Goal: Task Accomplishment & Management: Manage account settings

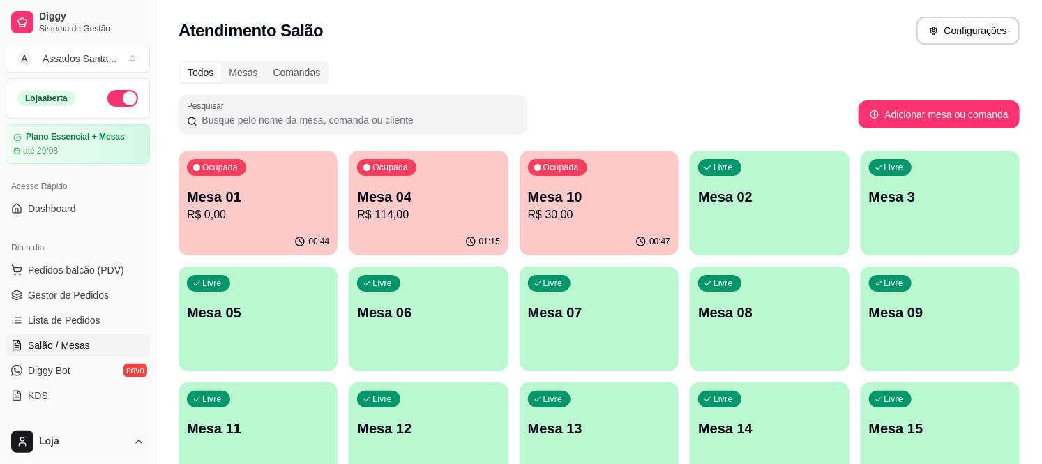
click at [276, 224] on div "Ocupada Mesa 01 R$ 0,00" at bounding box center [258, 189] width 159 height 77
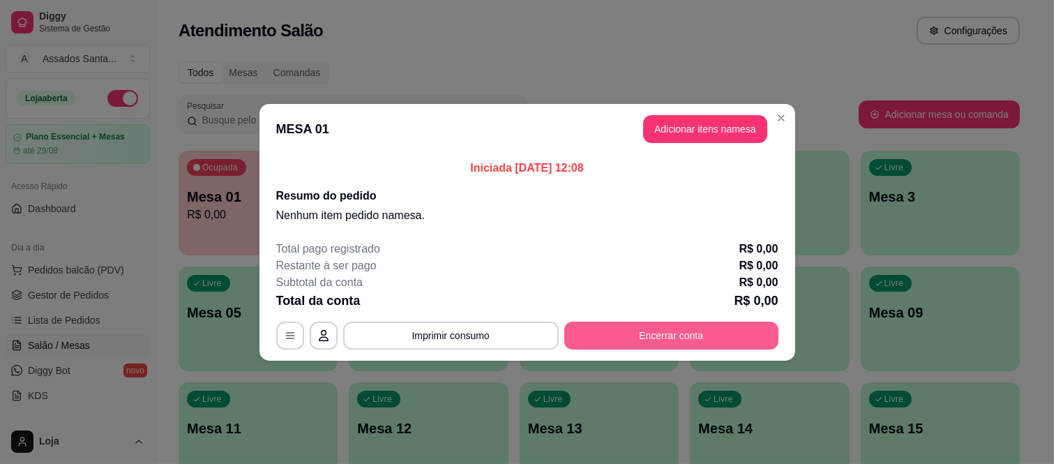
click at [654, 331] on button "Encerrar conta" at bounding box center [671, 336] width 214 height 28
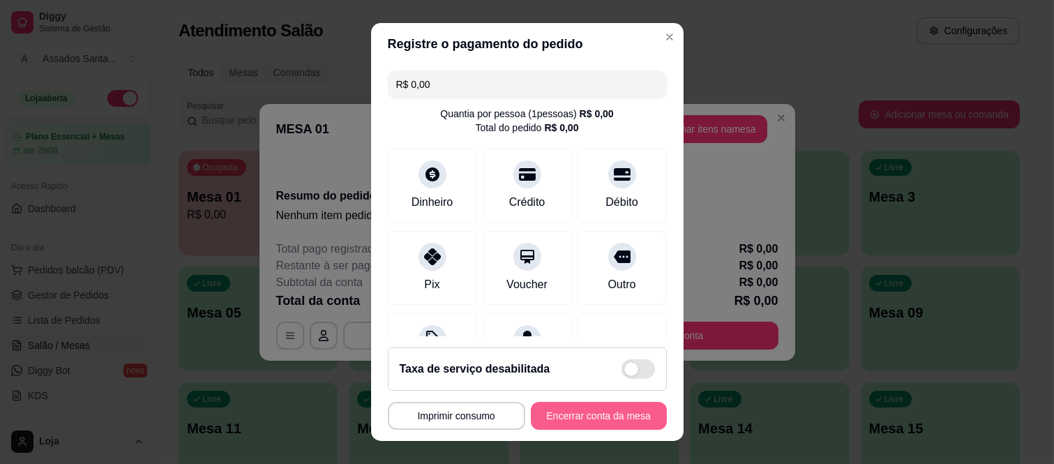
click at [636, 402] on button "Encerrar conta da mesa" at bounding box center [599, 416] width 136 height 28
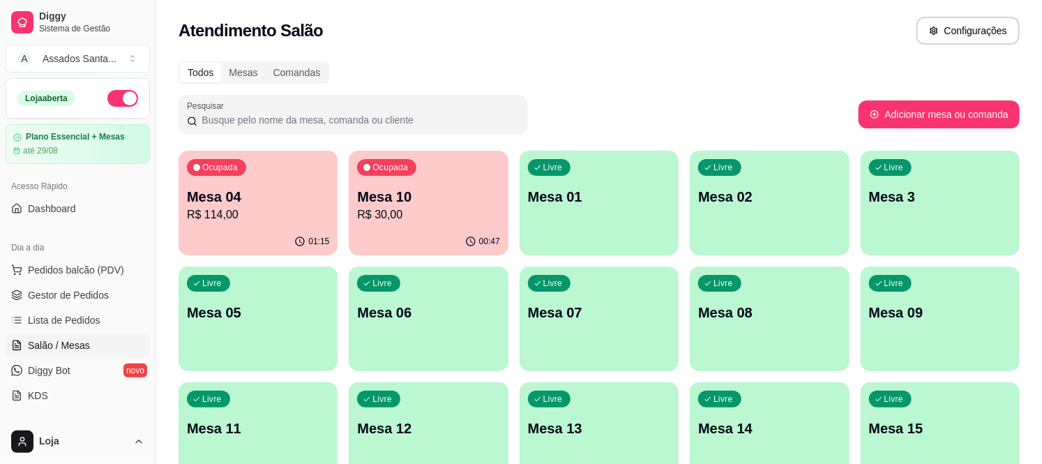
click at [417, 199] on p "Mesa 10" at bounding box center [428, 197] width 142 height 20
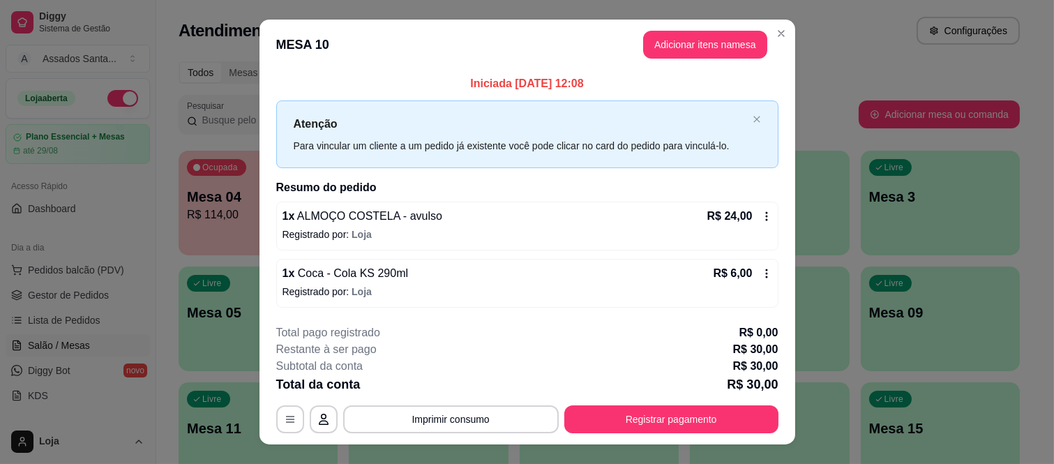
scroll to position [24, 0]
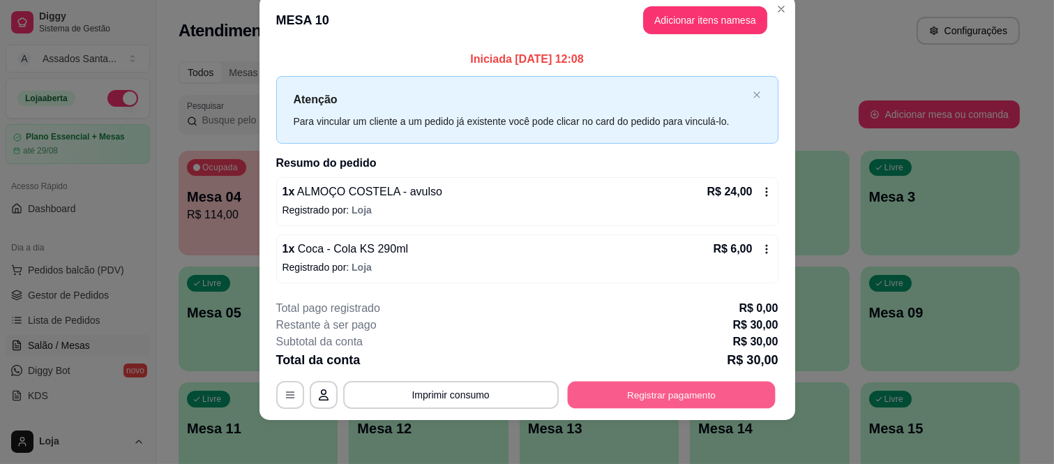
click at [686, 389] on button "Registrar pagamento" at bounding box center [671, 395] width 208 height 27
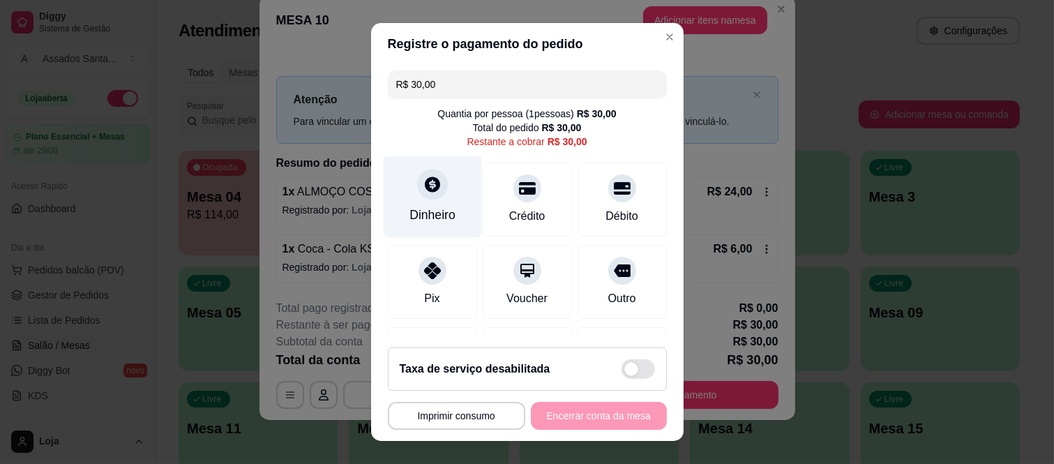
click at [429, 191] on icon at bounding box center [432, 184] width 18 height 18
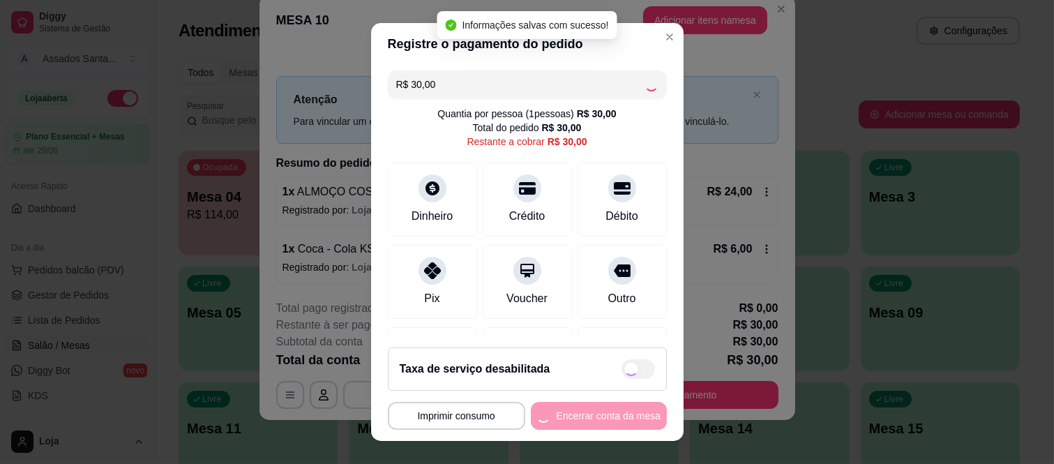
type input "R$ 0,00"
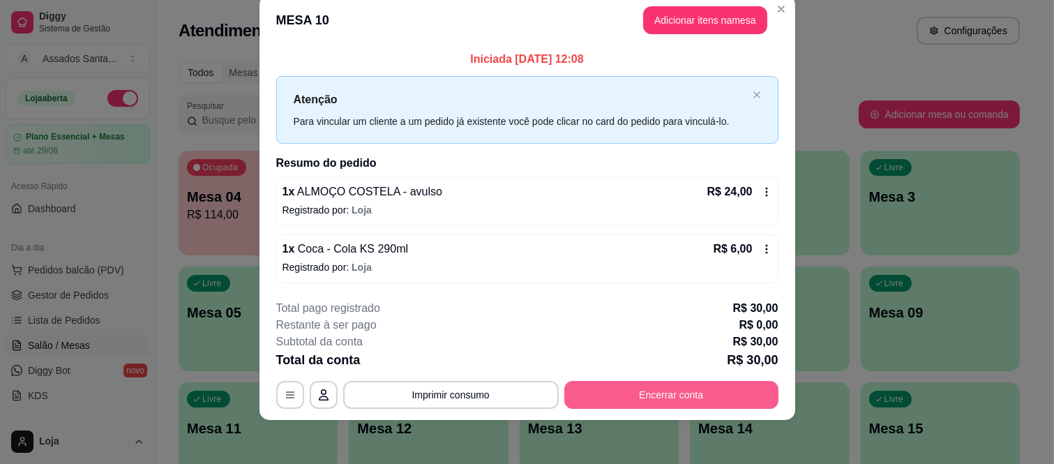
click at [687, 393] on button "Encerrar conta" at bounding box center [671, 395] width 214 height 28
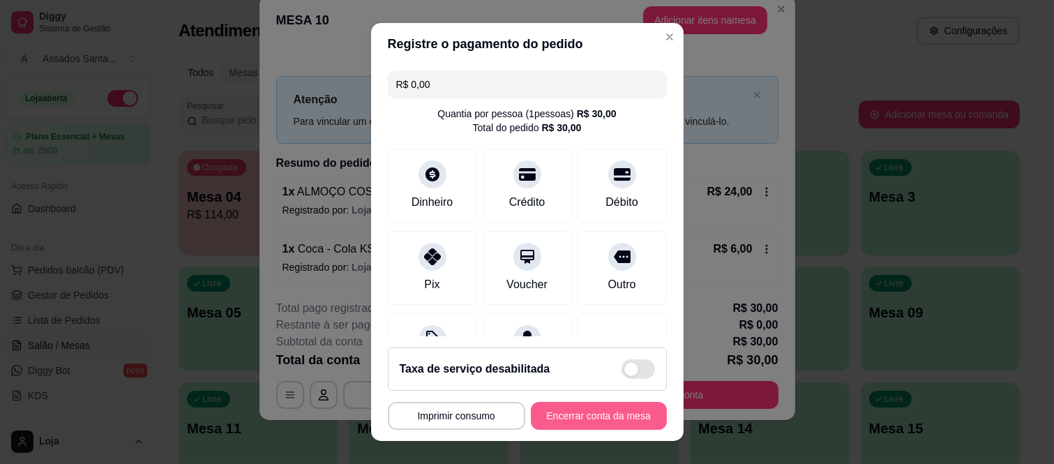
click at [623, 414] on button "Encerrar conta da mesa" at bounding box center [599, 416] width 136 height 28
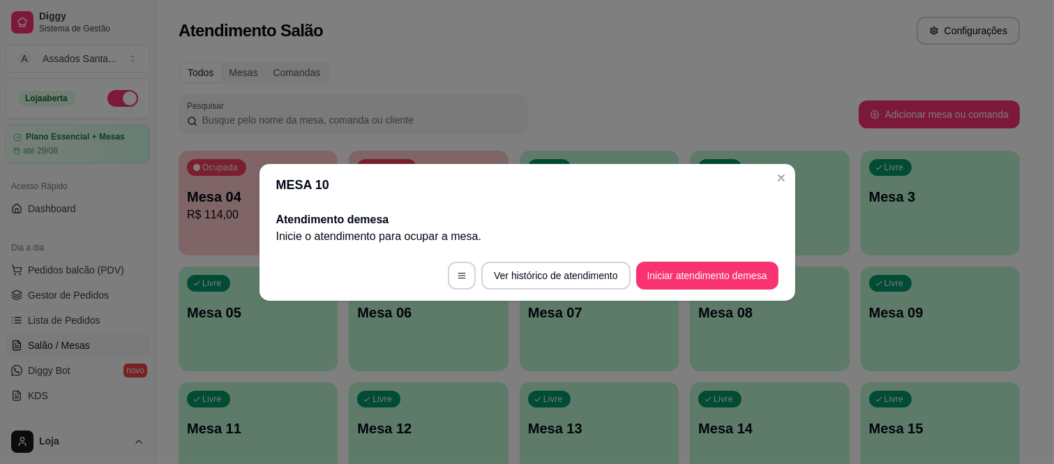
scroll to position [0, 0]
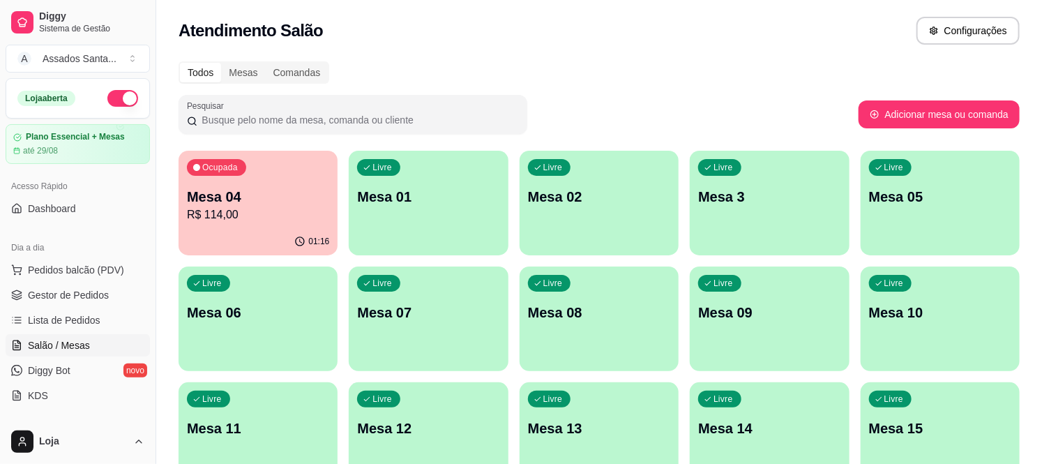
click at [249, 208] on p "R$ 114,00" at bounding box center [258, 214] width 142 height 17
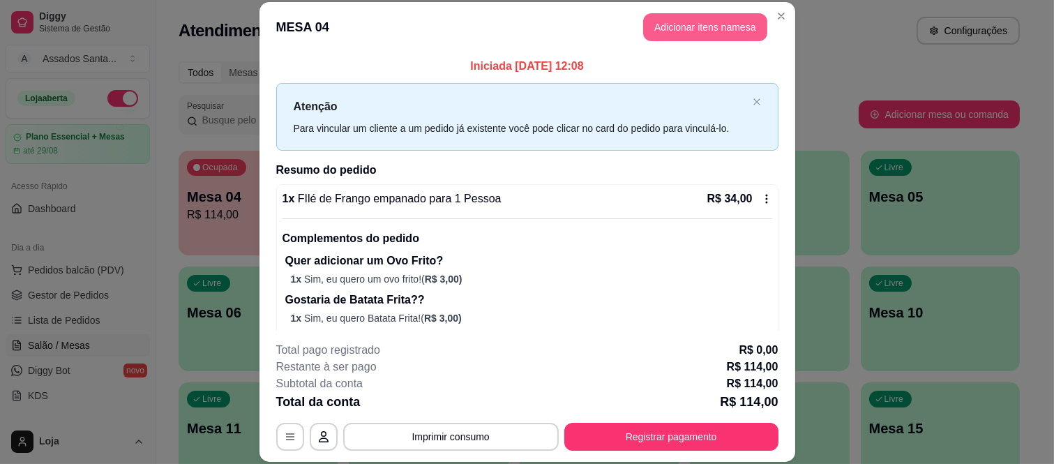
click at [708, 29] on button "Adicionar itens na mesa" at bounding box center [705, 27] width 124 height 28
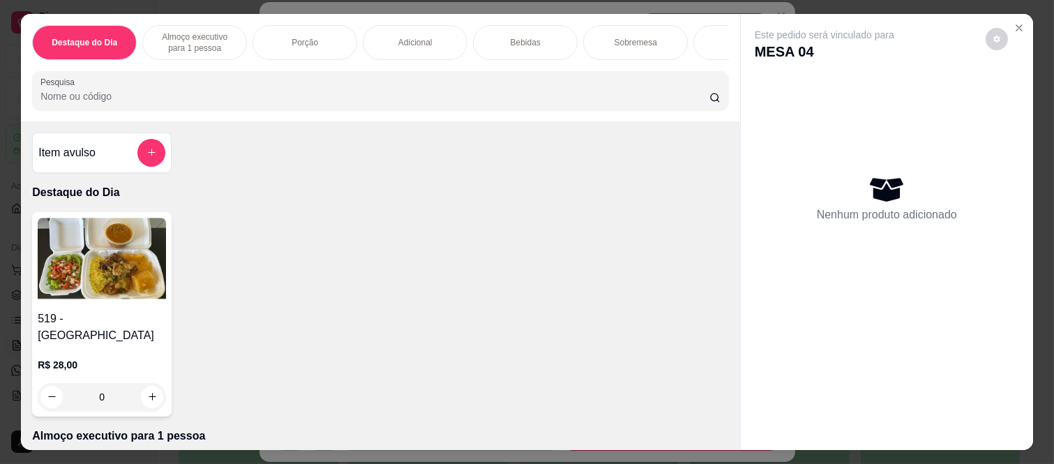
click at [146, 158] on icon "add-separate-item" at bounding box center [151, 152] width 10 height 10
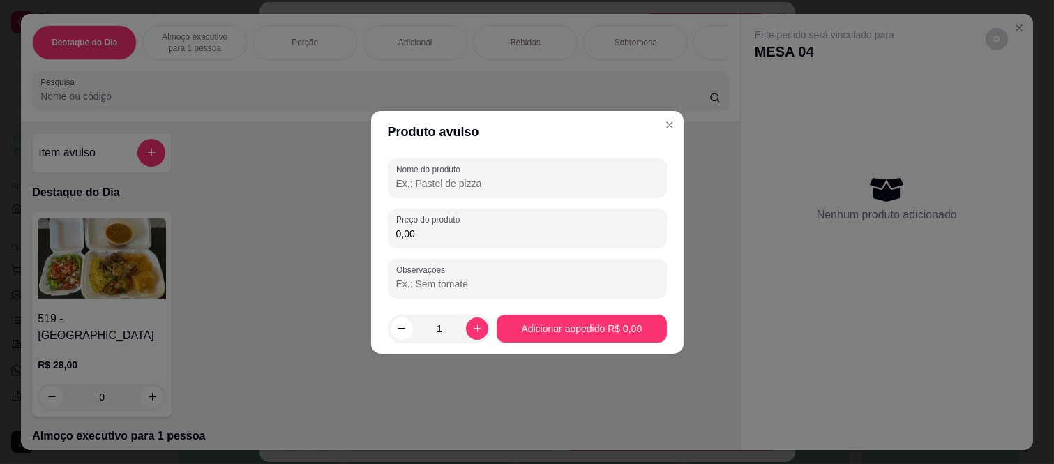
click at [435, 179] on input "Nome do produto" at bounding box center [527, 183] width 262 height 14
type input "BALA"
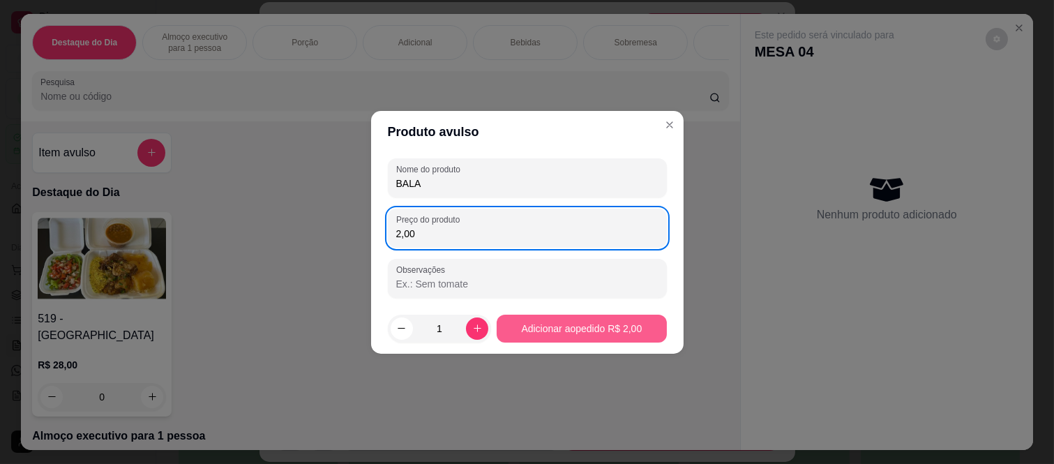
type input "2,00"
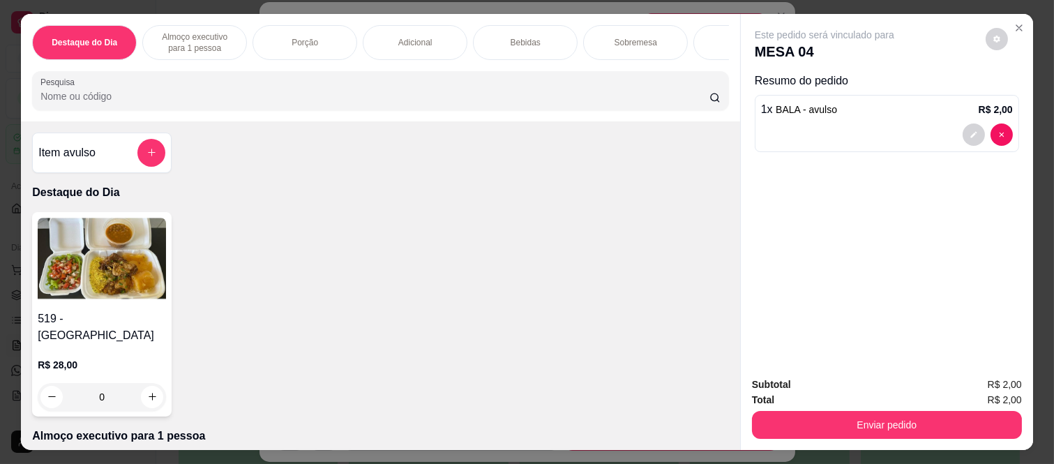
click at [631, 25] on div "Sobremesa" at bounding box center [635, 42] width 105 height 35
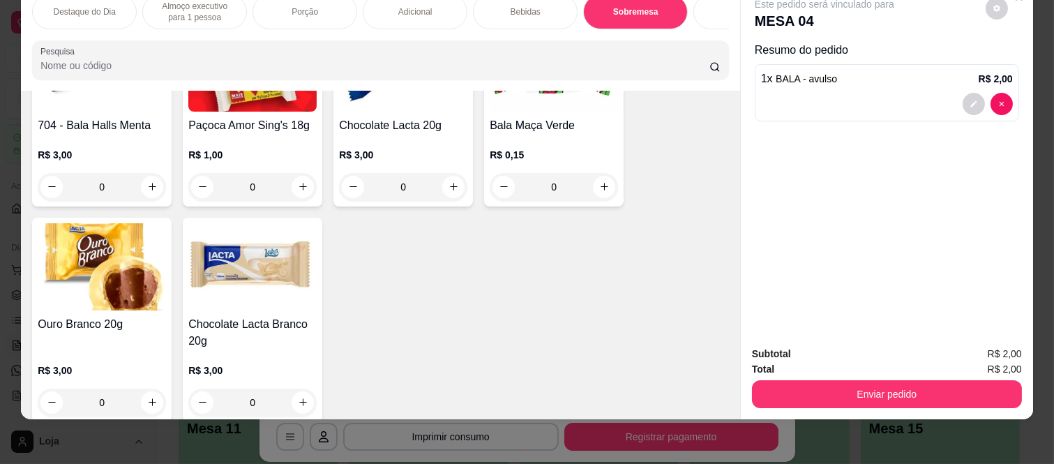
scroll to position [3556, 0]
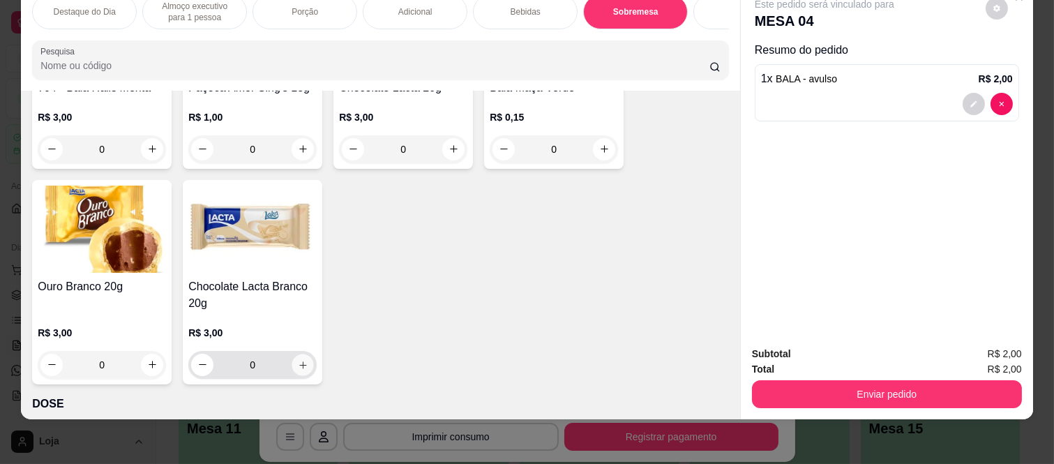
click at [303, 354] on button "increase-product-quantity" at bounding box center [303, 365] width 22 height 22
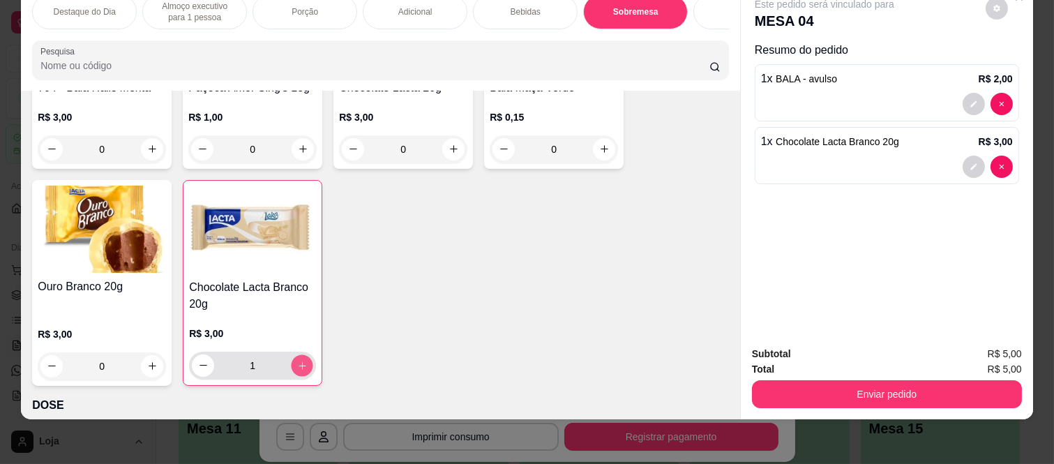
click at [297, 361] on icon "increase-product-quantity" at bounding box center [302, 366] width 10 height 10
type input "2"
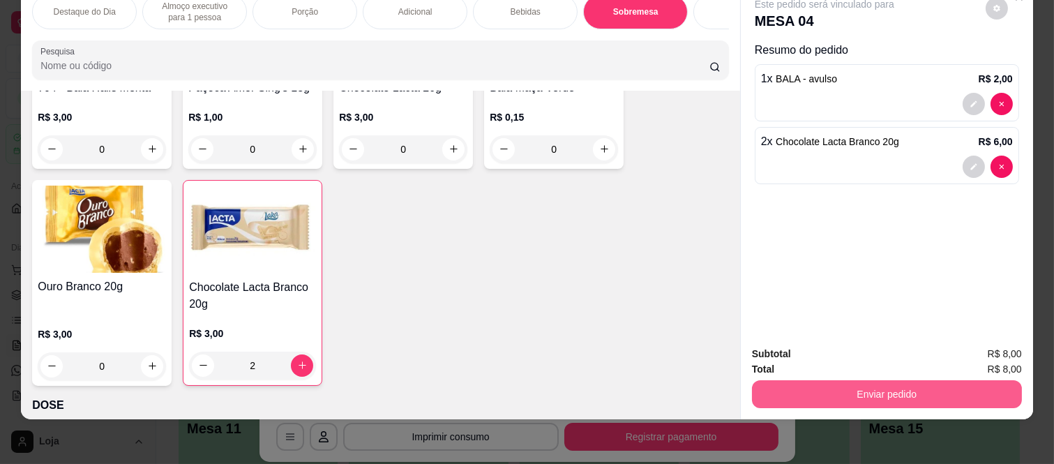
click at [894, 380] on button "Enviar pedido" at bounding box center [887, 394] width 270 height 28
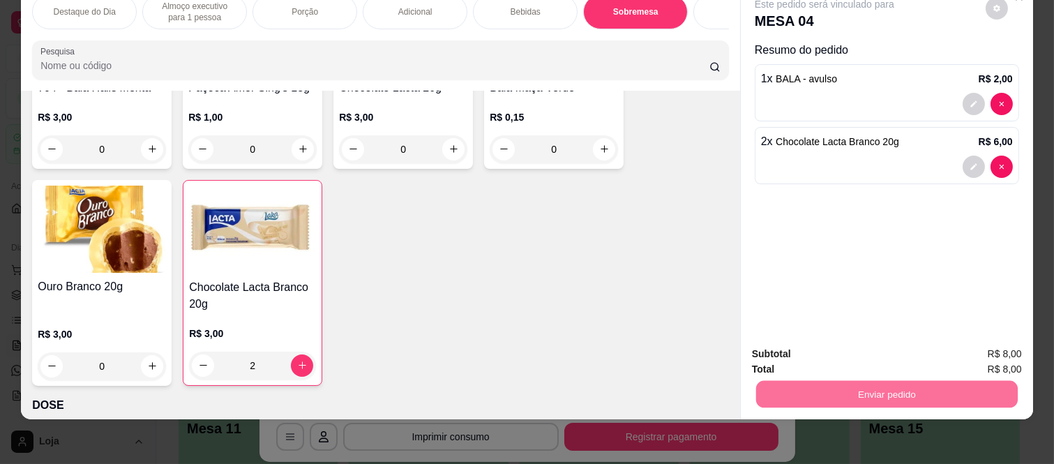
click at [797, 356] on button "Não registrar e enviar pedido" at bounding box center [840, 349] width 141 height 26
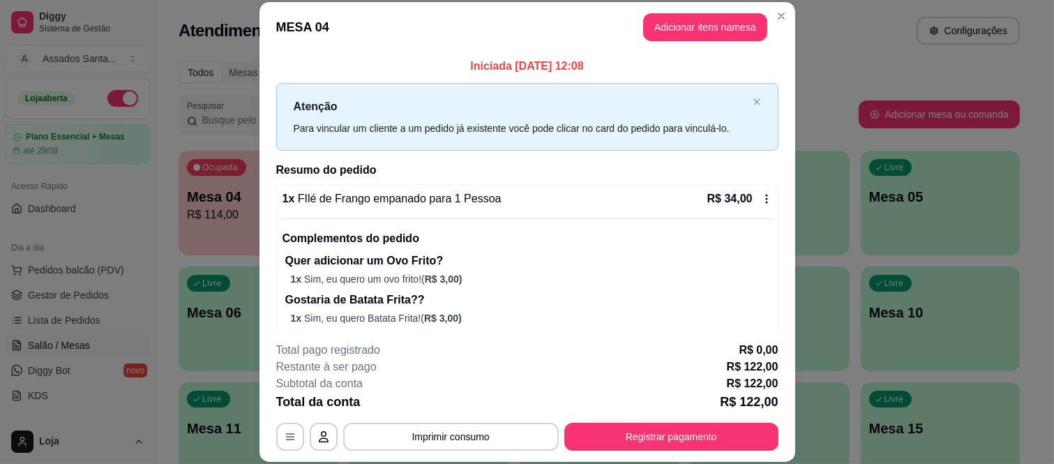
click at [649, 276] on p "1 x Sim, eu quero um ovo frito! ( R$ 3,00 )" at bounding box center [531, 279] width 481 height 14
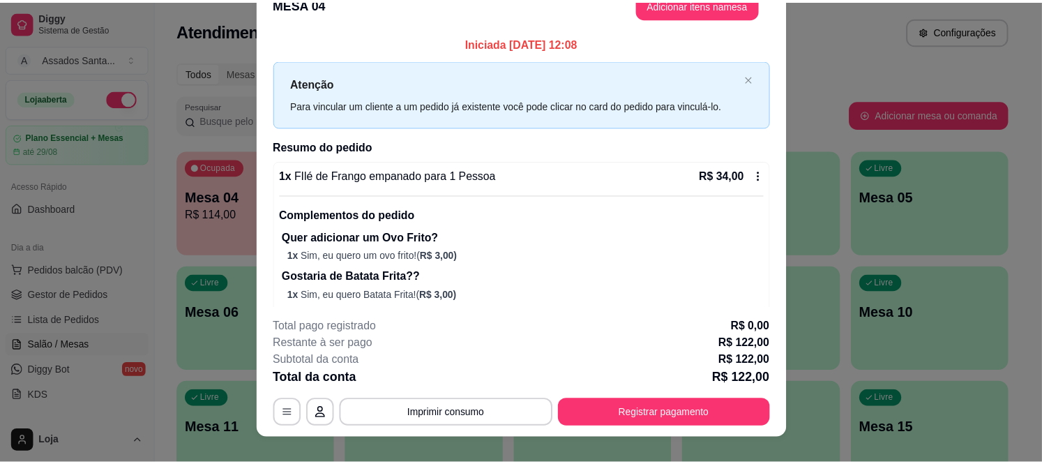
scroll to position [43, 0]
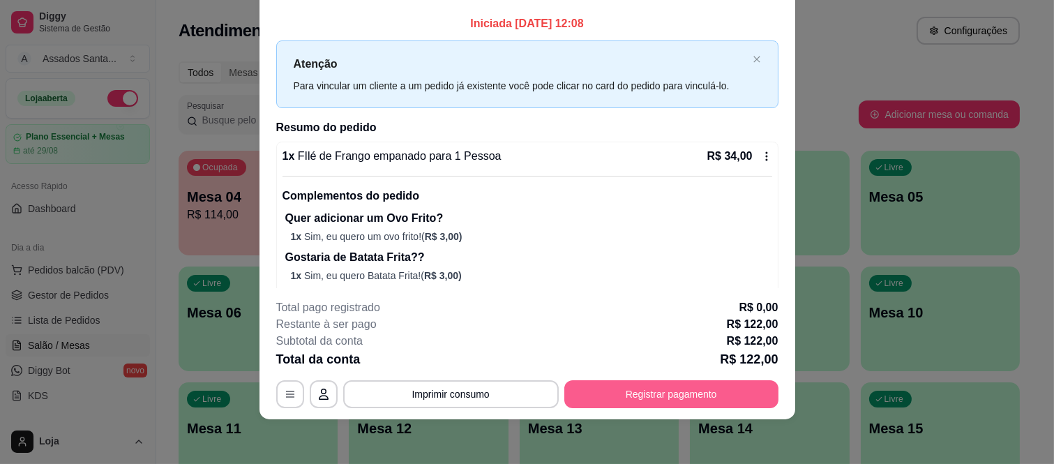
click at [682, 398] on button "Registrar pagamento" at bounding box center [671, 394] width 214 height 28
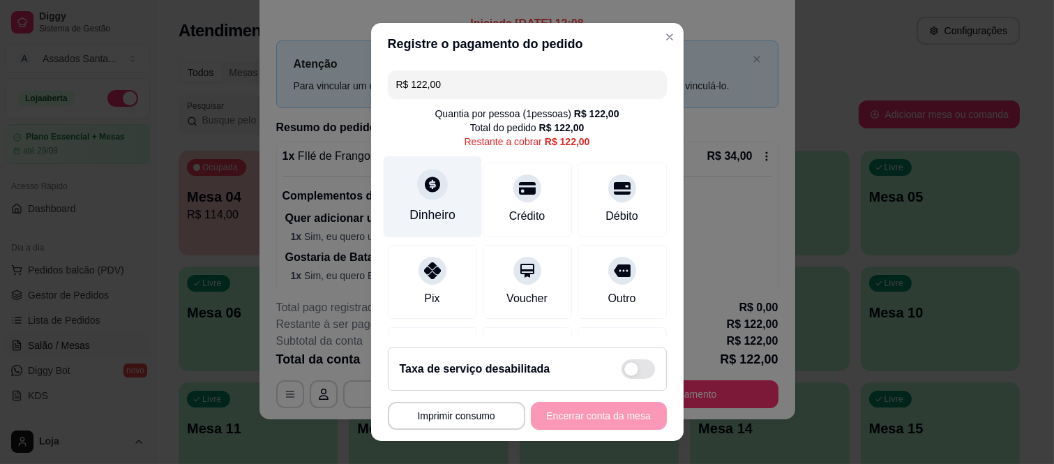
click at [435, 216] on div "Dinheiro" at bounding box center [432, 215] width 46 height 18
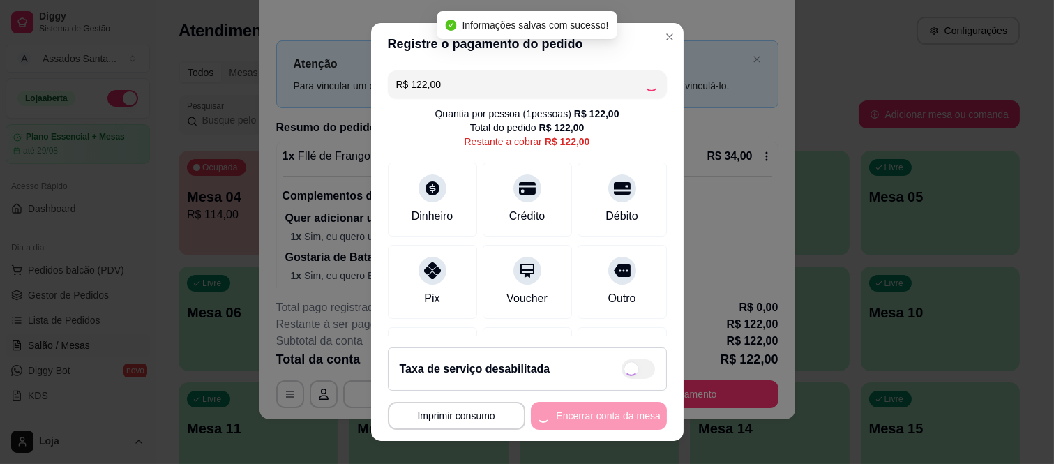
type input "R$ 0,00"
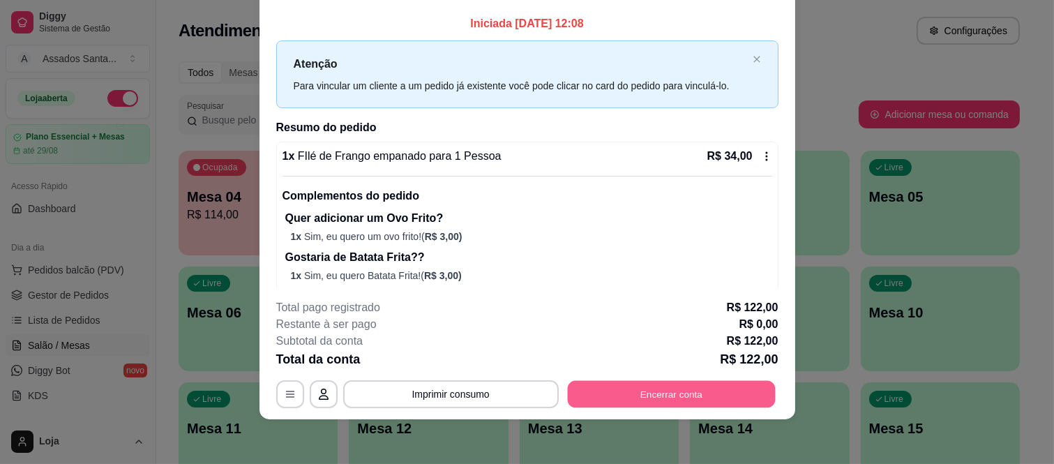
click at [700, 403] on button "Encerrar conta" at bounding box center [671, 393] width 208 height 27
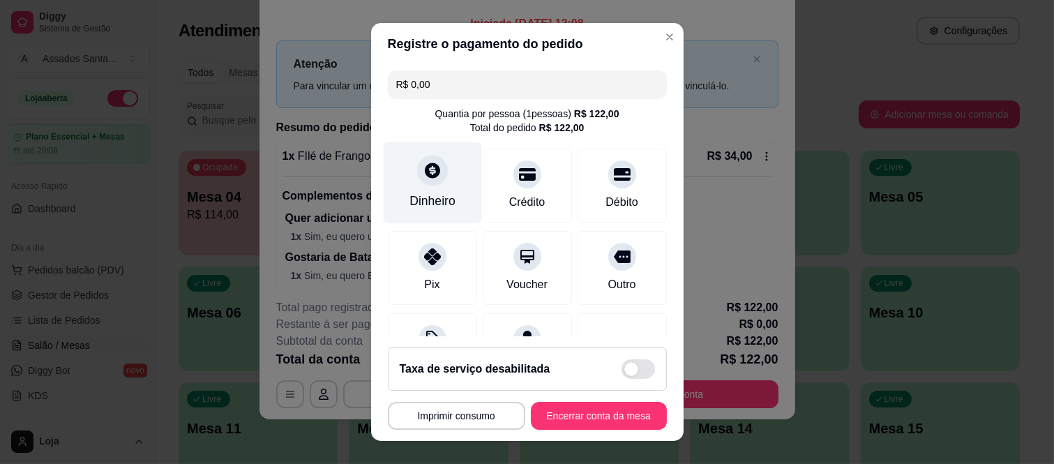
click at [435, 183] on div "Dinheiro" at bounding box center [432, 183] width 98 height 82
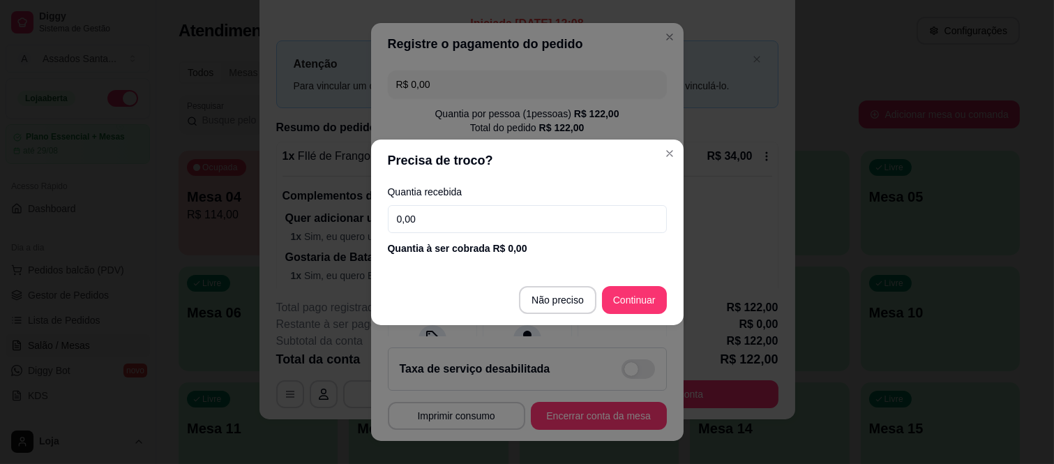
click at [469, 215] on input "0,00" at bounding box center [527, 219] width 279 height 28
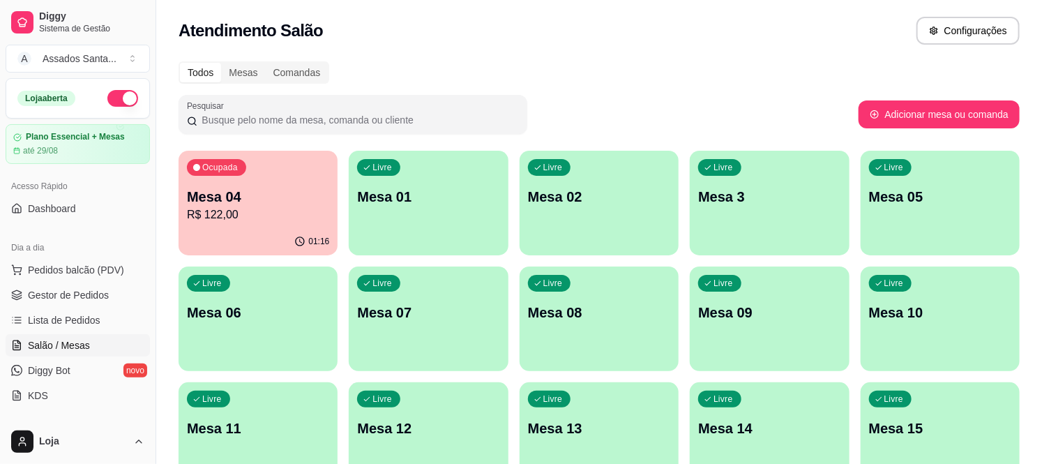
click at [260, 227] on div "Ocupada Mesa 04 R$ 122,00" at bounding box center [258, 189] width 159 height 77
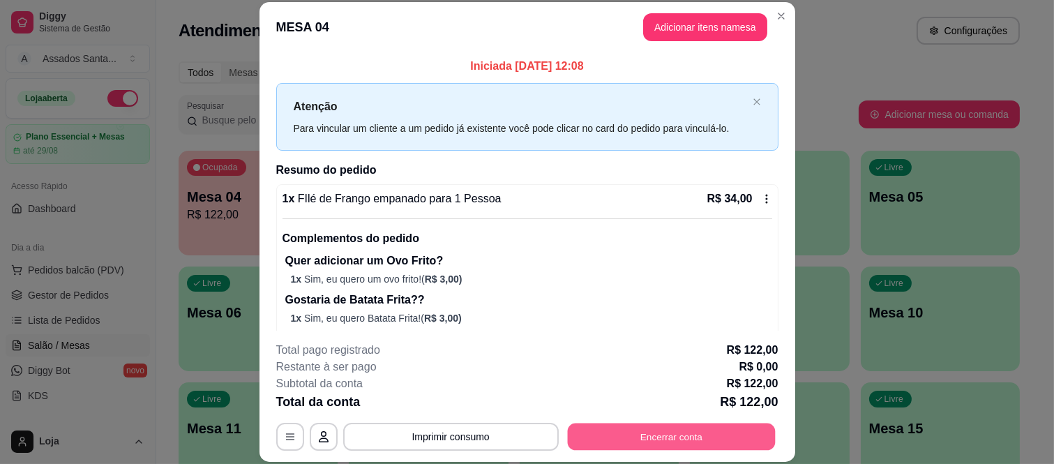
click at [649, 435] on button "Encerrar conta" at bounding box center [671, 436] width 208 height 27
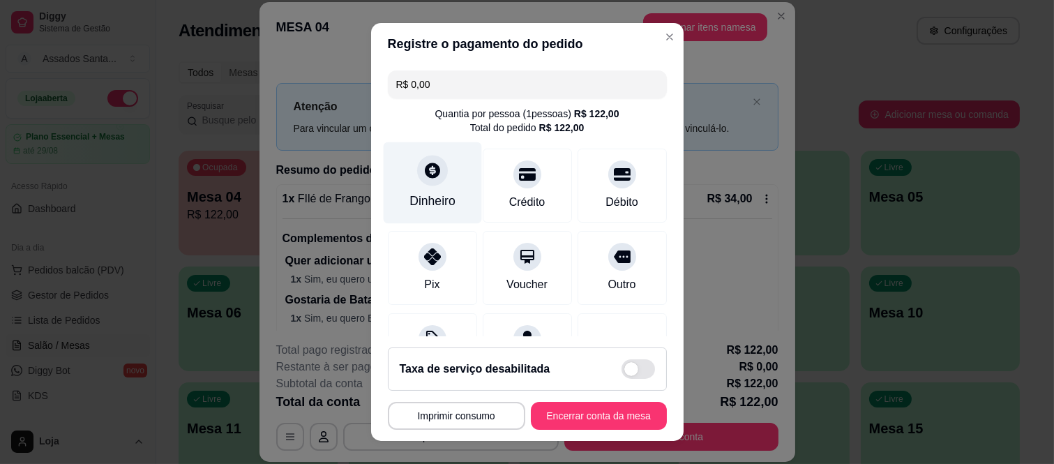
click at [413, 192] on div "Dinheiro" at bounding box center [432, 201] width 46 height 18
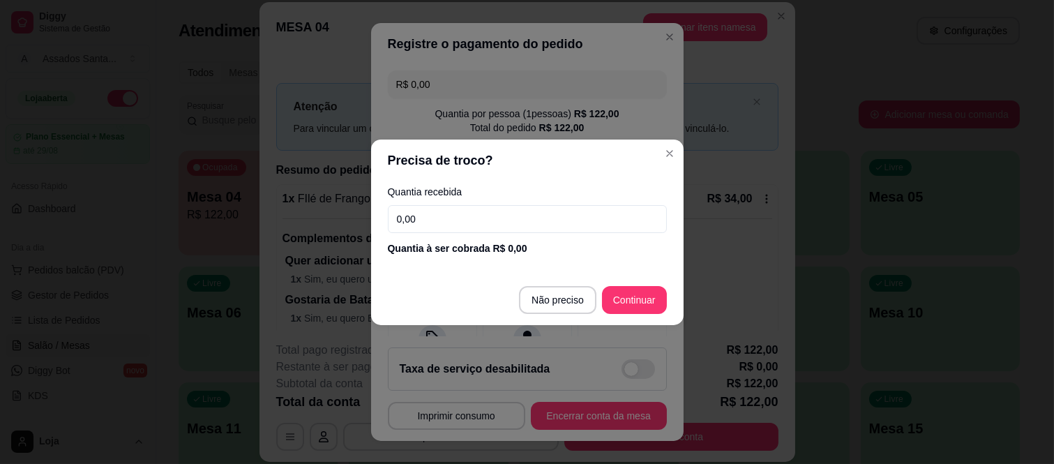
click at [538, 217] on input "0,00" at bounding box center [527, 219] width 279 height 28
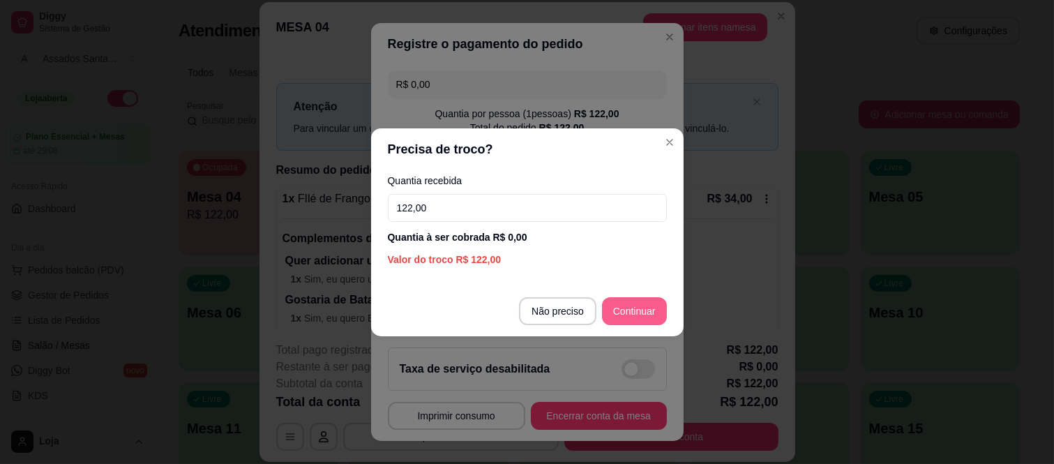
type input "122,00"
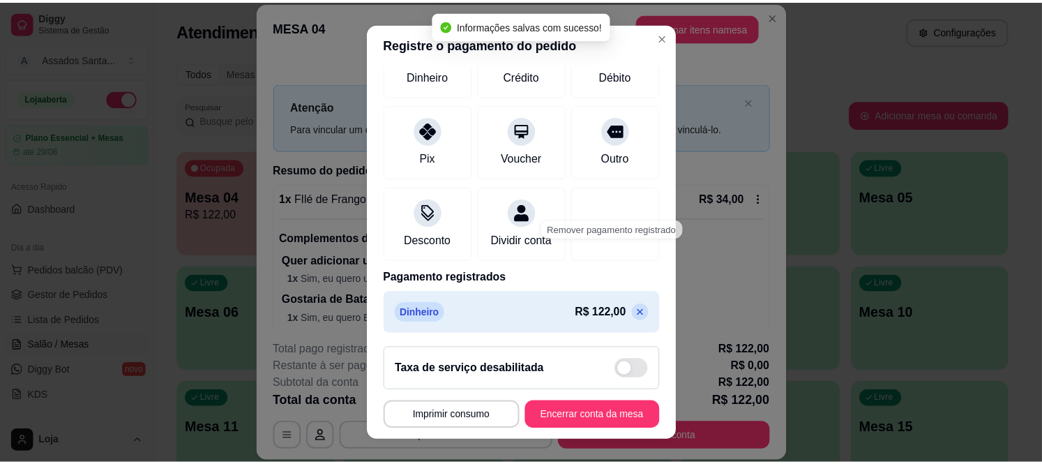
scroll to position [252, 0]
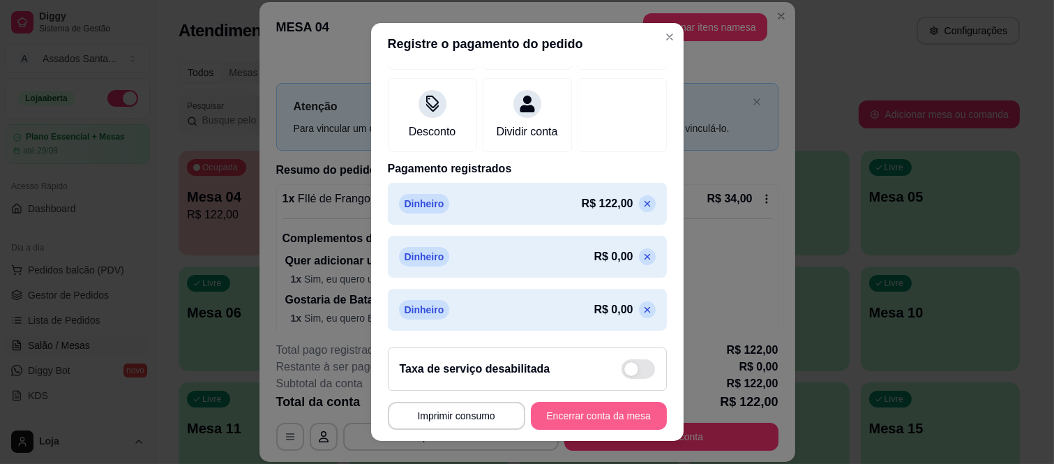
click at [601, 409] on button "Encerrar conta da mesa" at bounding box center [599, 416] width 136 height 28
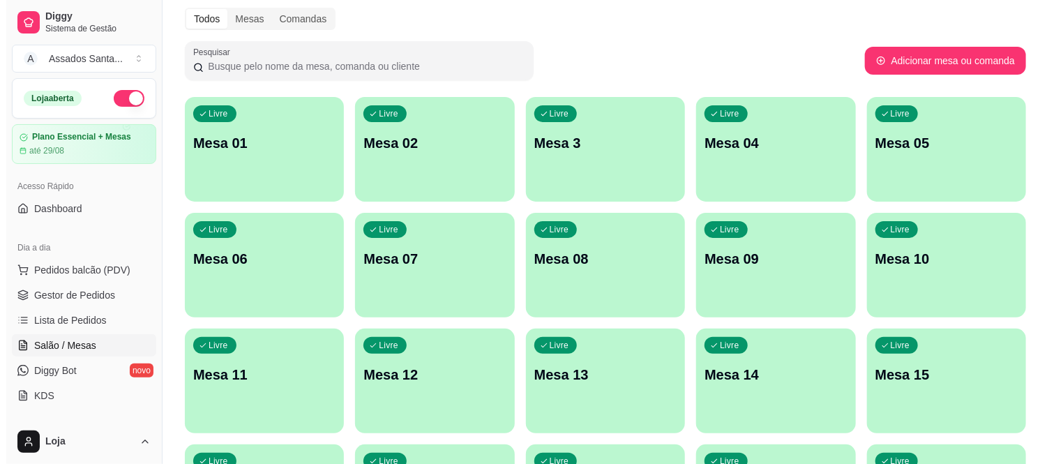
scroll to position [0, 0]
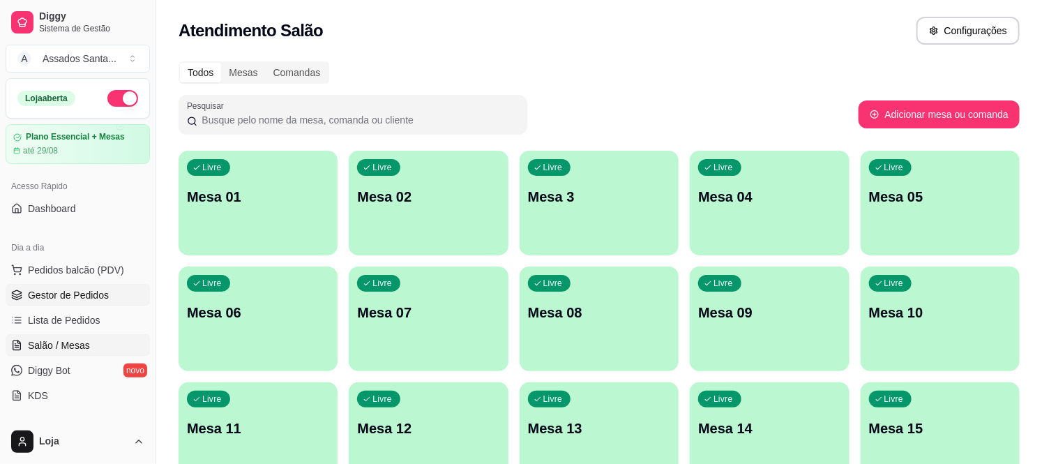
click at [91, 293] on span "Gestor de Pedidos" at bounding box center [68, 295] width 81 height 14
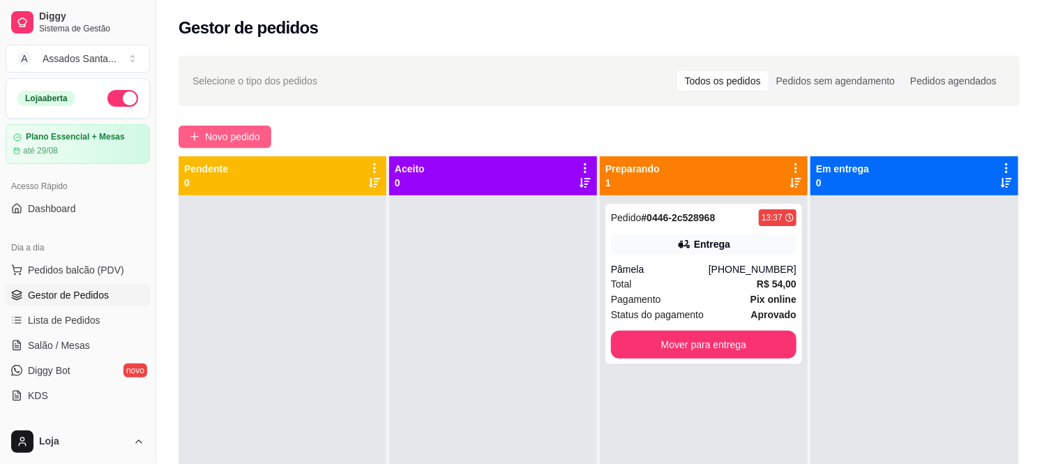
click at [213, 142] on span "Novo pedido" at bounding box center [232, 136] width 55 height 15
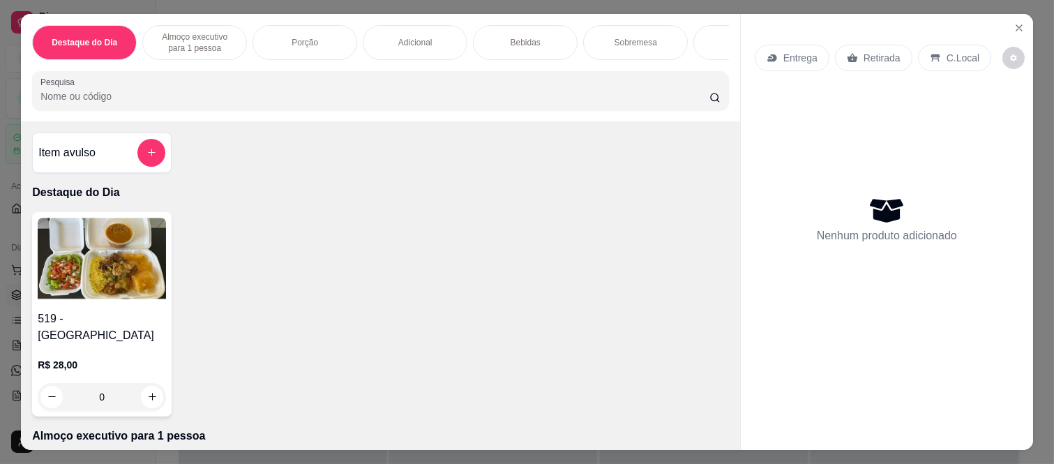
click at [774, 54] on div "Entrega" at bounding box center [792, 58] width 75 height 27
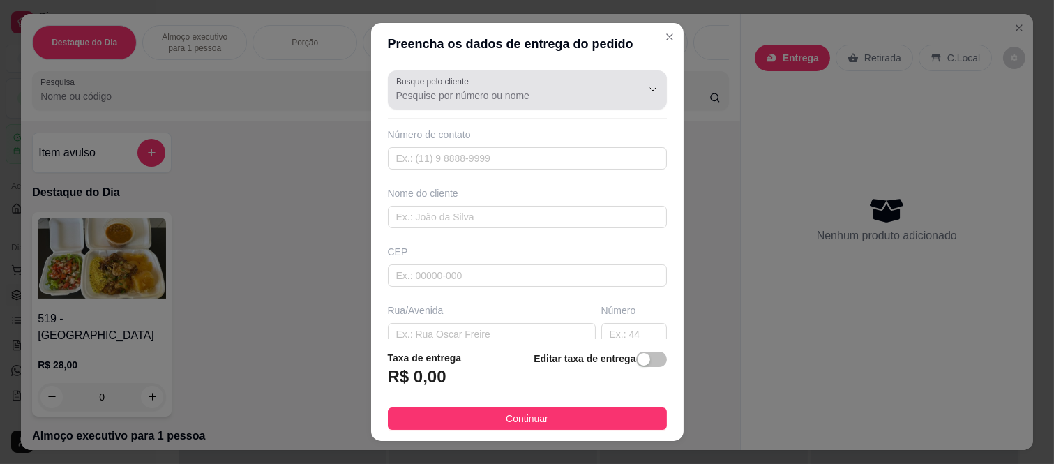
click at [519, 92] on input "Busque pelo cliente" at bounding box center [507, 96] width 223 height 14
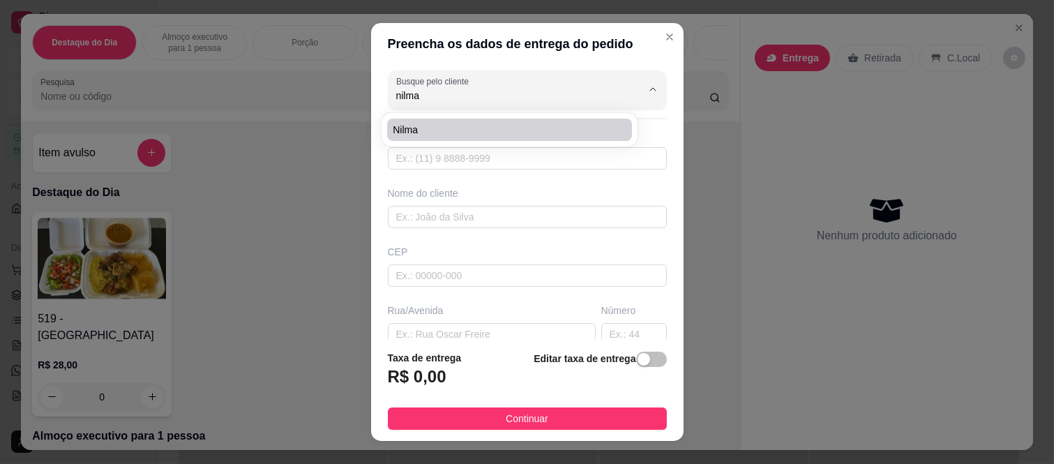
click at [447, 129] on span "Nilma" at bounding box center [503, 130] width 220 height 14
type input "Nilma"
type input "11993305467"
type input "Nilma"
type input "0826017"
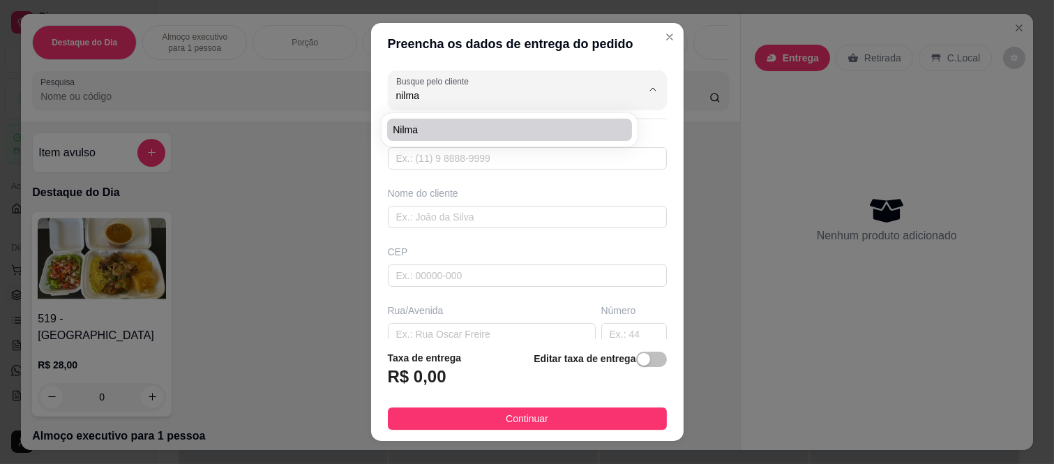
type input "Francesco navarrine"
type input "170"
type input "Jd cibele"
type input "São paulo"
type input "Rua de trás de vocês"
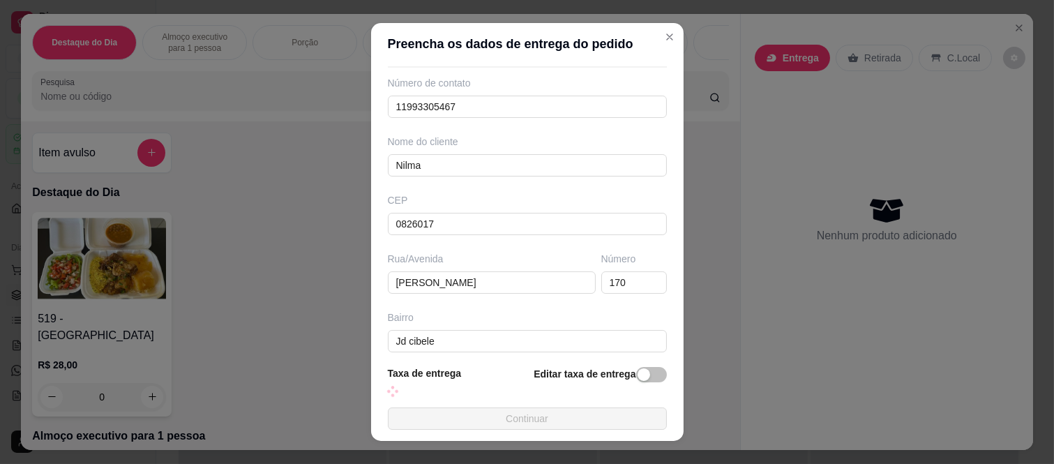
scroll to position [77, 0]
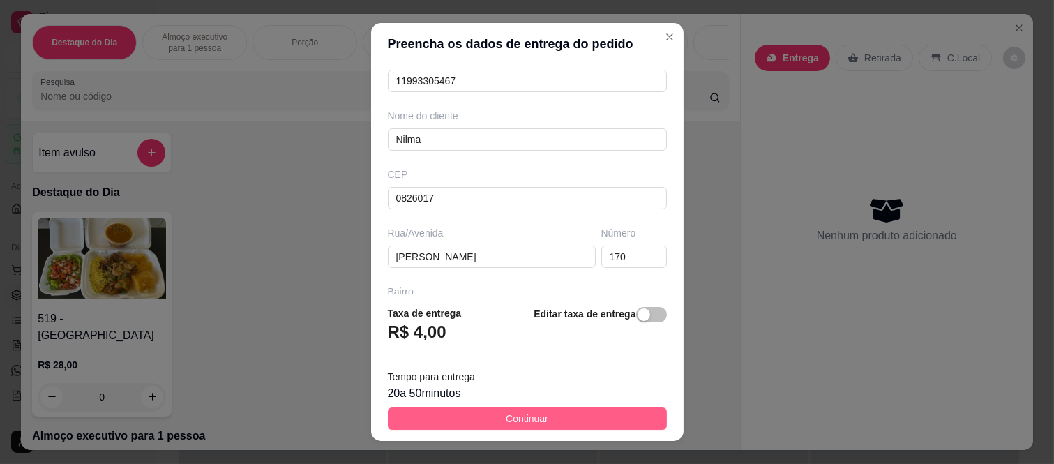
type input "Nilma"
click at [538, 421] on button "Continuar" at bounding box center [527, 418] width 279 height 22
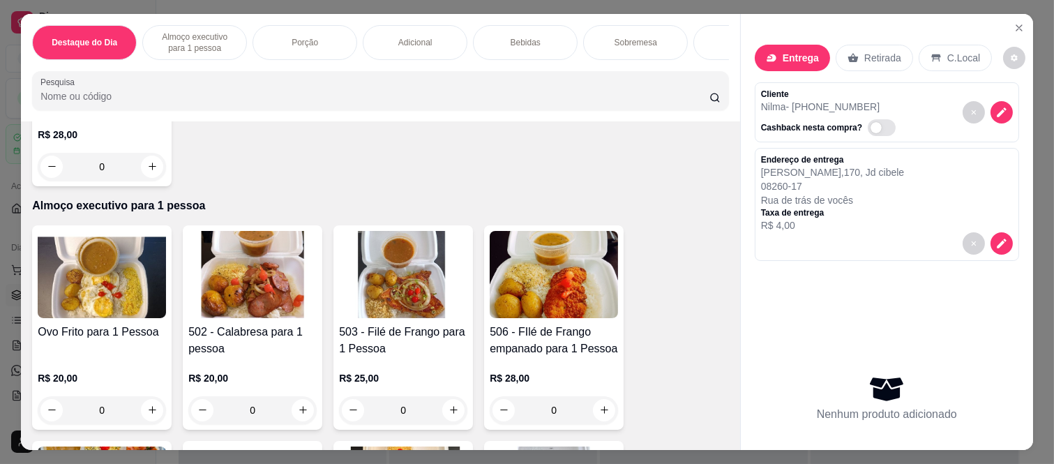
scroll to position [232, 0]
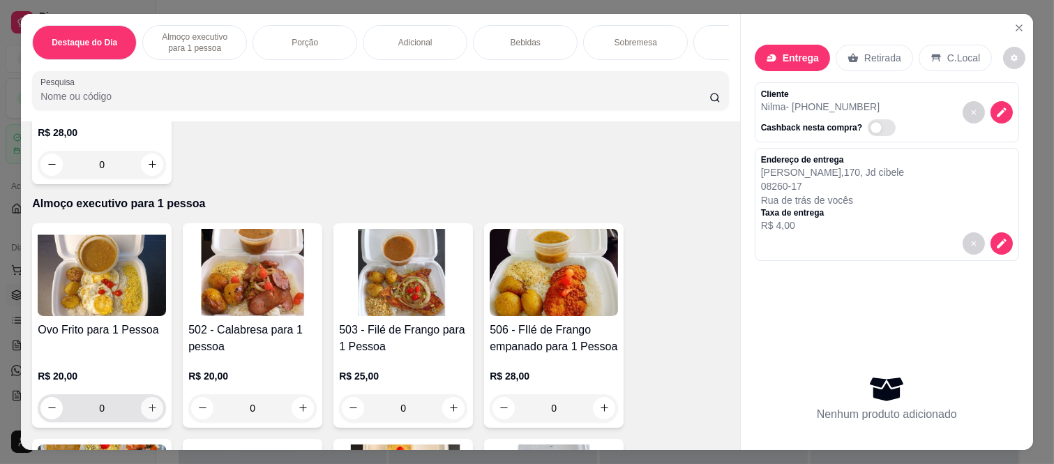
click at [148, 402] on icon "increase-product-quantity" at bounding box center [152, 407] width 10 height 10
type input "1"
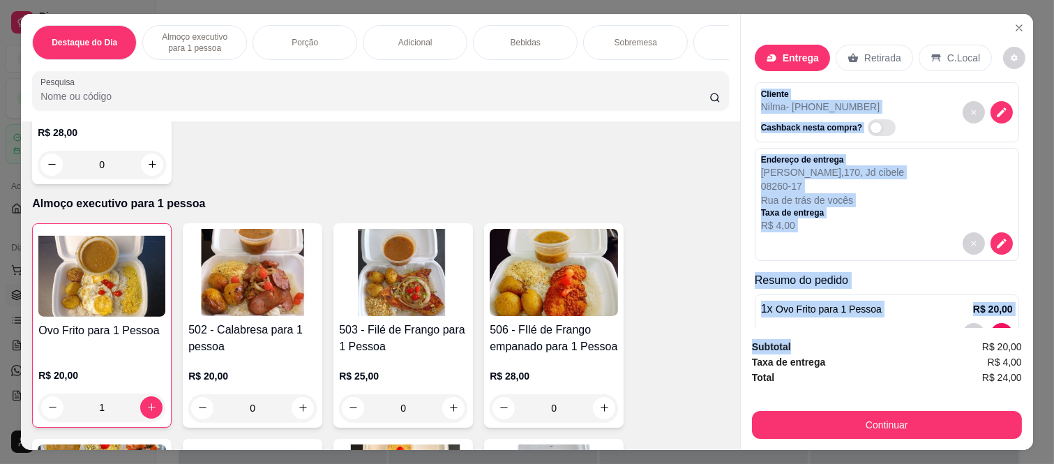
scroll to position [43, 0]
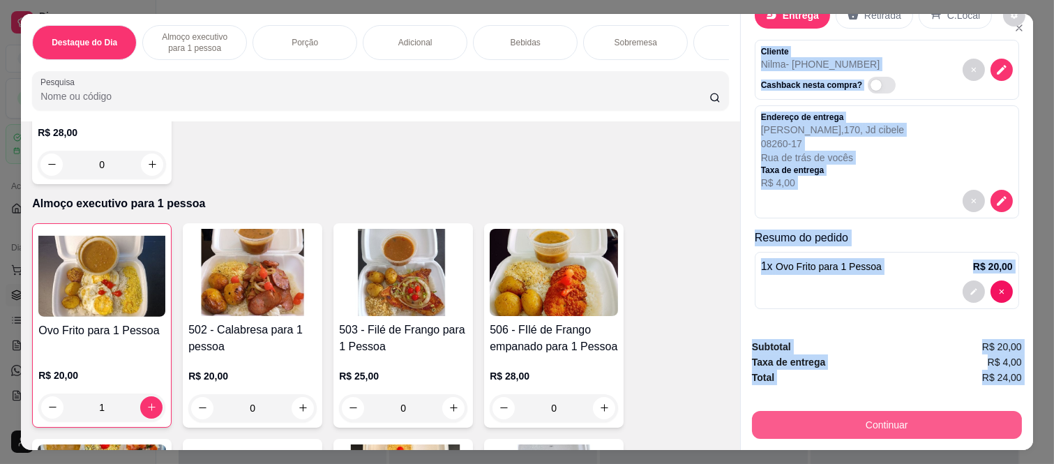
drag, startPoint x: 754, startPoint y: 85, endPoint x: 806, endPoint y: 408, distance: 327.0
click at [806, 408] on div "Entrega Retirada C.Local Cliente Nilma - (11) 99330-5467 Cashback nesta compra?…" at bounding box center [886, 232] width 293 height 436
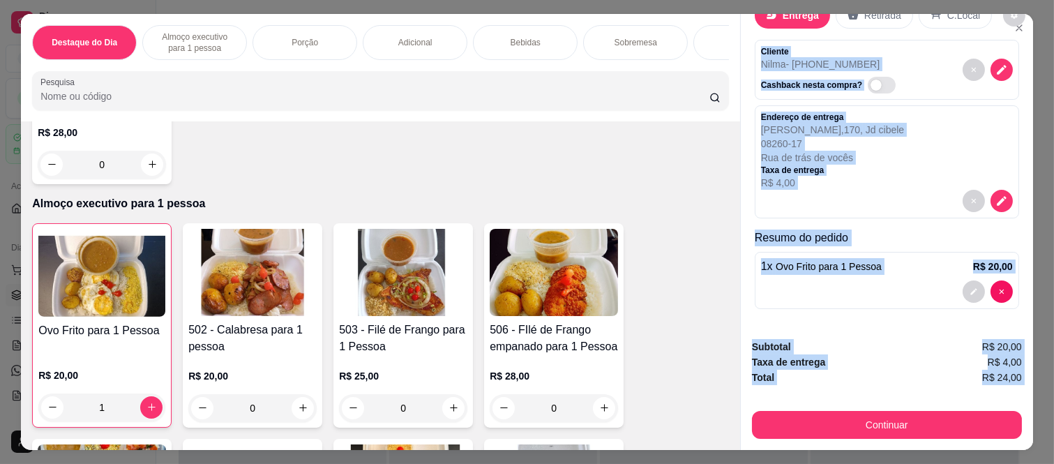
copy div "Cliente Nilma - (11) 99330-5467 Cashback nesta compra? Endereço de entrega Fran…"
click at [884, 347] on div "Subtotal R$ 20,00" at bounding box center [887, 346] width 270 height 15
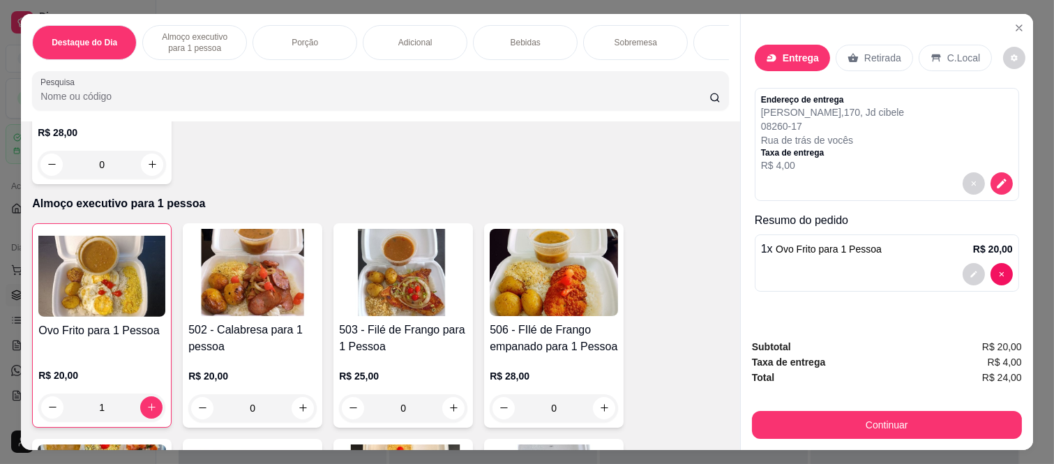
scroll to position [0, 0]
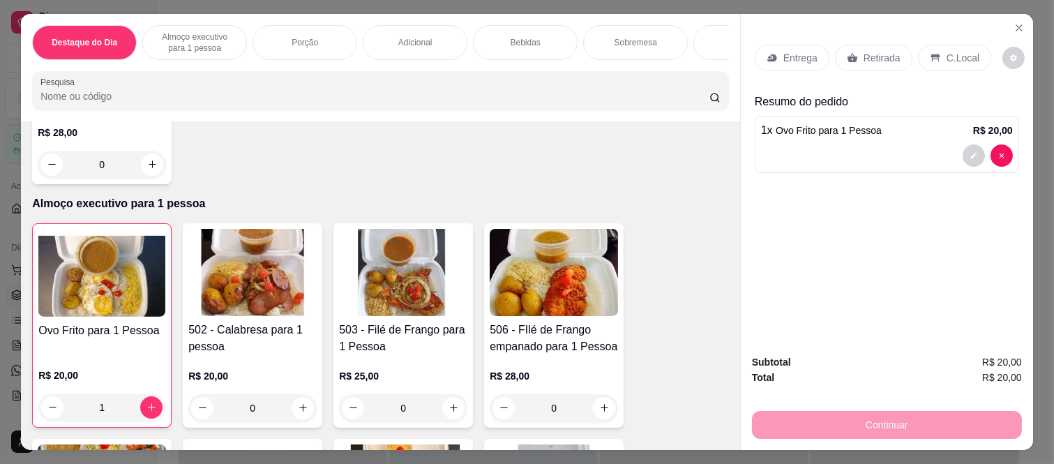
click at [865, 52] on p "Retirada" at bounding box center [882, 58] width 37 height 14
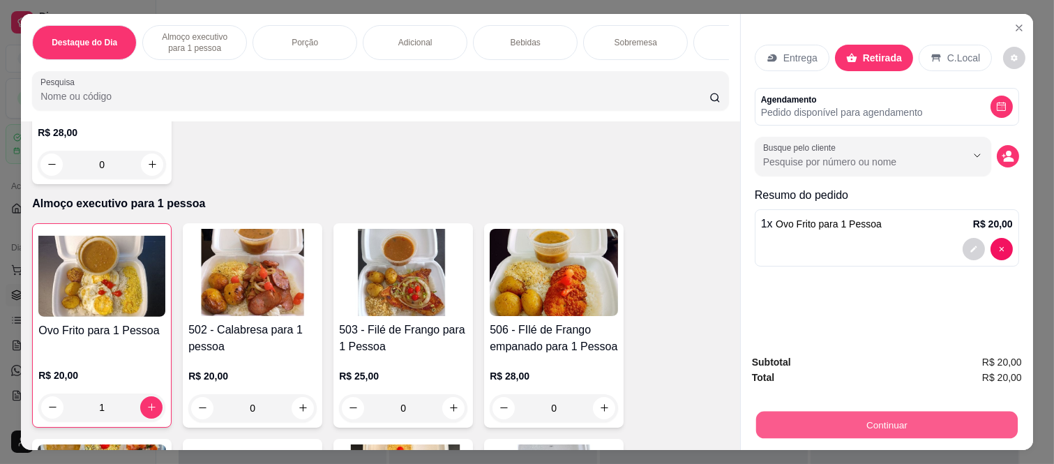
click at [877, 414] on button "Continuar" at bounding box center [887, 425] width 262 height 27
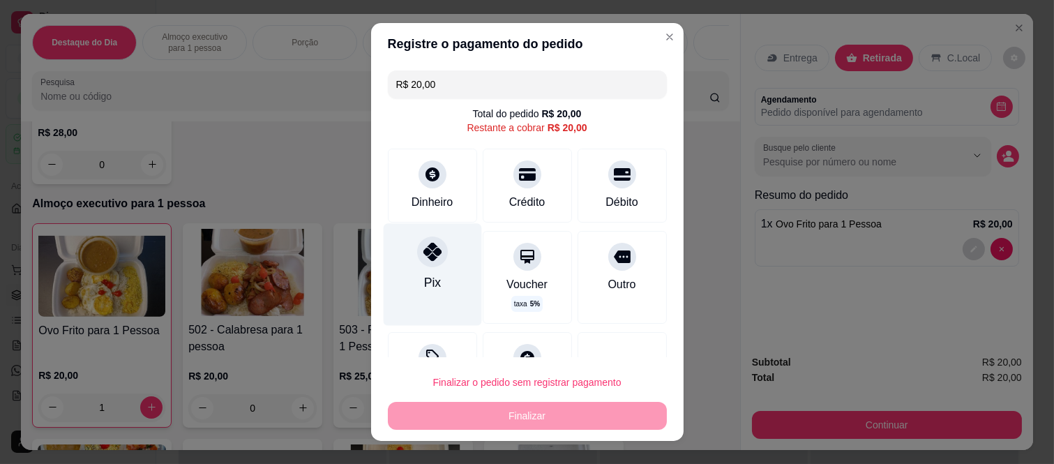
click at [423, 289] on div "Pix" at bounding box center [431, 282] width 17 height 18
type input "R$ 0,00"
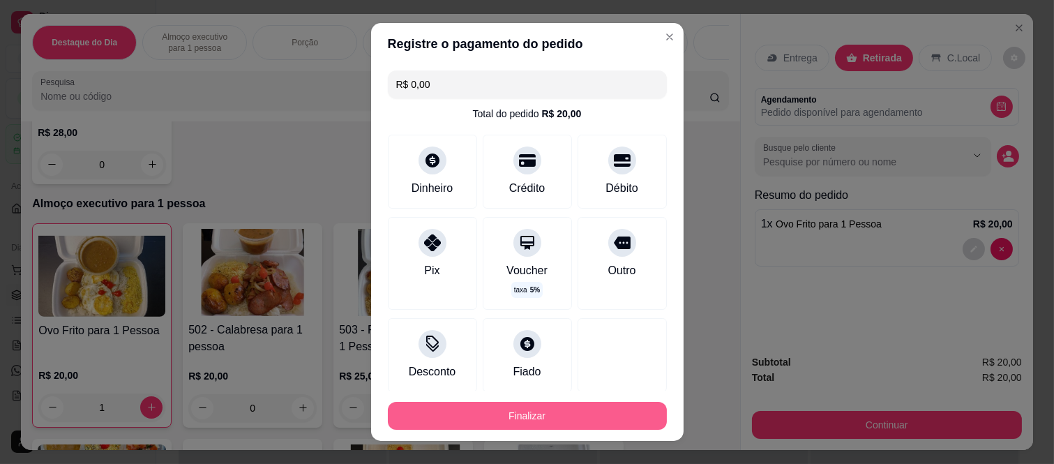
click at [500, 412] on button "Finalizar" at bounding box center [527, 416] width 279 height 28
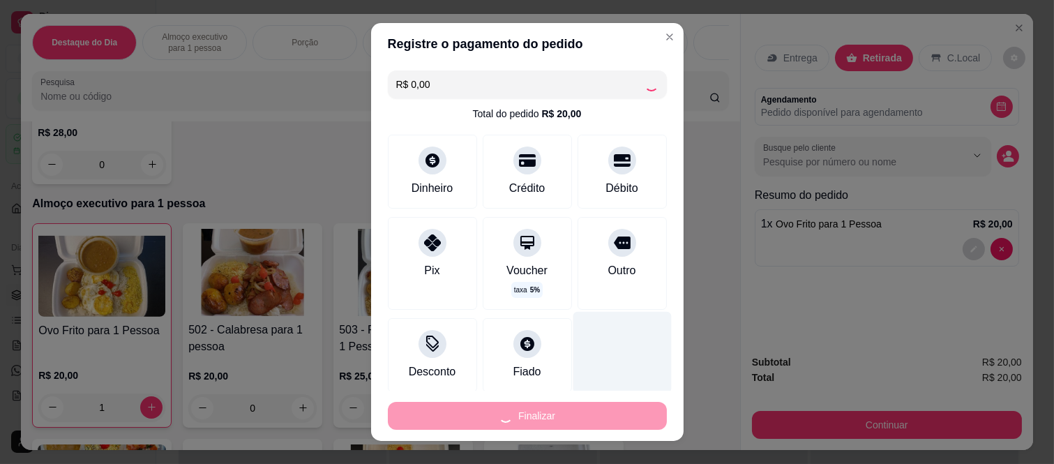
type input "0"
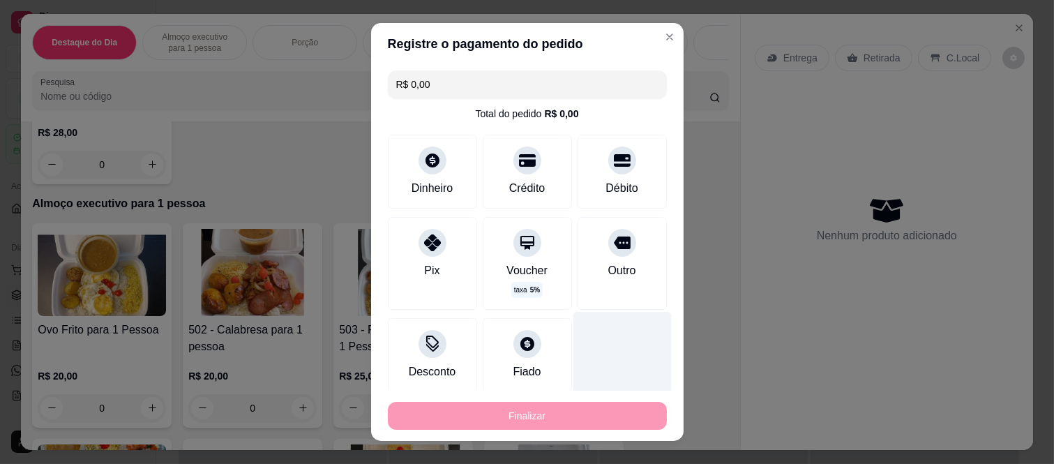
type input "-R$ 20,00"
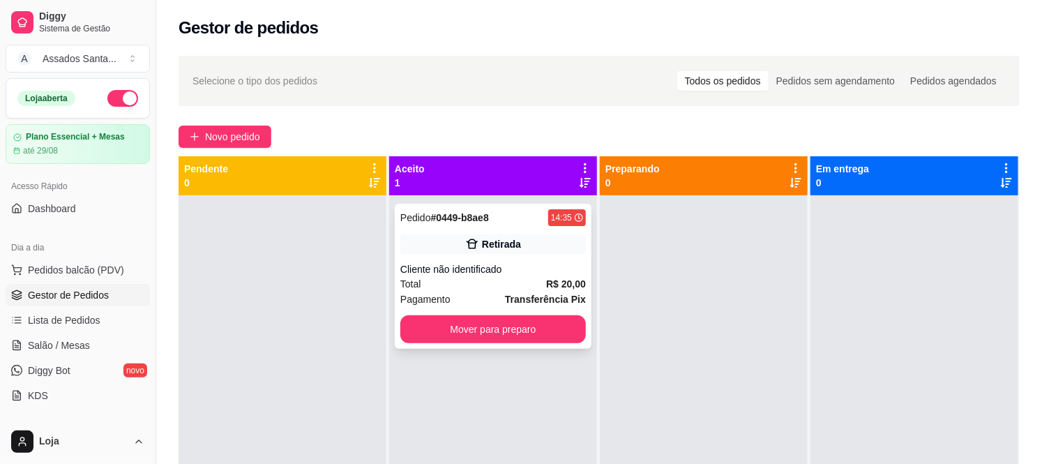
click at [526, 259] on div "Pedido # 0449-b8ae8 14:35 Retirada Cliente não identificado Total R$ 20,00 Paga…" at bounding box center [493, 276] width 197 height 145
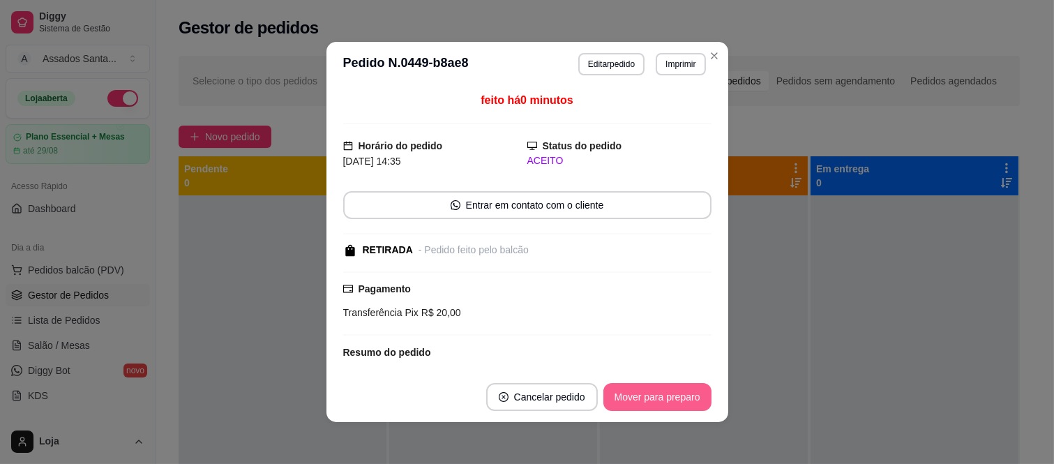
click at [691, 406] on button "Mover para preparo" at bounding box center [657, 397] width 108 height 28
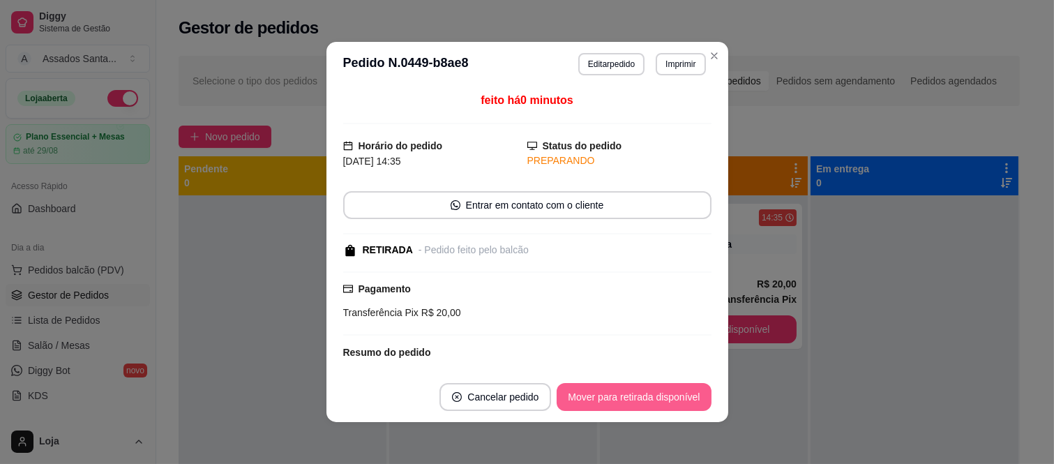
click at [681, 388] on button "Mover para retirada disponível" at bounding box center [634, 397] width 154 height 28
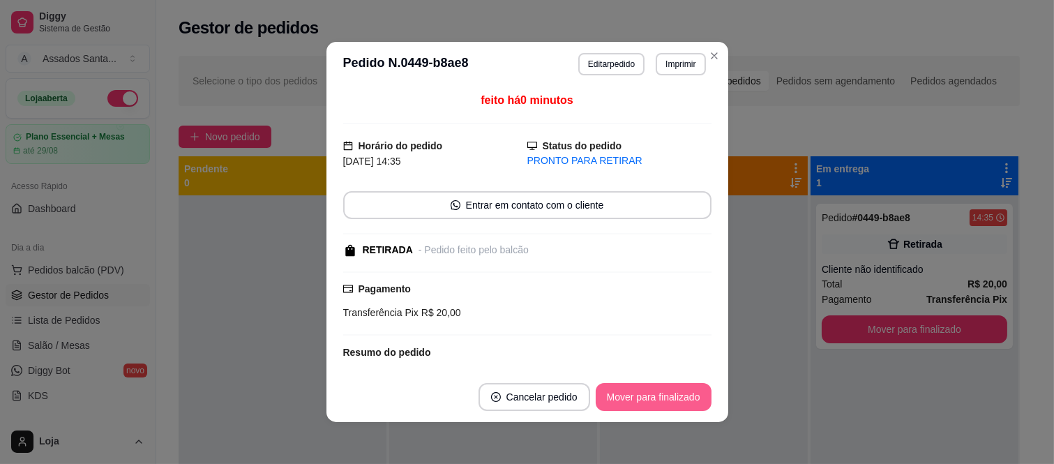
click at [681, 403] on button "Mover para finalizado" at bounding box center [654, 397] width 116 height 28
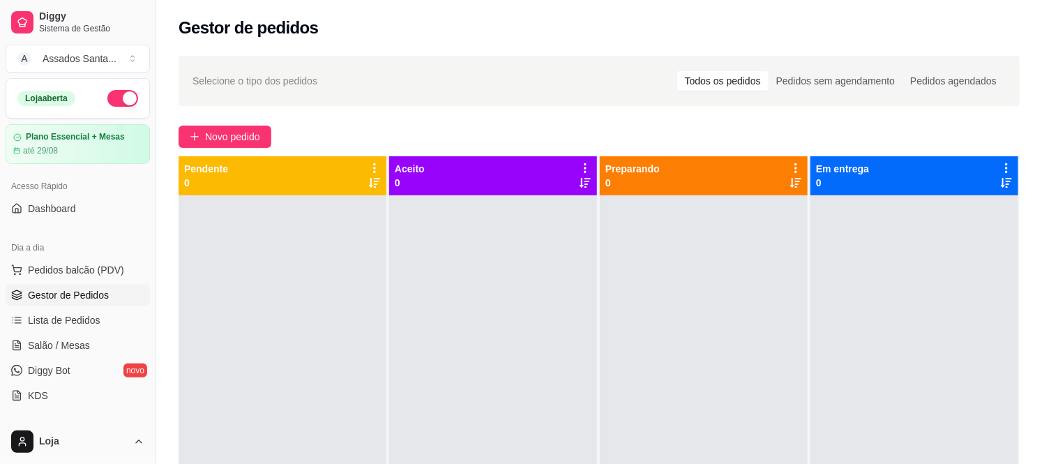
click at [211, 140] on span "Novo pedido" at bounding box center [232, 136] width 55 height 15
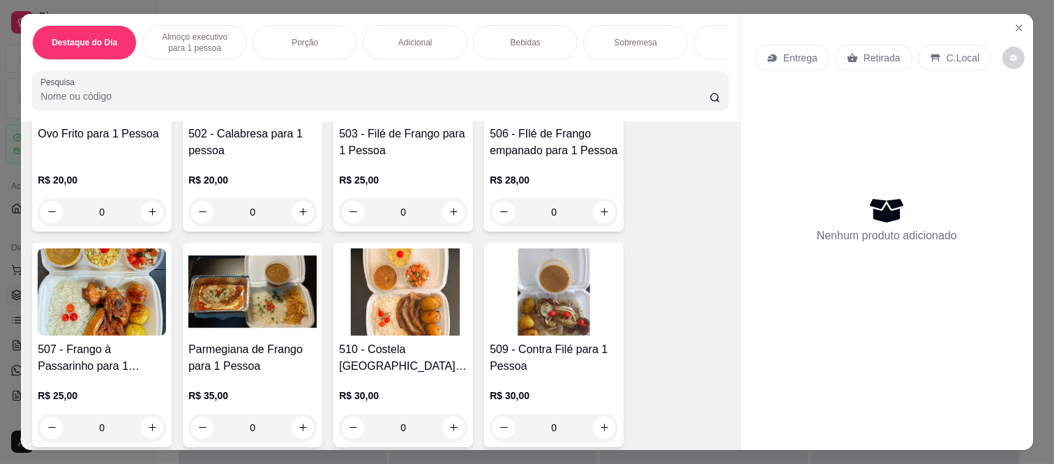
scroll to position [542, 0]
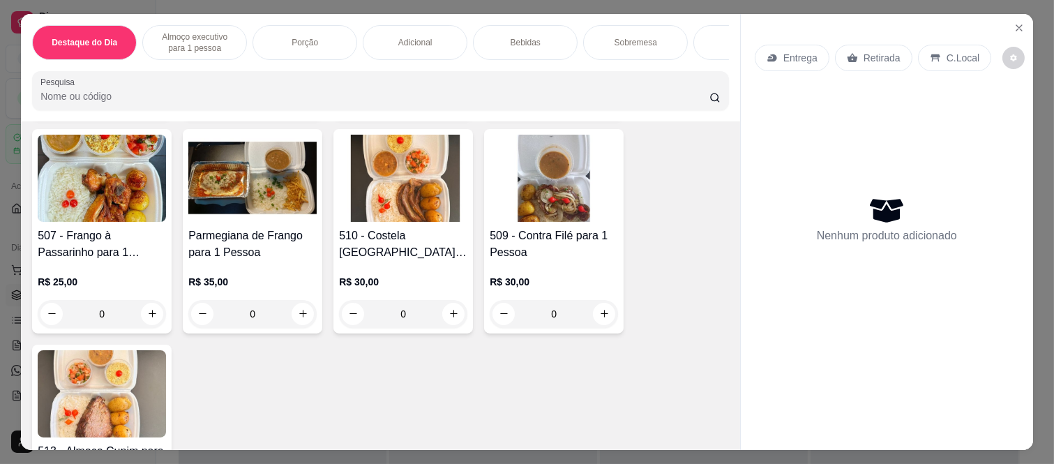
click at [448, 300] on div "0" at bounding box center [403, 314] width 128 height 28
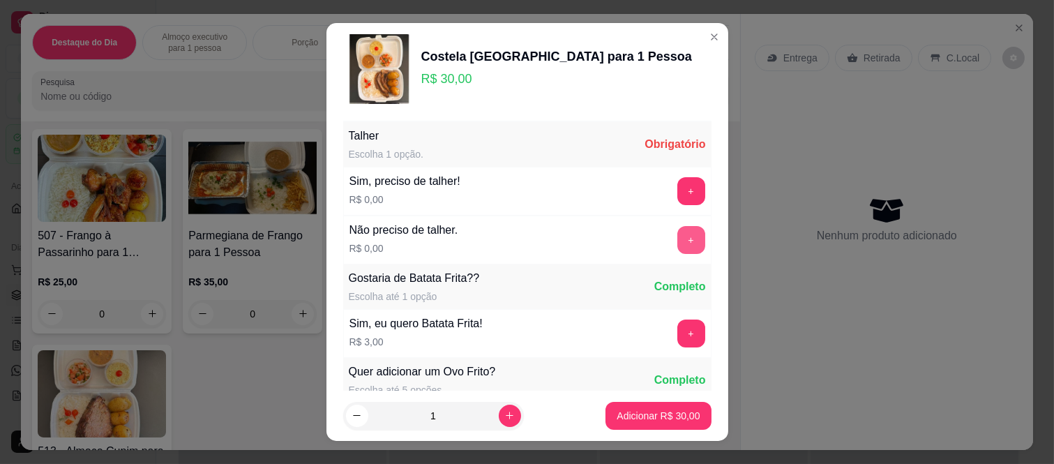
click at [677, 228] on button "+" at bounding box center [691, 240] width 28 height 28
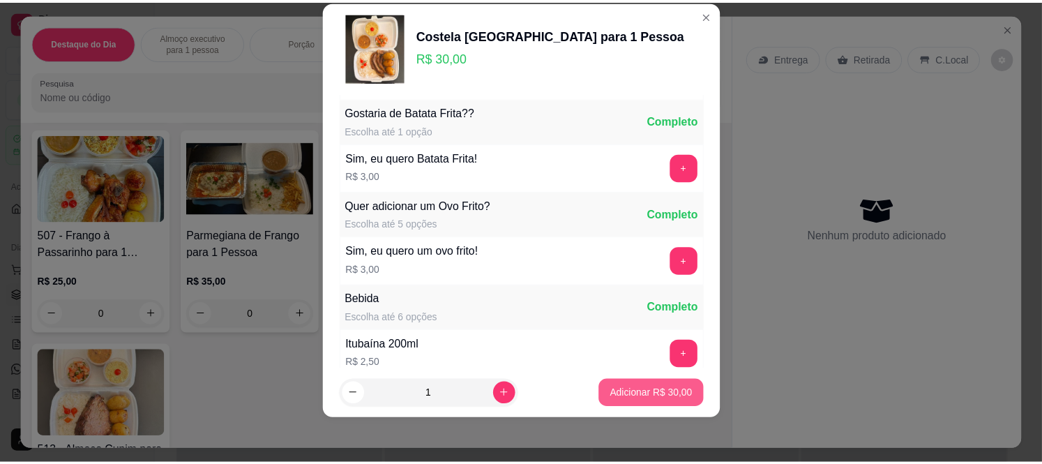
scroll to position [149, 0]
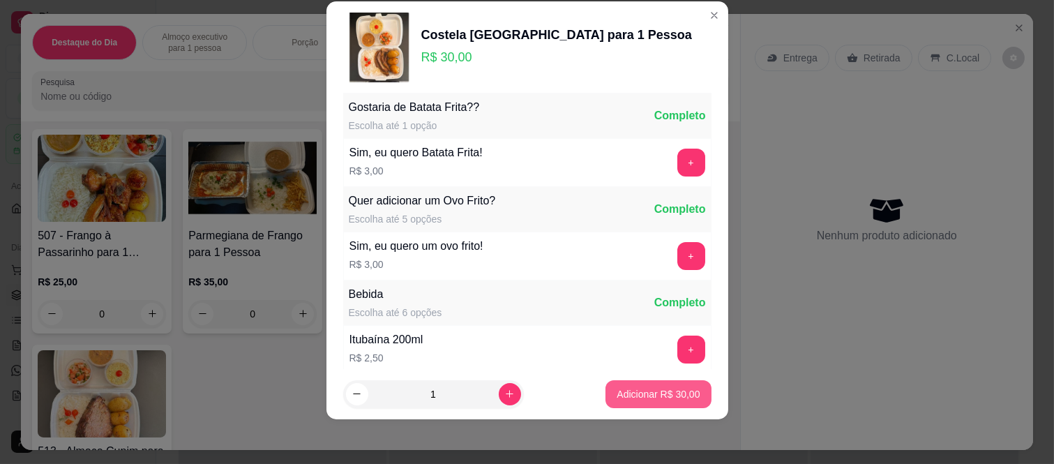
click at [650, 382] on button "Adicionar R$ 30,00" at bounding box center [657, 394] width 105 height 28
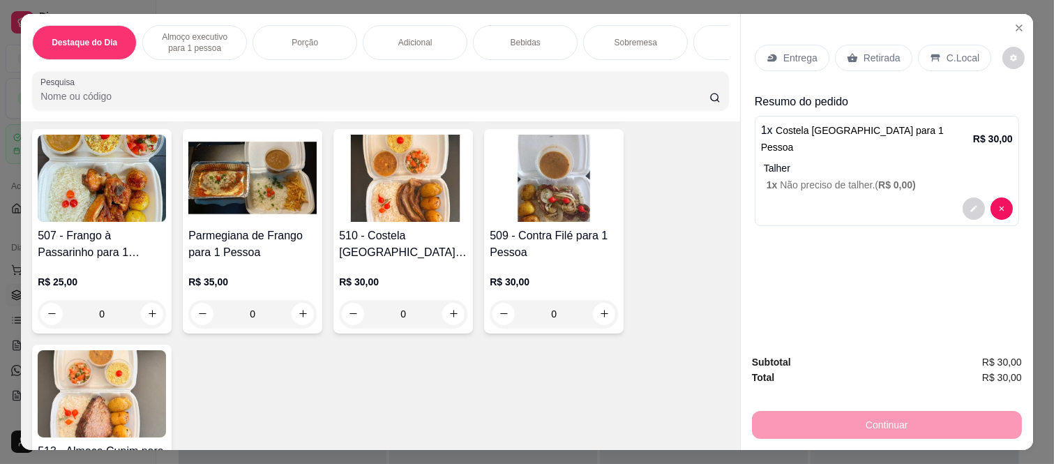
click at [852, 57] on div "Retirada" at bounding box center [873, 58] width 77 height 27
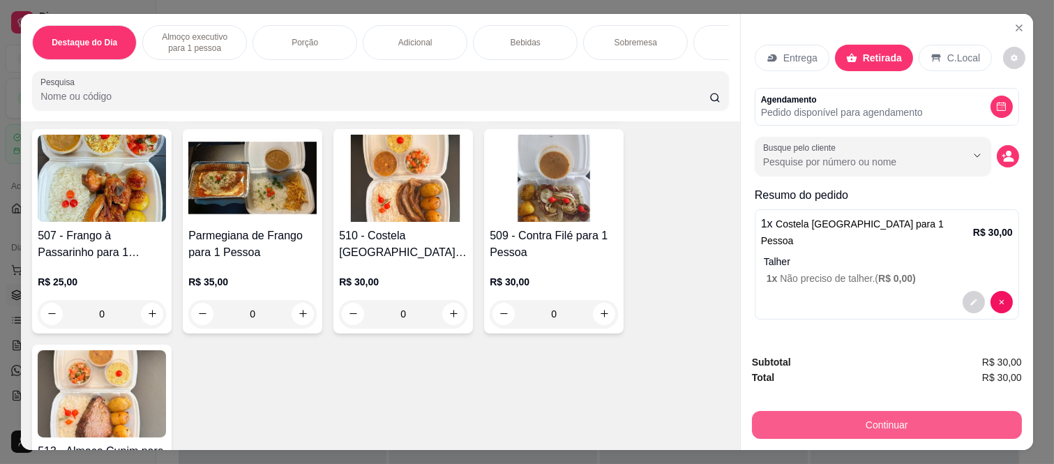
click at [833, 416] on button "Continuar" at bounding box center [887, 425] width 270 height 28
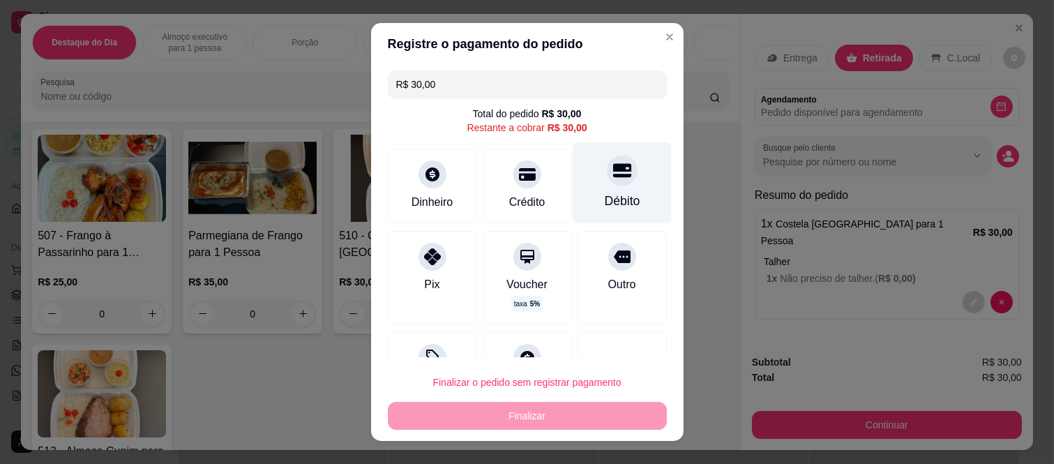
click at [607, 183] on div at bounding box center [622, 171] width 31 height 31
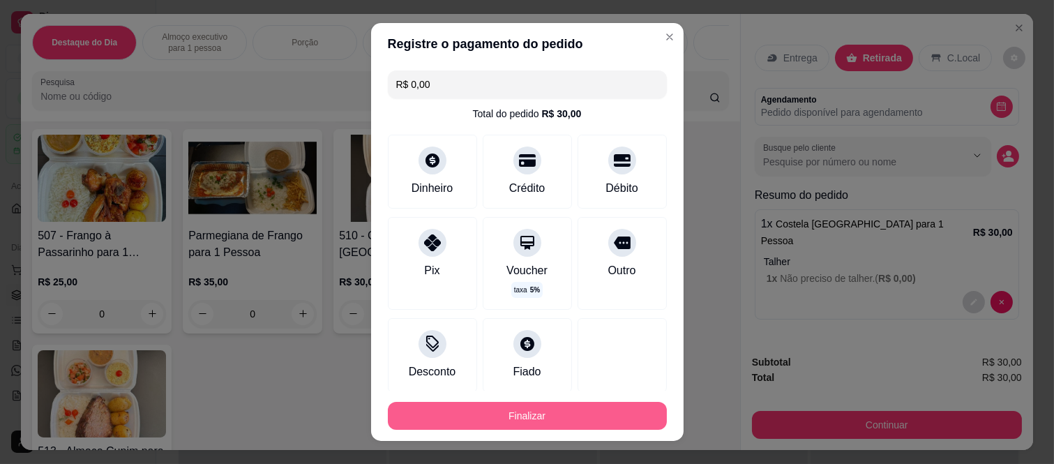
click at [532, 421] on button "Finalizar" at bounding box center [527, 416] width 279 height 28
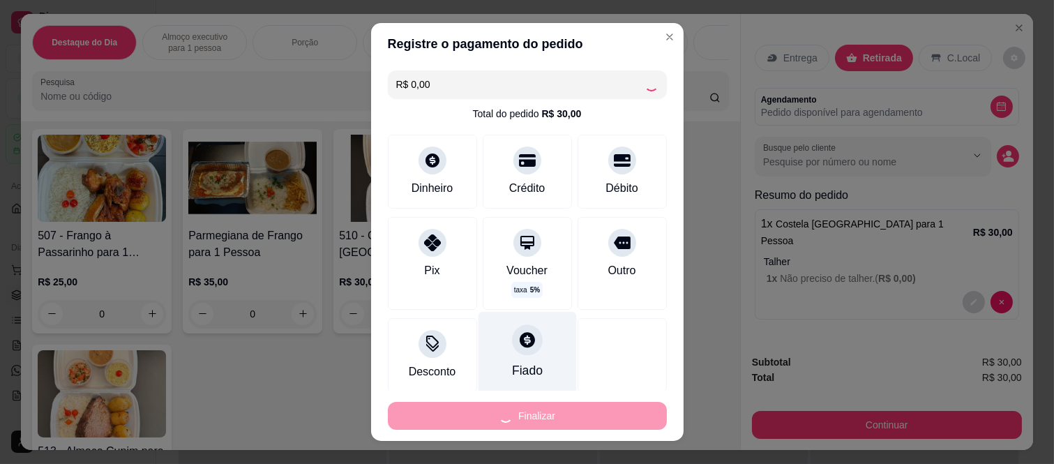
type input "-R$ 30,00"
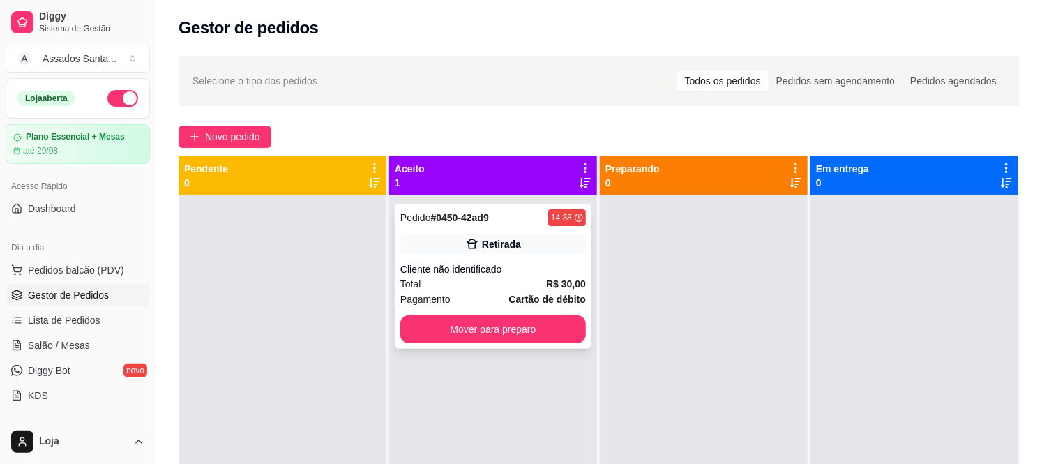
click at [500, 347] on div "Pedido # 0450-42ad9 14:38 Retirada Cliente não identificado Total R$ 30,00 Paga…" at bounding box center [493, 276] width 197 height 145
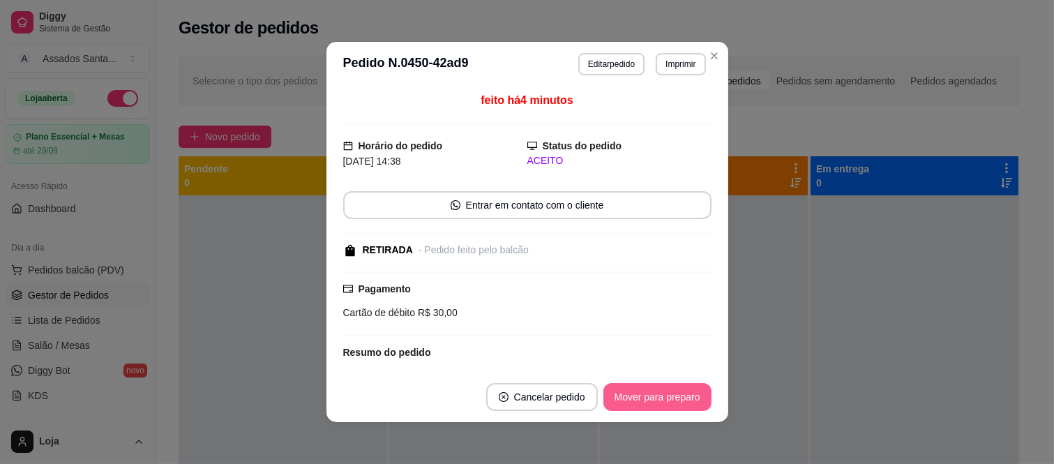
click at [651, 391] on button "Mover para preparo" at bounding box center [657, 397] width 108 height 28
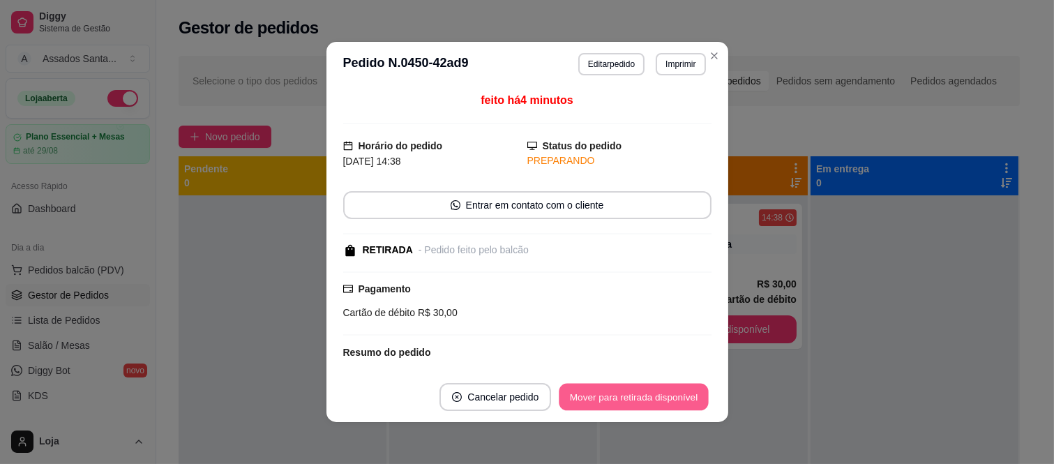
click at [689, 398] on button "Mover para retirada disponível" at bounding box center [633, 397] width 149 height 27
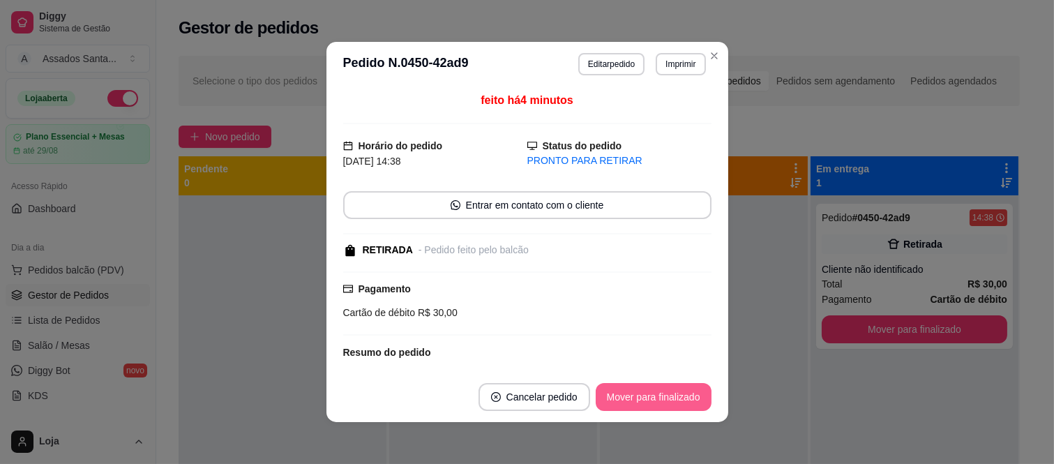
click at [693, 398] on button "Mover para finalizado" at bounding box center [654, 397] width 116 height 28
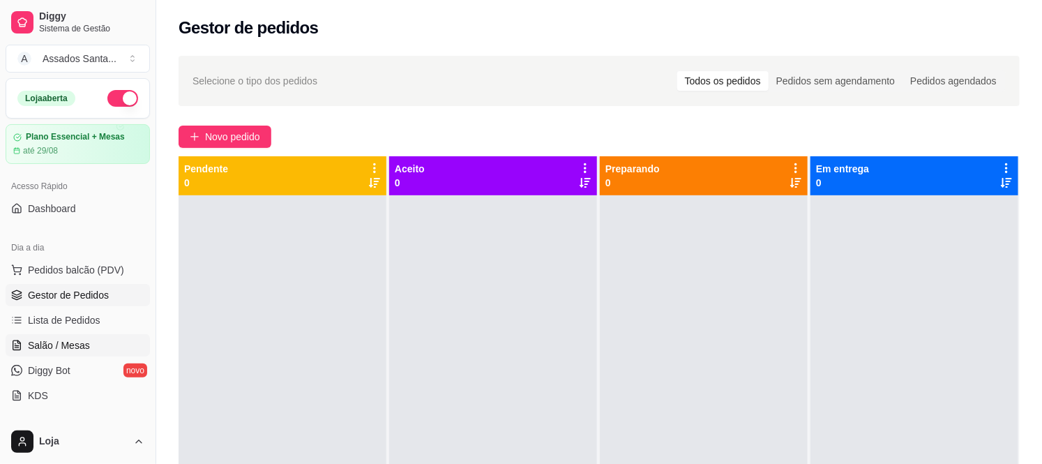
click at [81, 337] on link "Salão / Mesas" at bounding box center [78, 345] width 144 height 22
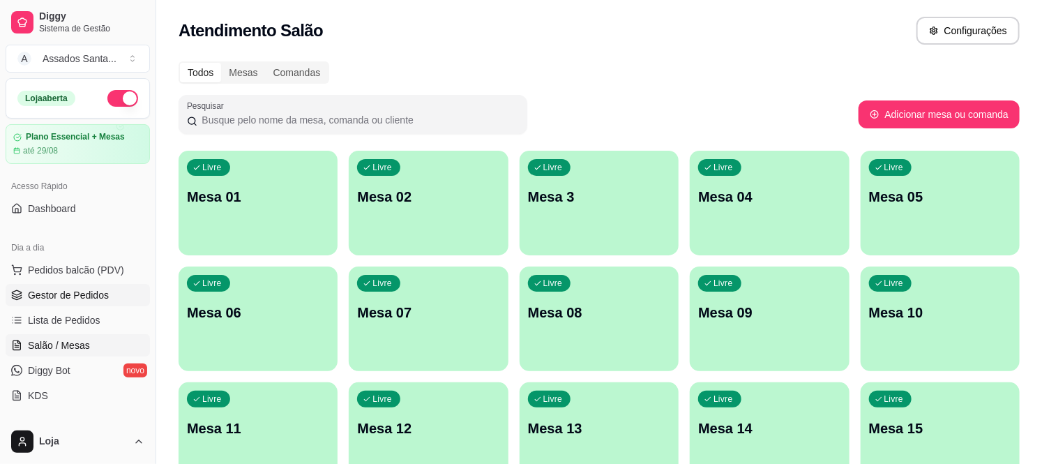
click at [82, 296] on span "Gestor de Pedidos" at bounding box center [68, 295] width 81 height 14
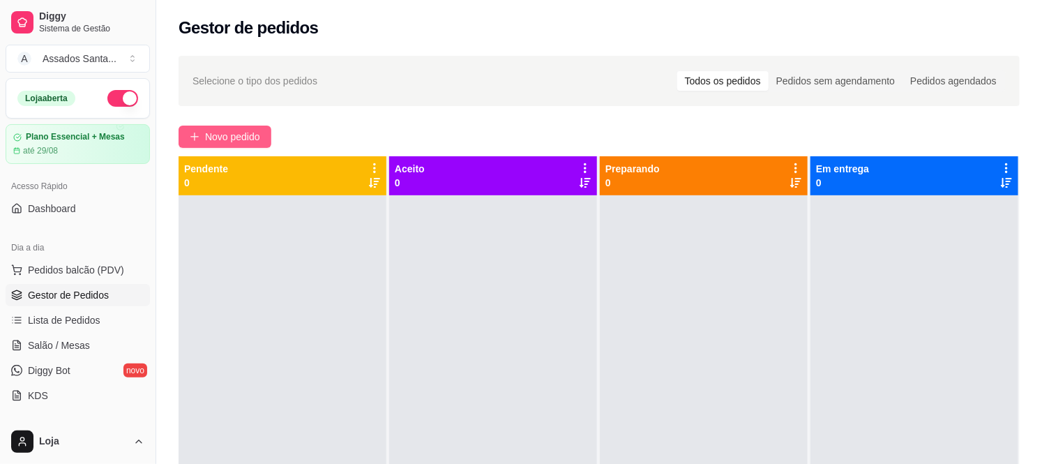
click at [238, 126] on button "Novo pedido" at bounding box center [225, 137] width 93 height 22
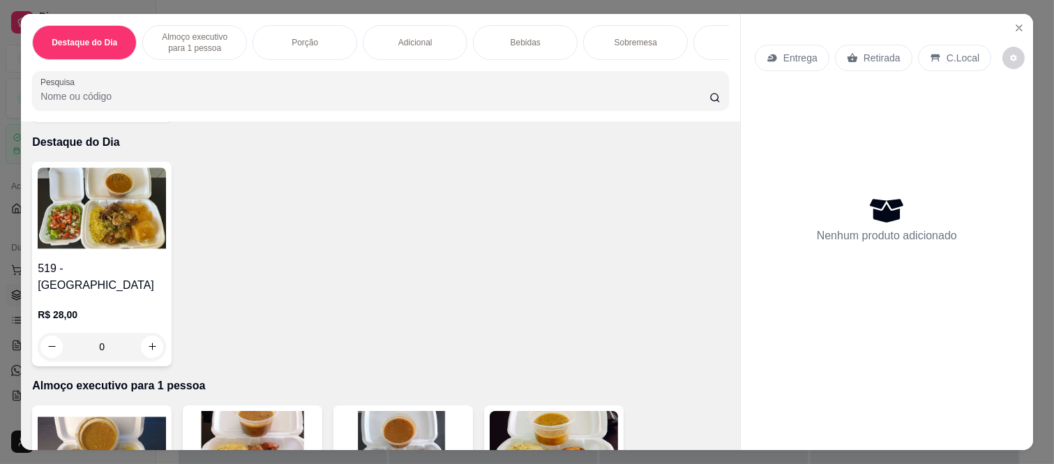
scroll to position [77, 0]
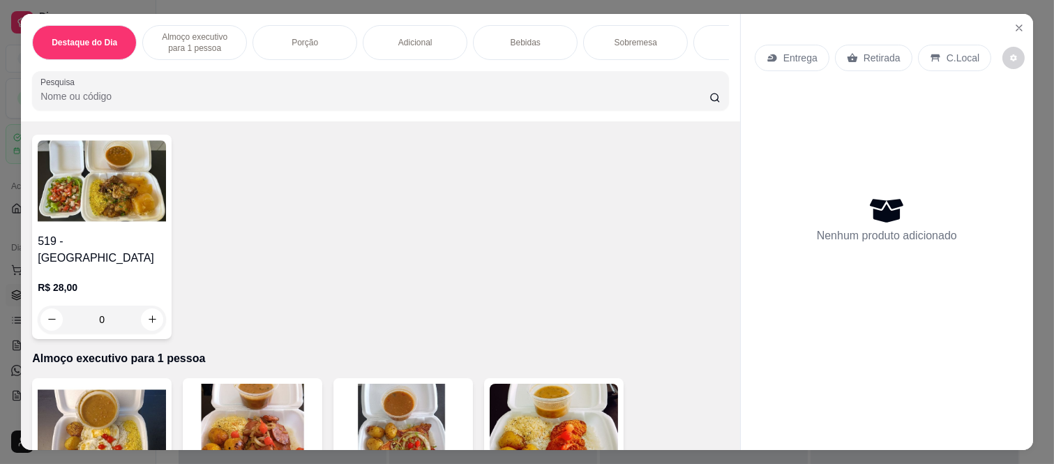
click at [152, 311] on div "0" at bounding box center [102, 320] width 128 height 28
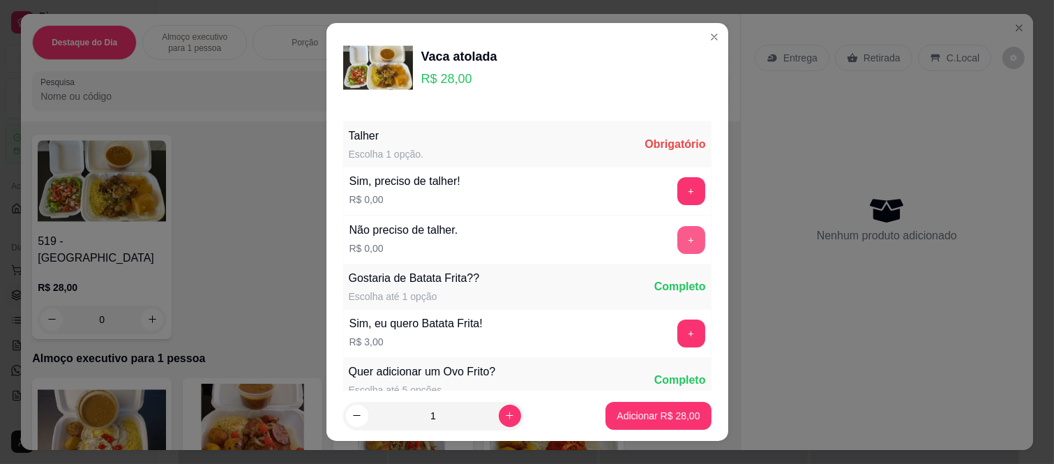
click at [677, 248] on button "+" at bounding box center [691, 240] width 28 height 28
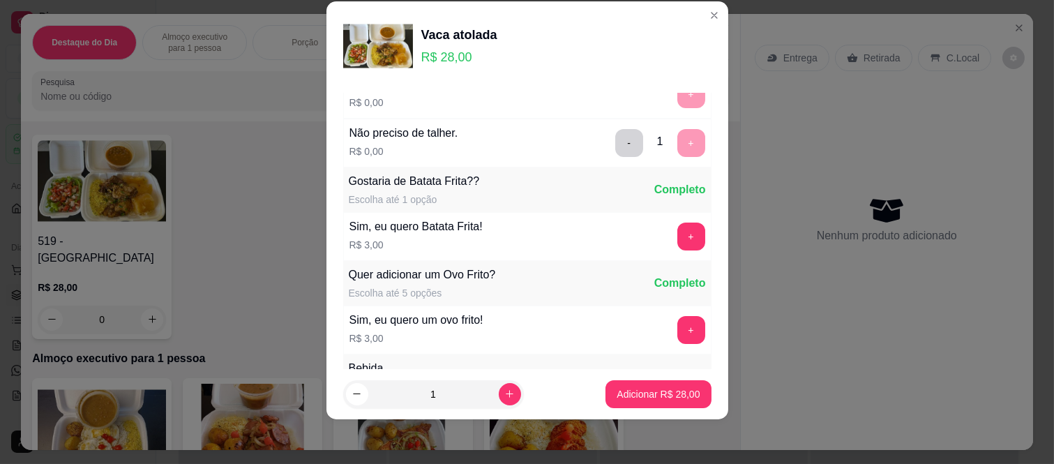
scroll to position [149, 0]
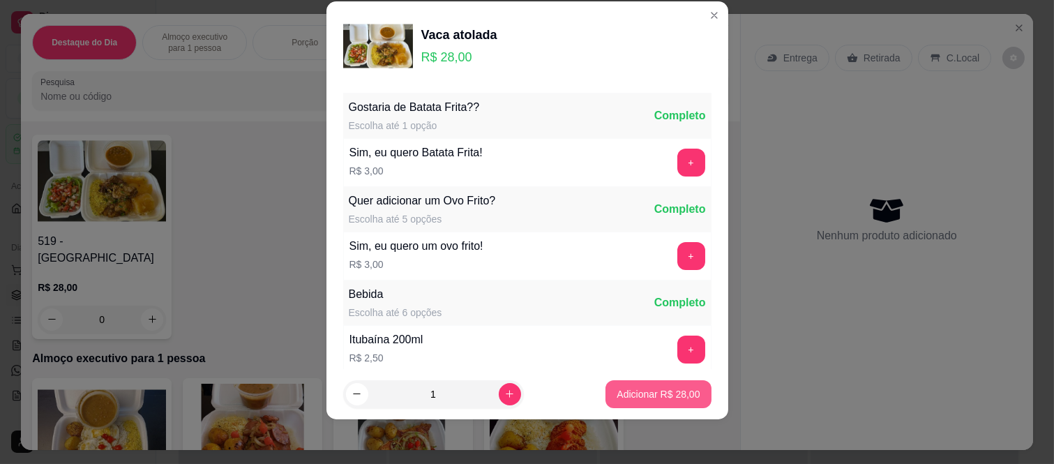
click at [640, 402] on button "Adicionar R$ 28,00" at bounding box center [657, 394] width 105 height 28
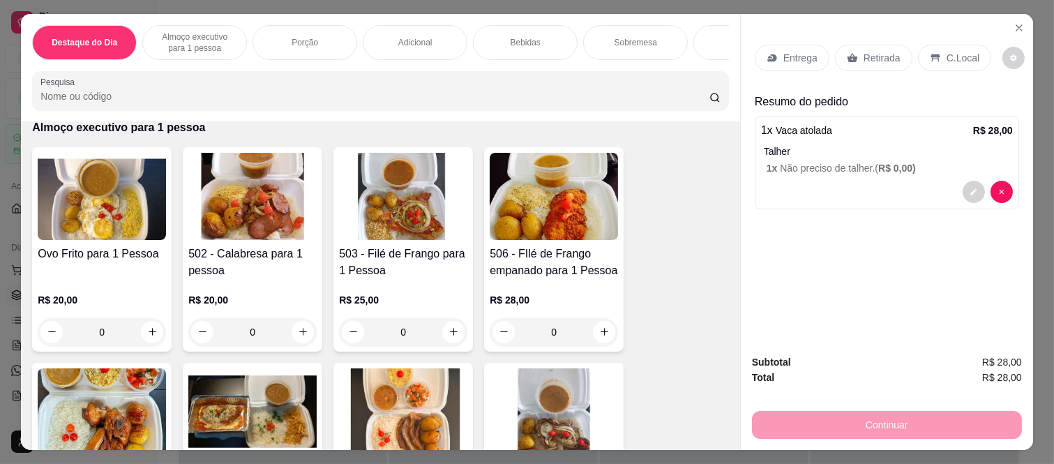
scroll to position [310, 0]
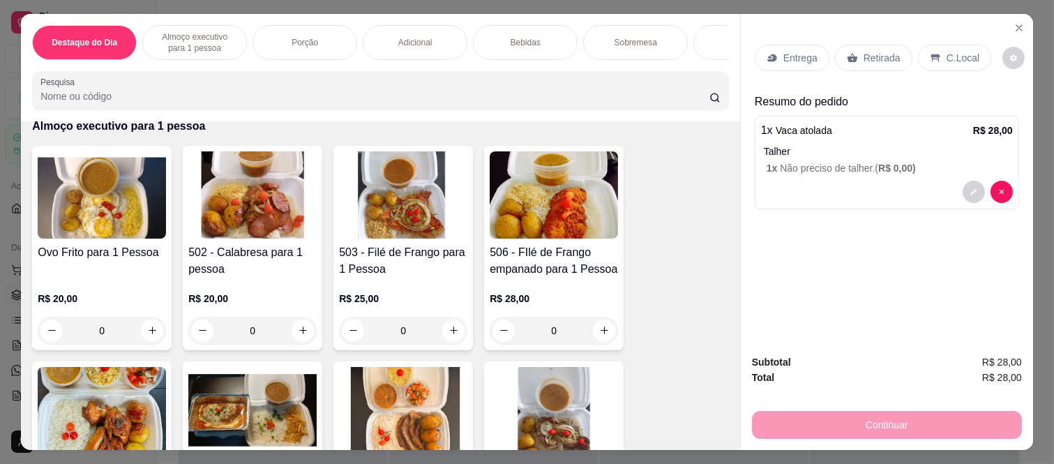
click at [603, 317] on div "0" at bounding box center [554, 331] width 128 height 28
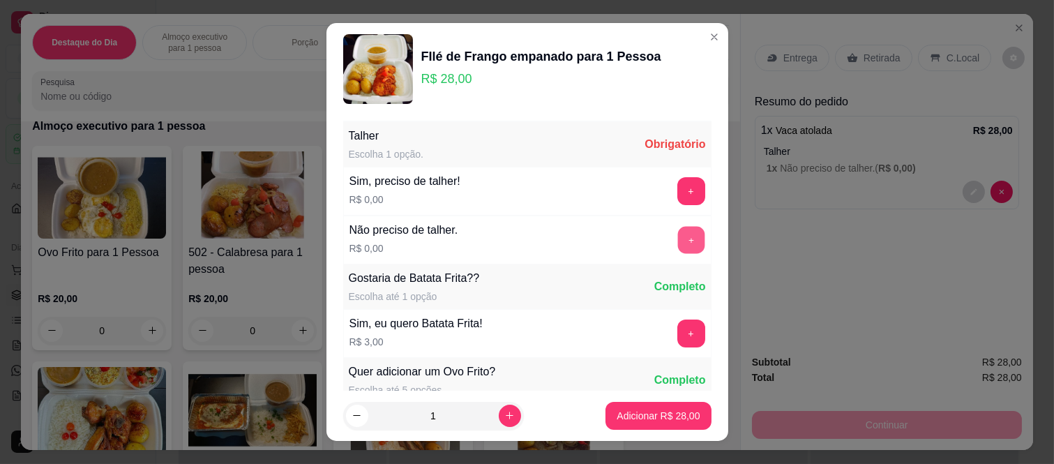
click at [677, 240] on button "+" at bounding box center [690, 240] width 27 height 27
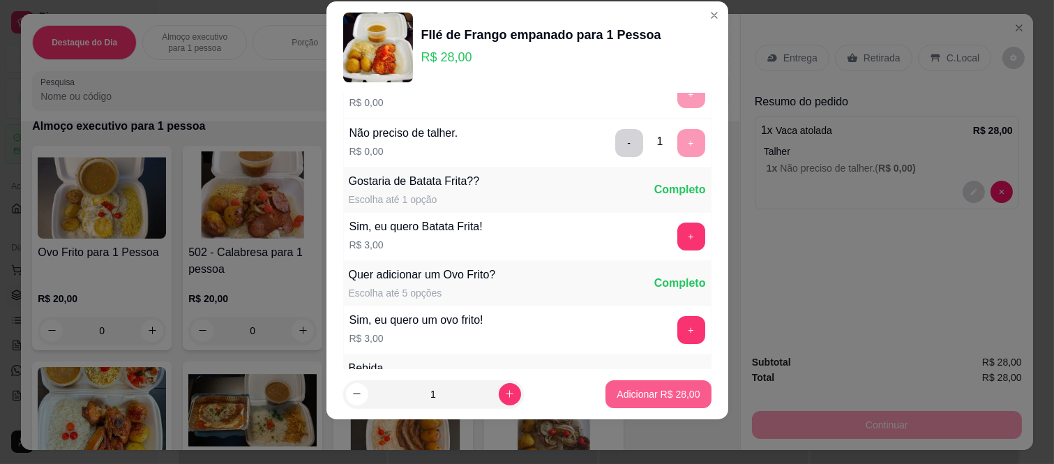
scroll to position [149, 0]
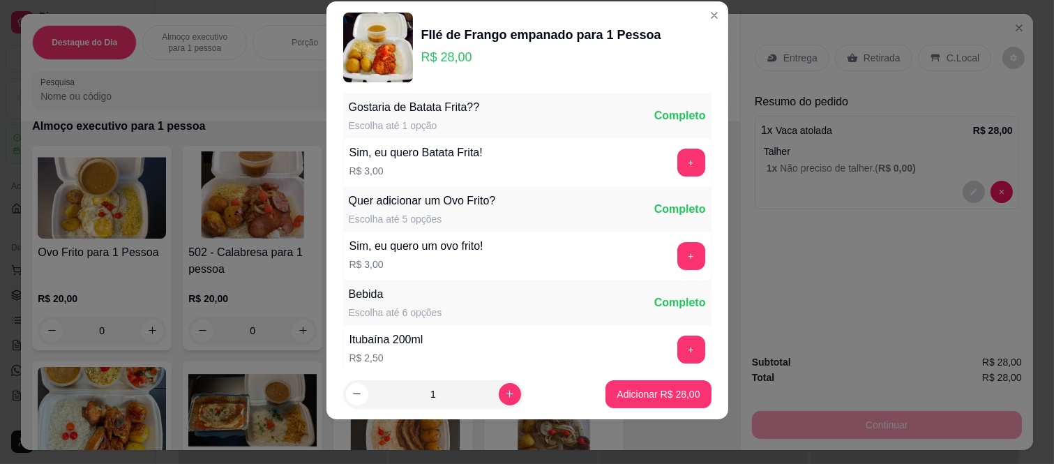
click at [651, 408] on footer "1 Adicionar R$ 28,00" at bounding box center [527, 394] width 402 height 50
click at [640, 402] on button "Adicionar R$ 28,00" at bounding box center [657, 394] width 105 height 28
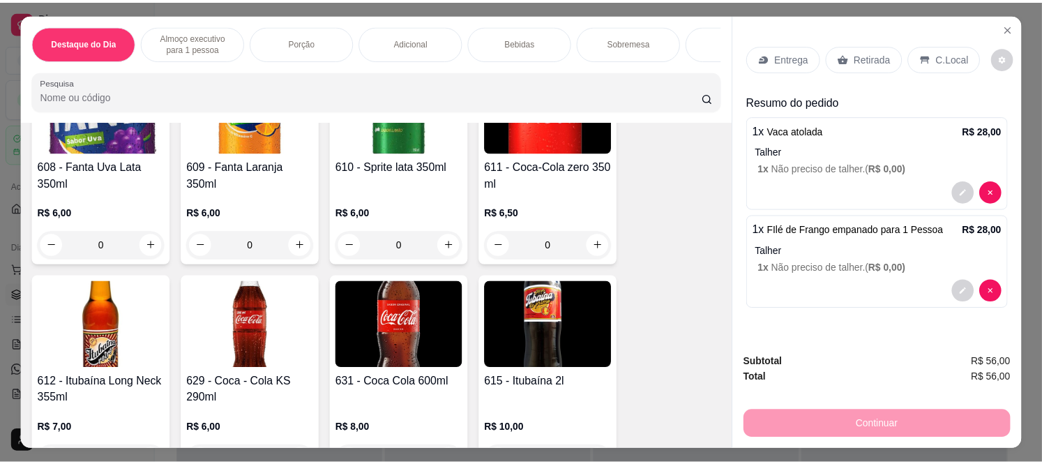
scroll to position [2480, 0]
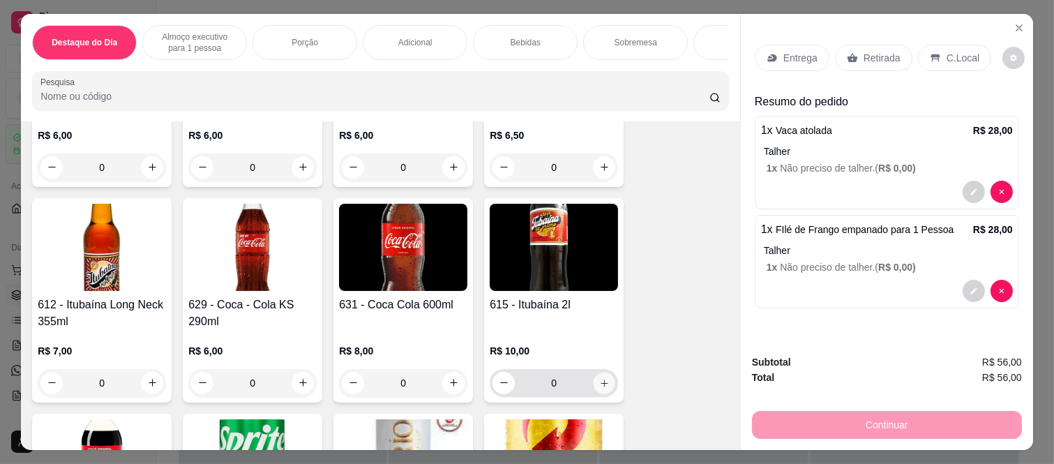
click at [605, 373] on button "increase-product-quantity" at bounding box center [605, 383] width 22 height 22
type input "1"
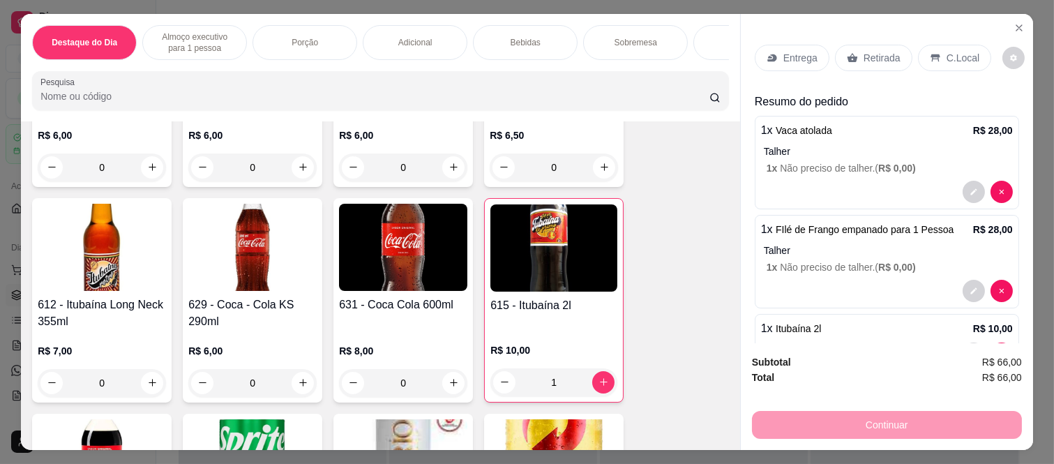
click at [869, 51] on p "Retirada" at bounding box center [882, 58] width 37 height 14
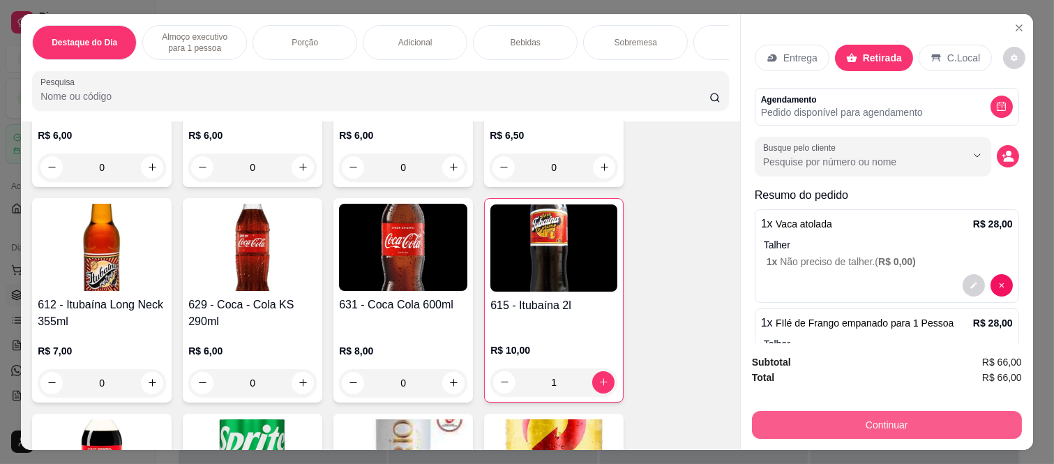
click at [857, 430] on button "Continuar" at bounding box center [887, 425] width 270 height 28
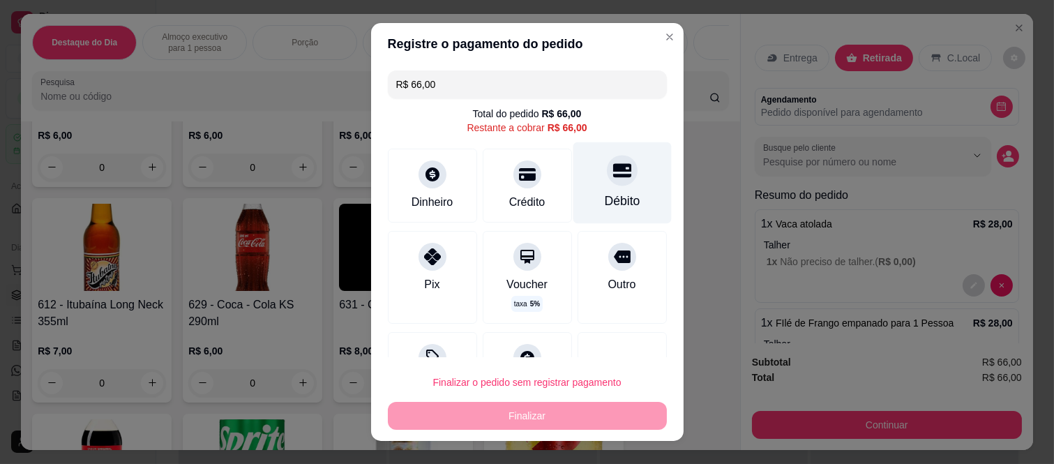
drag, startPoint x: 591, startPoint y: 176, endPoint x: 593, endPoint y: 187, distance: 11.4
click at [612, 173] on icon at bounding box center [621, 170] width 18 height 18
type input "R$ 0,00"
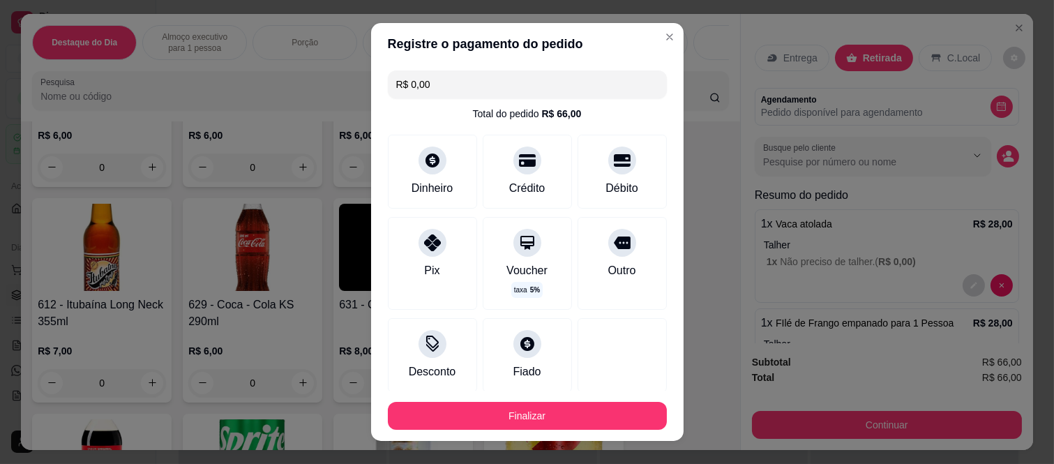
click at [573, 416] on button "Finalizar" at bounding box center [527, 416] width 279 height 28
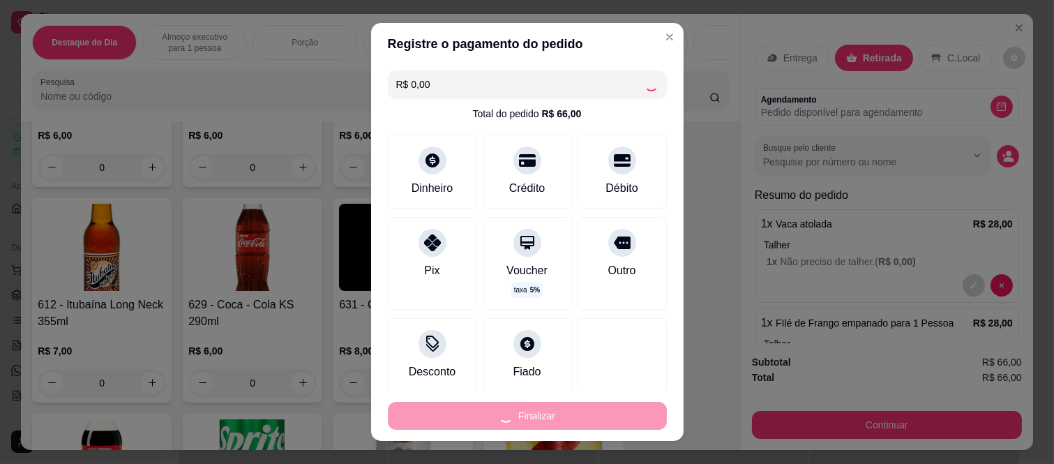
type input "0"
type input "-R$ 66,00"
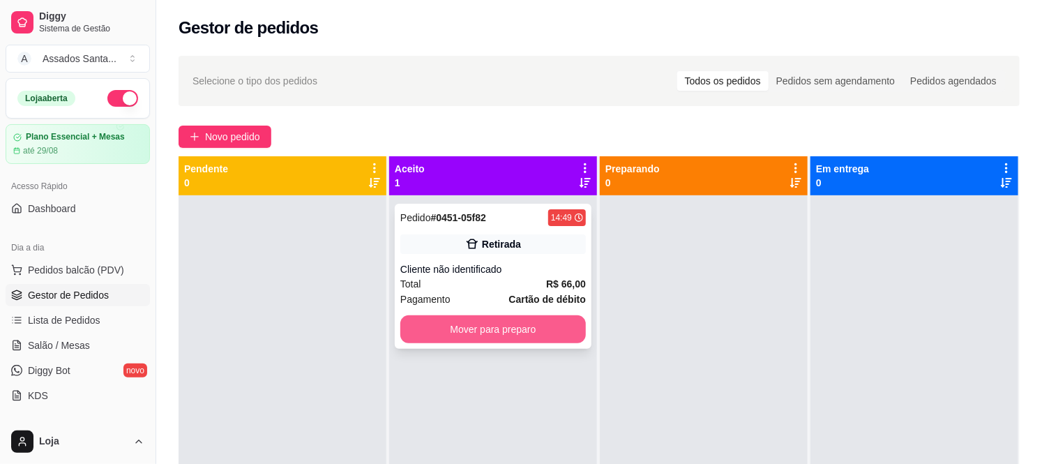
click at [484, 338] on button "Mover para preparo" at bounding box center [493, 329] width 186 height 28
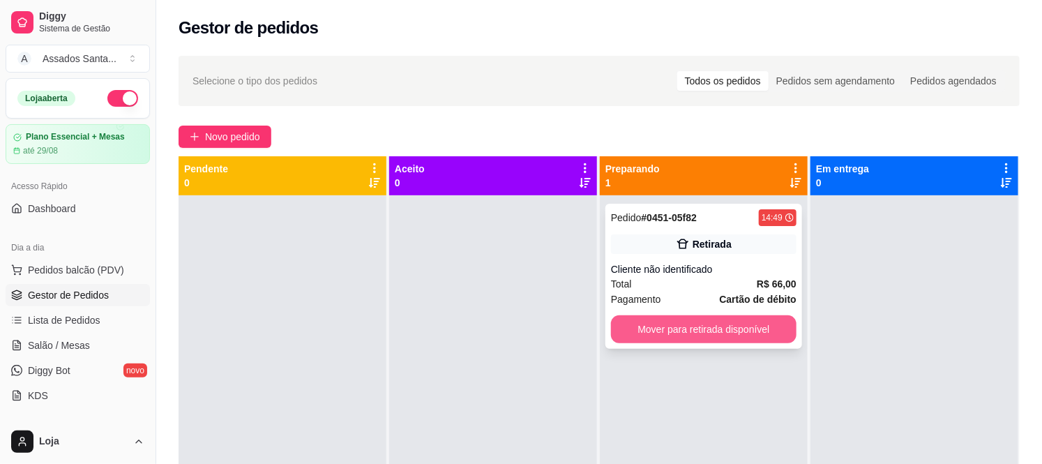
click at [712, 326] on button "Mover para retirada disponível" at bounding box center [704, 329] width 186 height 28
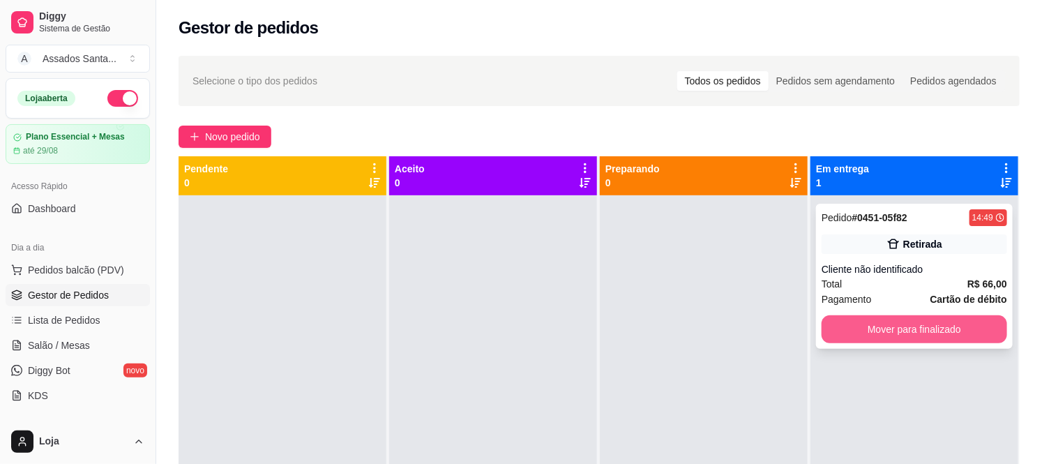
click at [856, 326] on button "Mover para finalizado" at bounding box center [915, 329] width 186 height 28
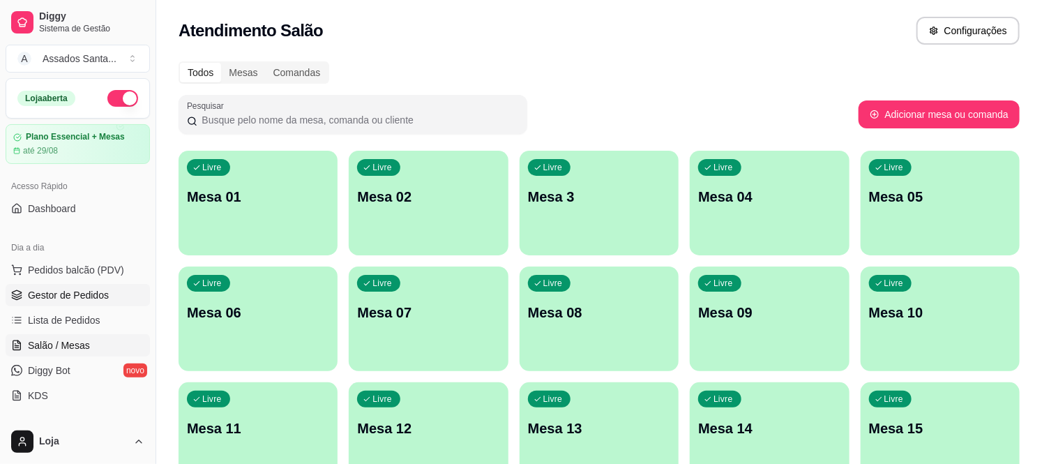
click at [91, 301] on span "Gestor de Pedidos" at bounding box center [68, 295] width 81 height 14
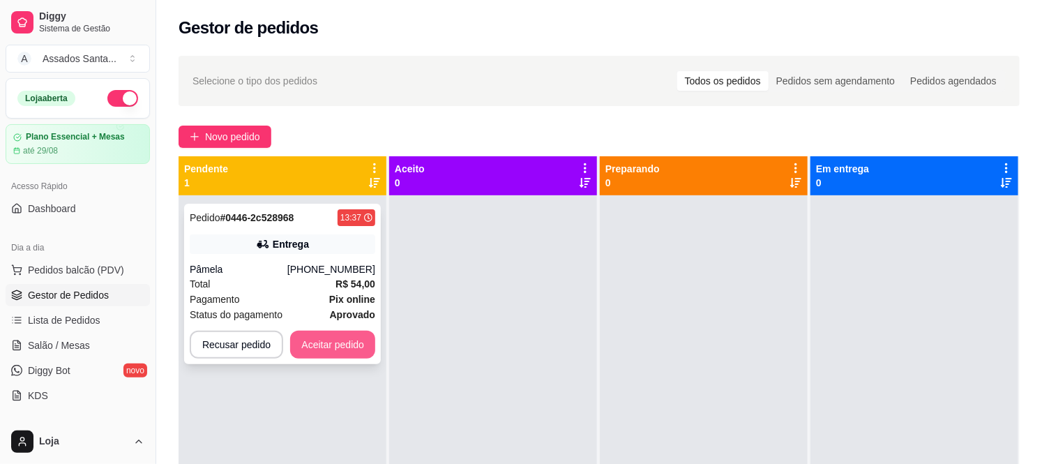
click at [318, 344] on button "Aceitar pedido" at bounding box center [332, 345] width 85 height 28
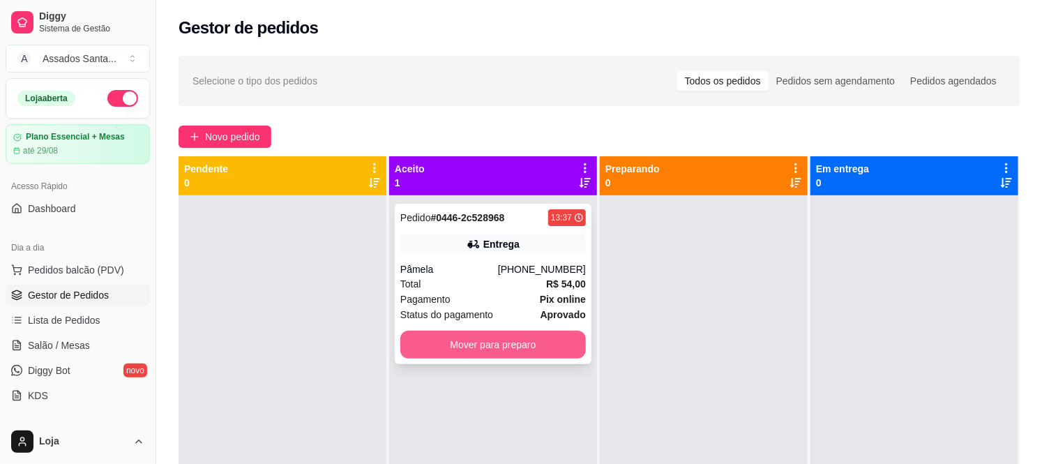
click at [471, 352] on button "Mover para preparo" at bounding box center [493, 345] width 186 height 28
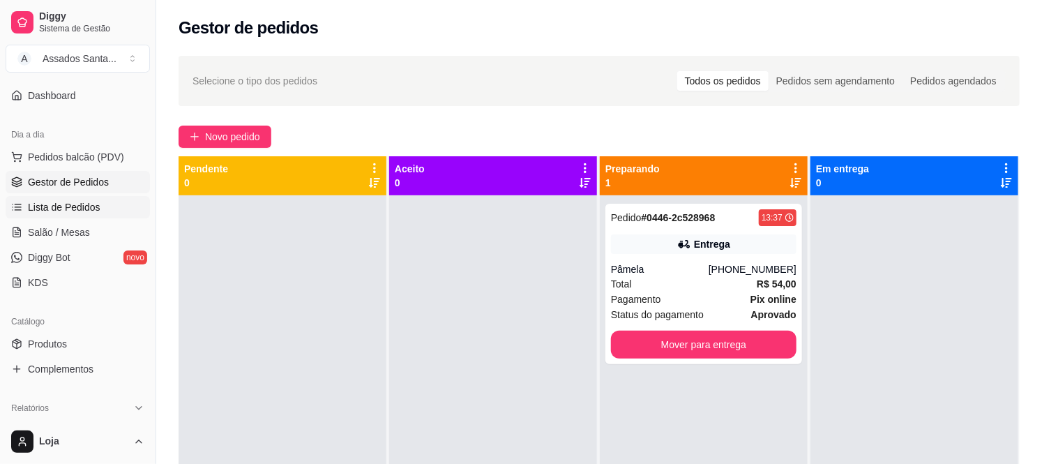
scroll to position [77, 0]
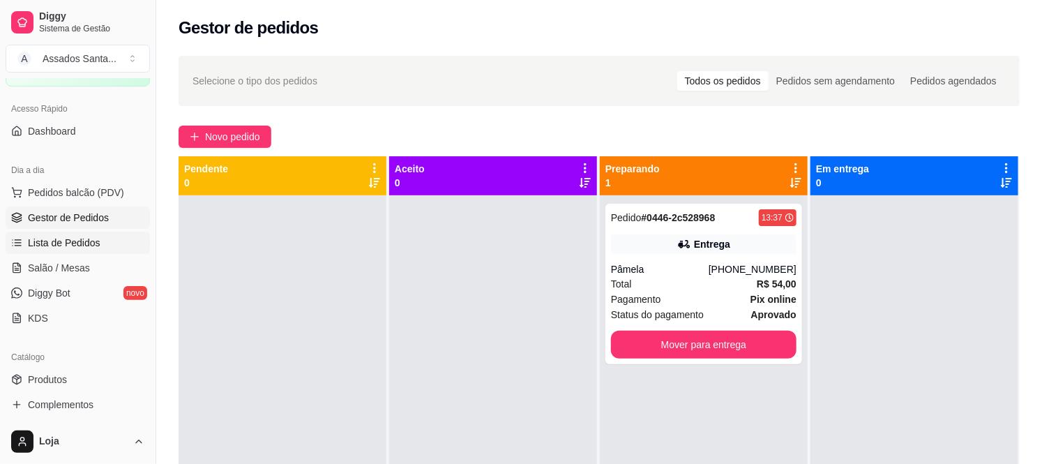
click at [70, 241] on span "Lista de Pedidos" at bounding box center [64, 243] width 73 height 14
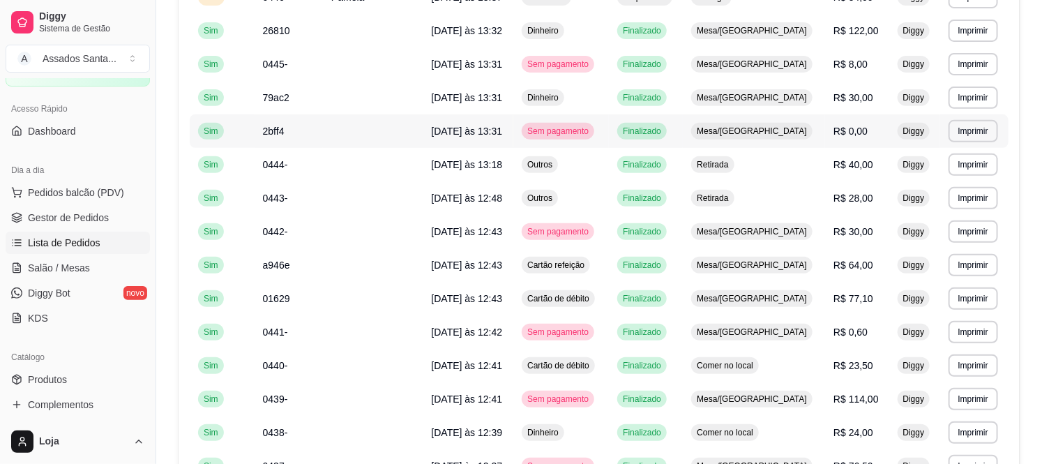
scroll to position [310, 0]
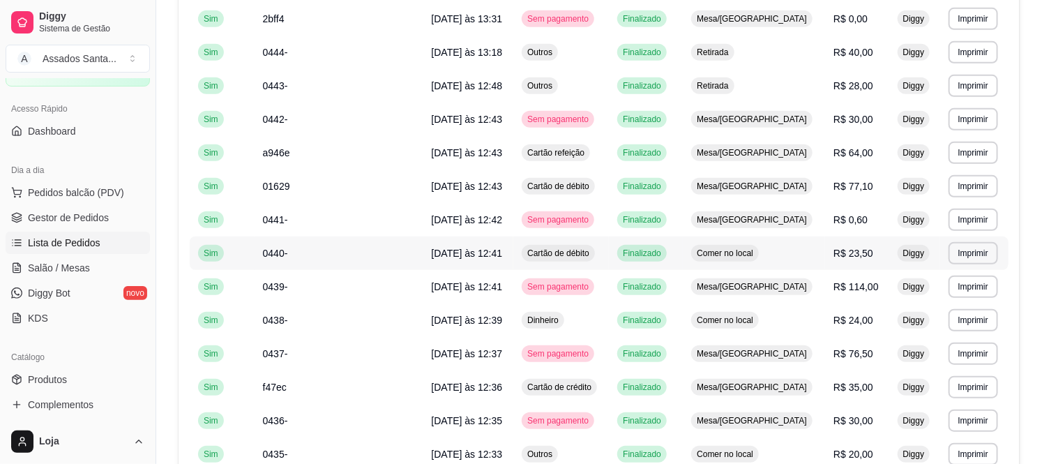
click at [432, 252] on span "19/08/25 às 12:41" at bounding box center [467, 253] width 71 height 11
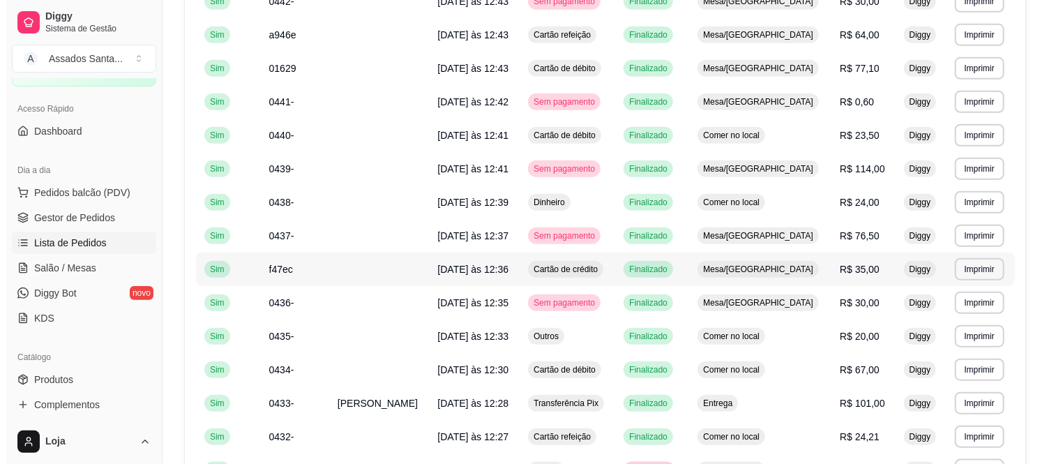
scroll to position [465, 0]
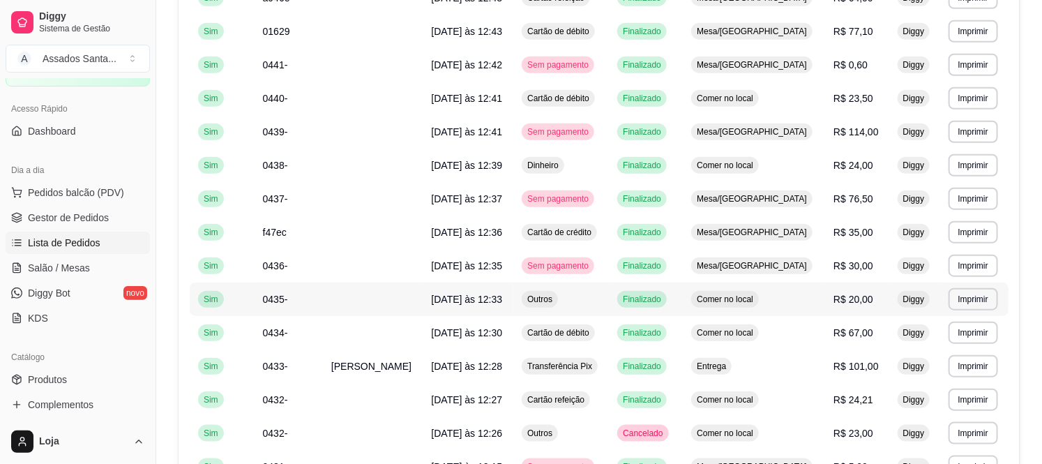
click at [755, 299] on span "Comer no local" at bounding box center [725, 299] width 62 height 11
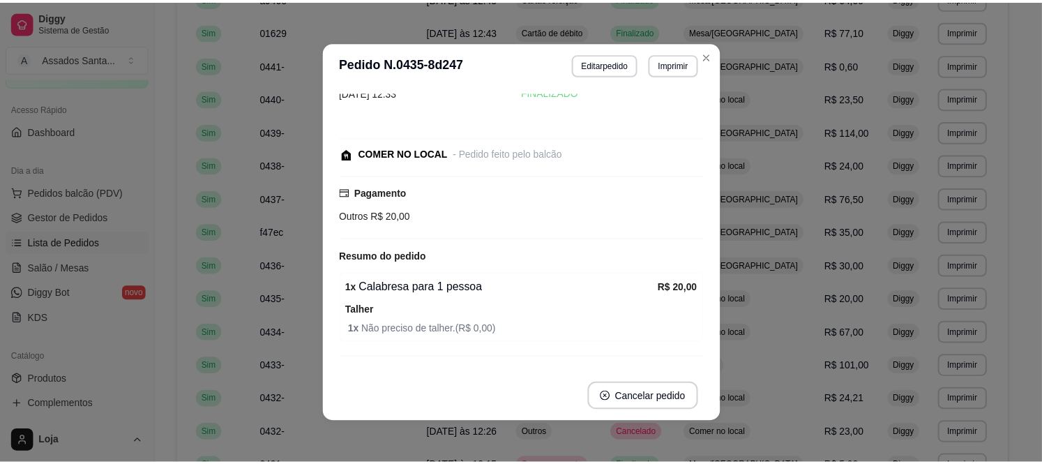
scroll to position [68, 0]
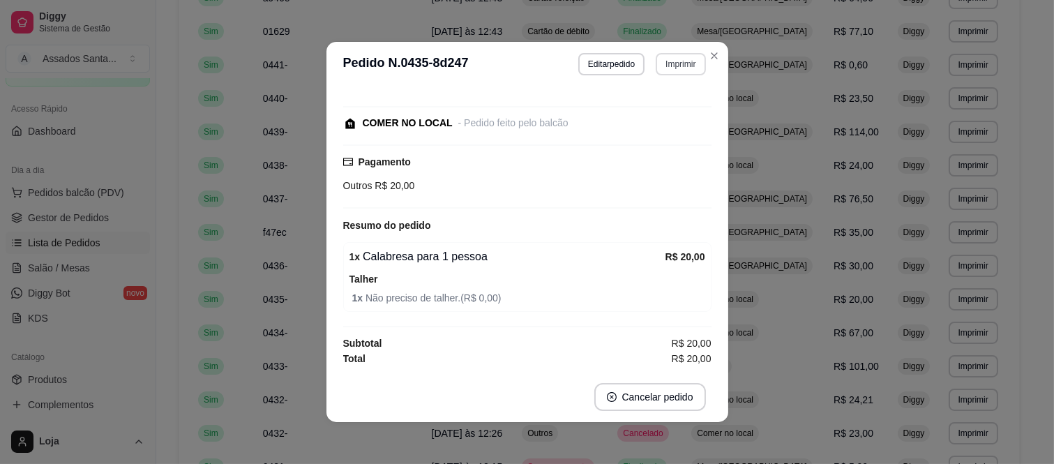
click at [687, 61] on button "Imprimir" at bounding box center [681, 64] width 50 height 22
click at [657, 114] on button "IMPRESSORA caixa" at bounding box center [650, 114] width 98 height 22
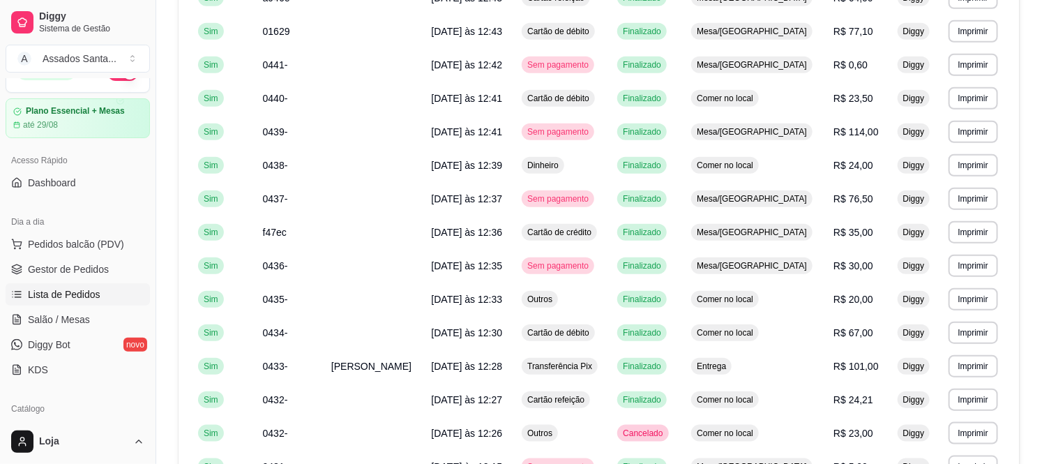
scroll to position [0, 0]
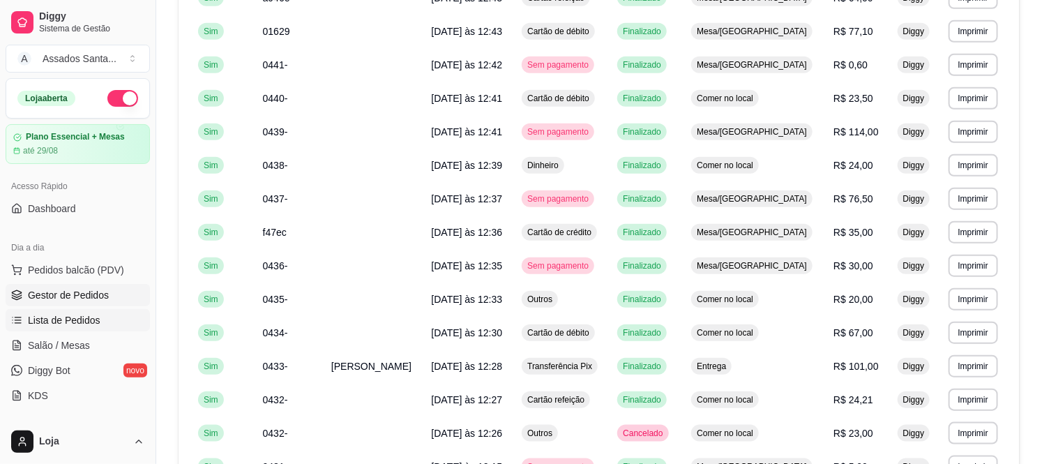
click at [84, 300] on span "Gestor de Pedidos" at bounding box center [68, 295] width 81 height 14
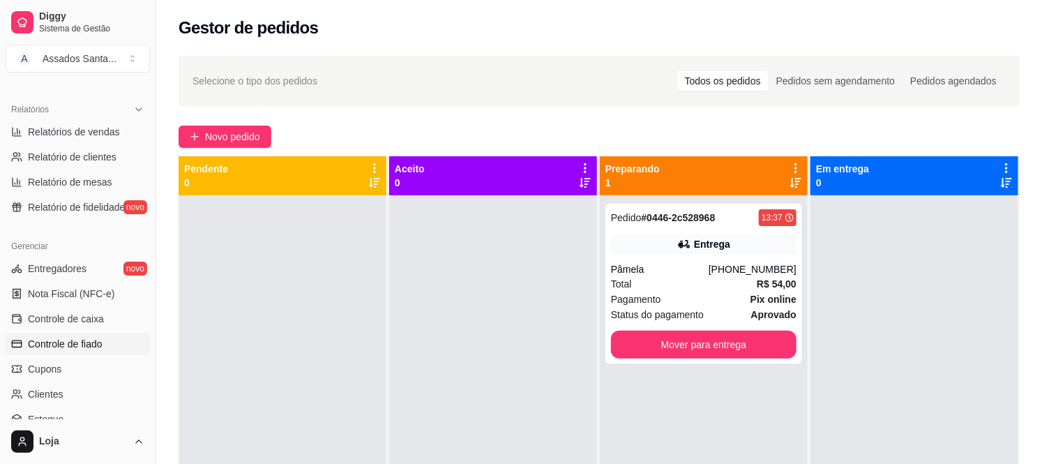
scroll to position [384, 0]
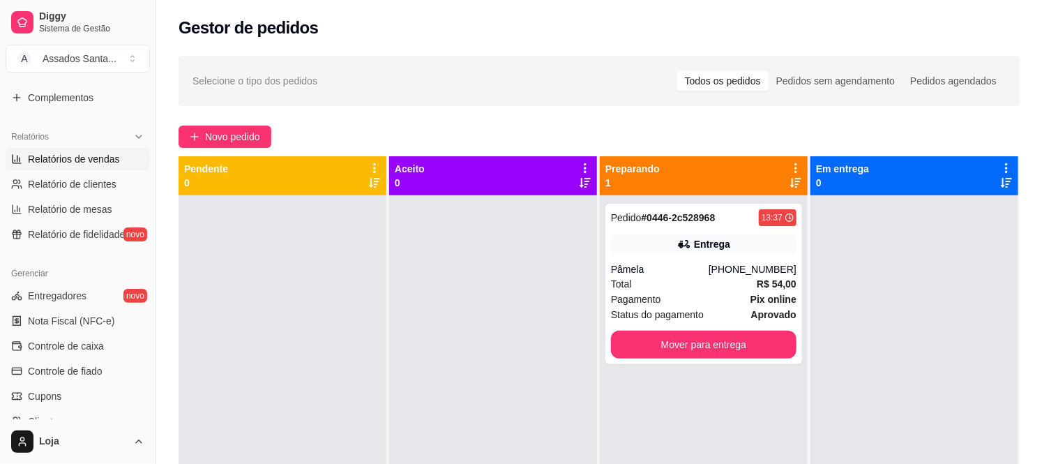
click at [68, 160] on span "Relatórios de vendas" at bounding box center [74, 159] width 92 height 14
select select "ALL"
select select "0"
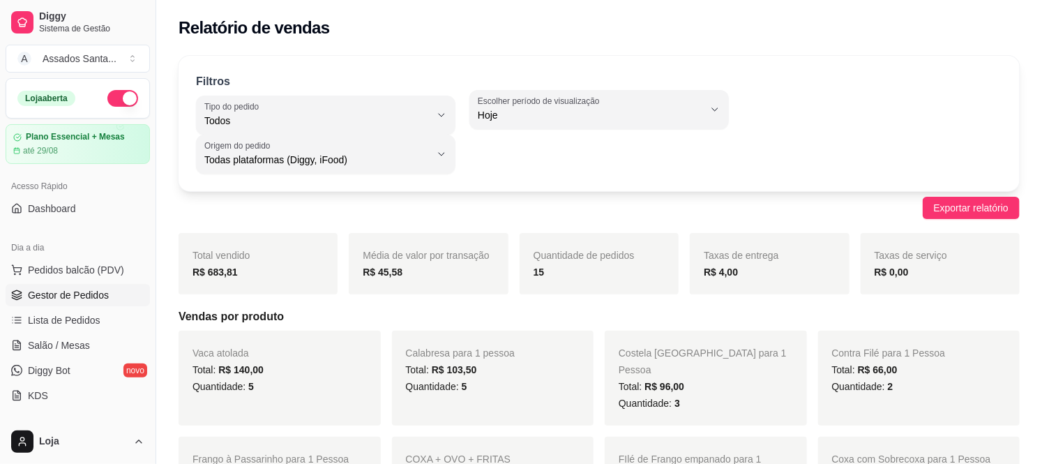
click at [82, 292] on span "Gestor de Pedidos" at bounding box center [68, 295] width 81 height 14
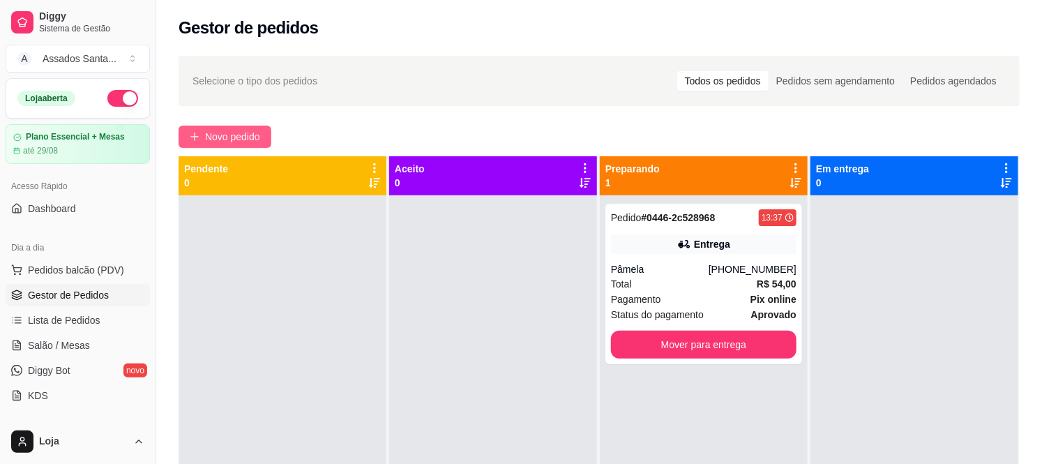
click at [233, 145] on button "Novo pedido" at bounding box center [225, 137] width 93 height 22
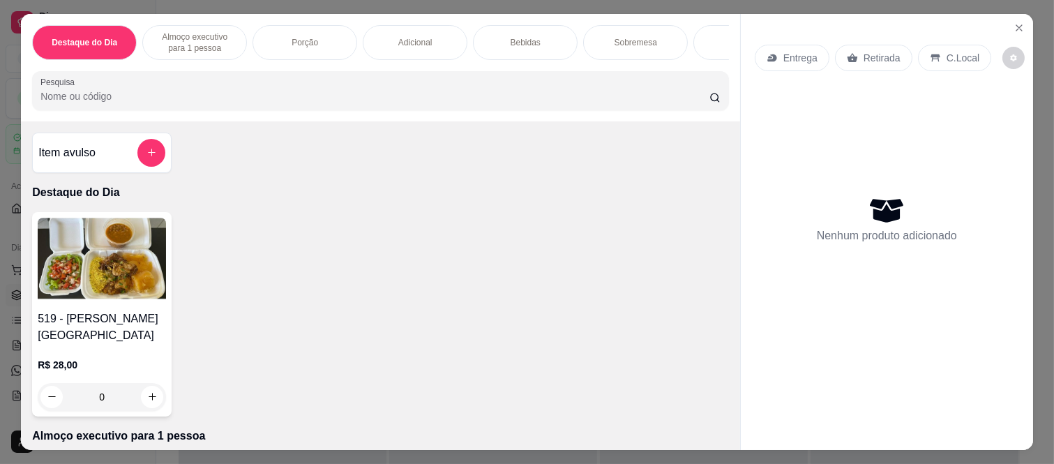
click at [947, 51] on p "C.Local" at bounding box center [963, 58] width 33 height 14
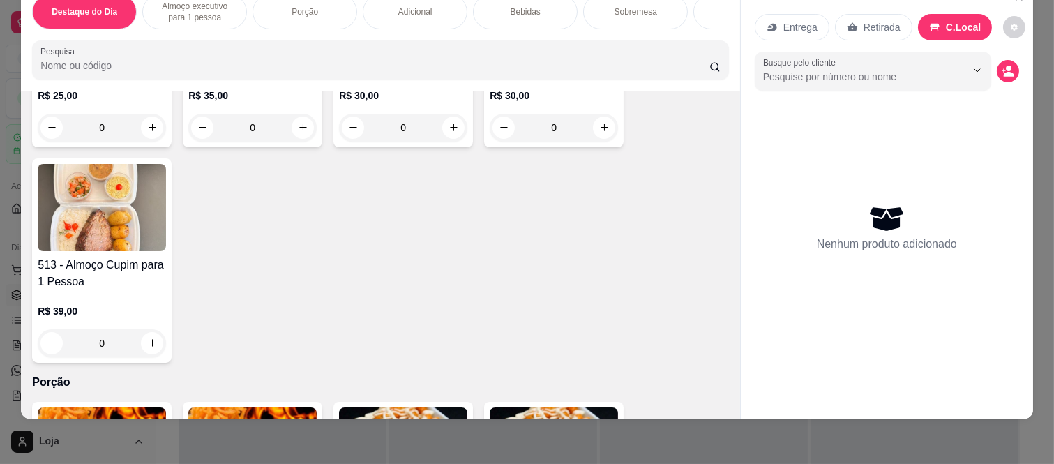
scroll to position [542, 0]
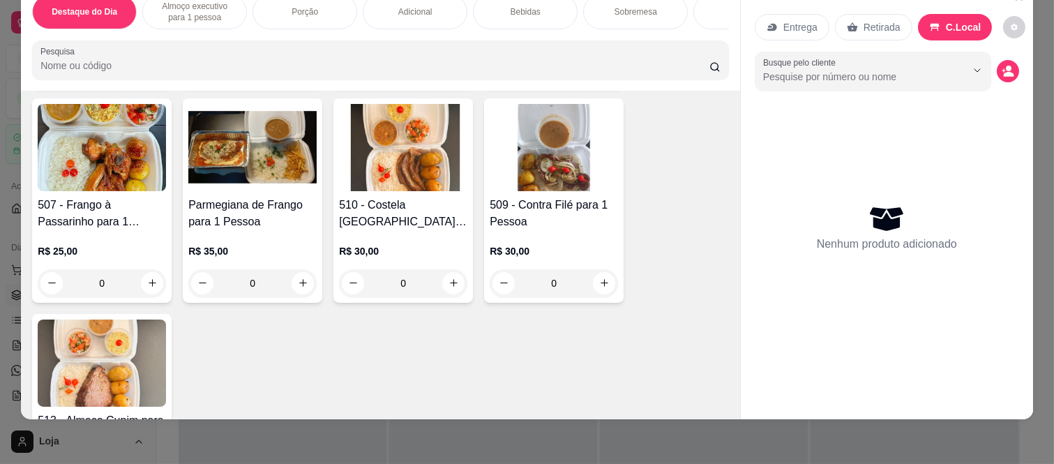
click at [608, 269] on div "0" at bounding box center [554, 283] width 128 height 28
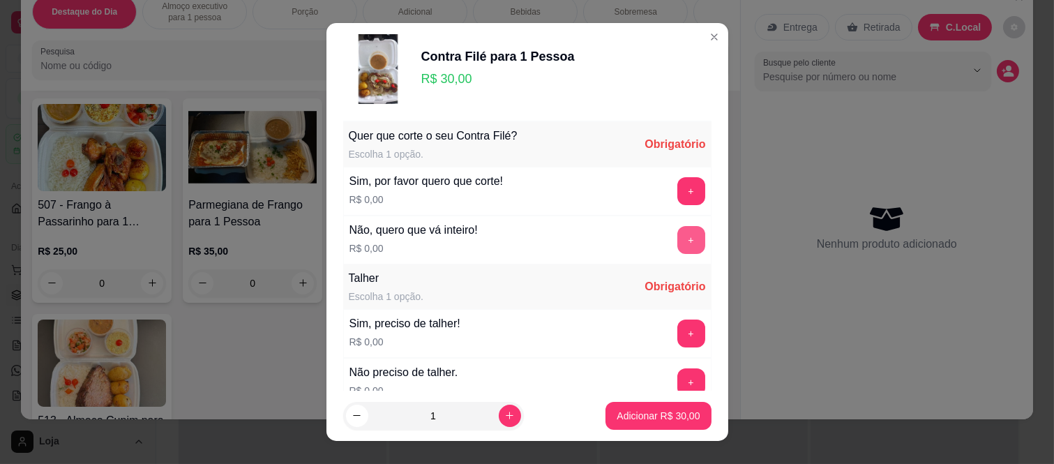
click at [677, 245] on button "+" at bounding box center [691, 240] width 28 height 28
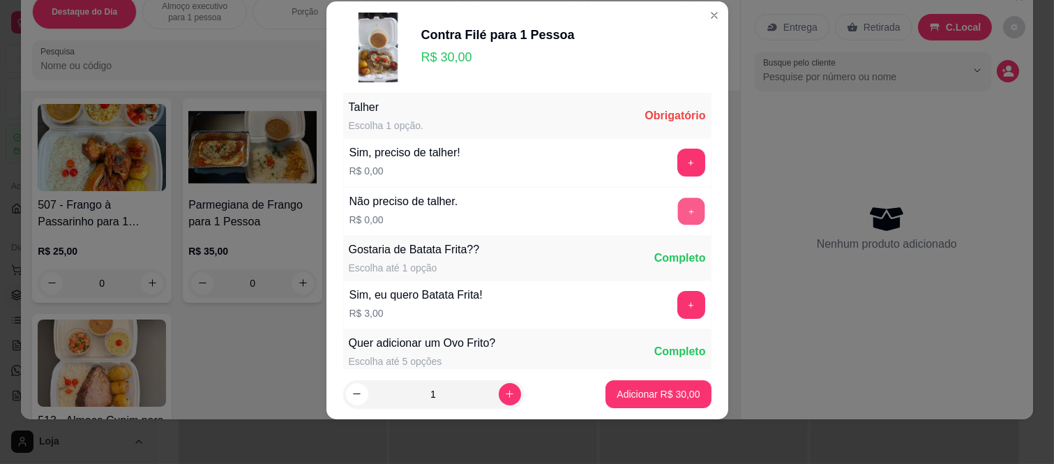
click at [677, 218] on button "+" at bounding box center [690, 211] width 27 height 27
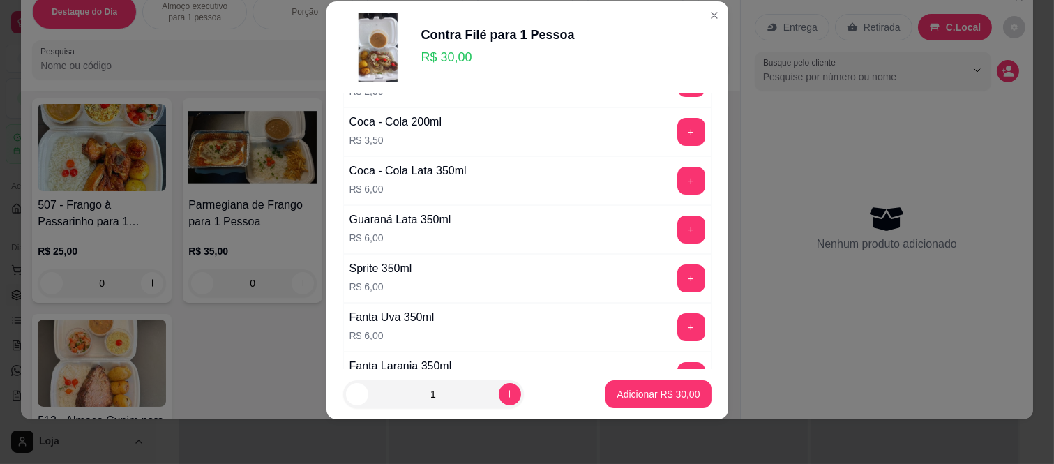
scroll to position [679, 0]
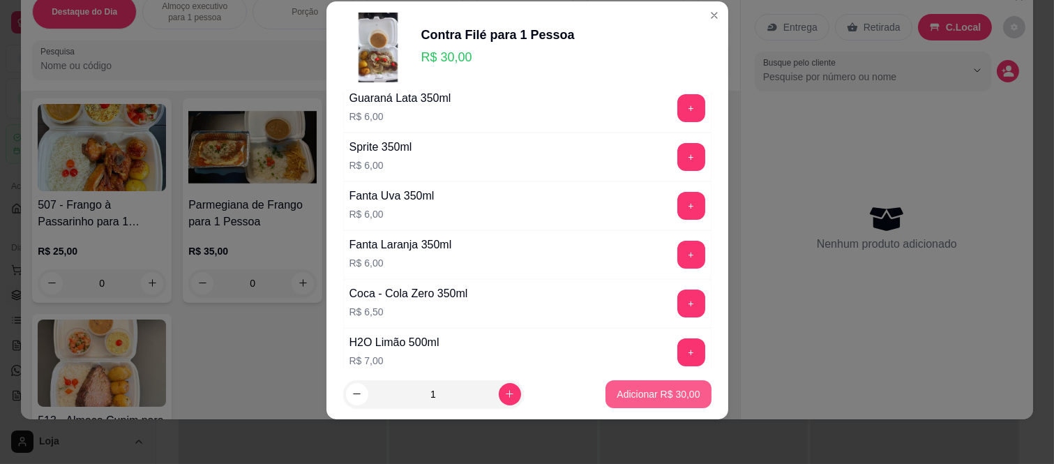
click at [624, 391] on p "Adicionar R$ 30,00" at bounding box center [658, 394] width 83 height 14
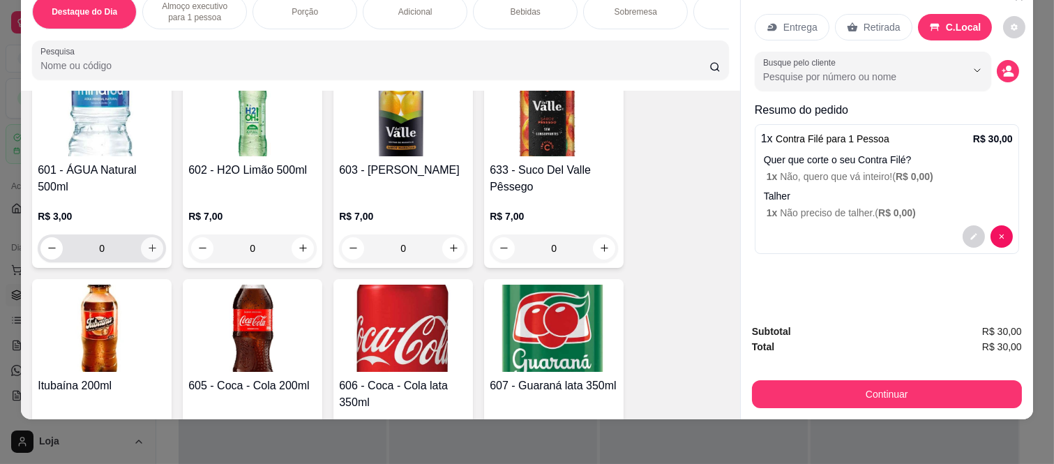
click at [149, 243] on icon "increase-product-quantity" at bounding box center [152, 248] width 10 height 10
type input "1"
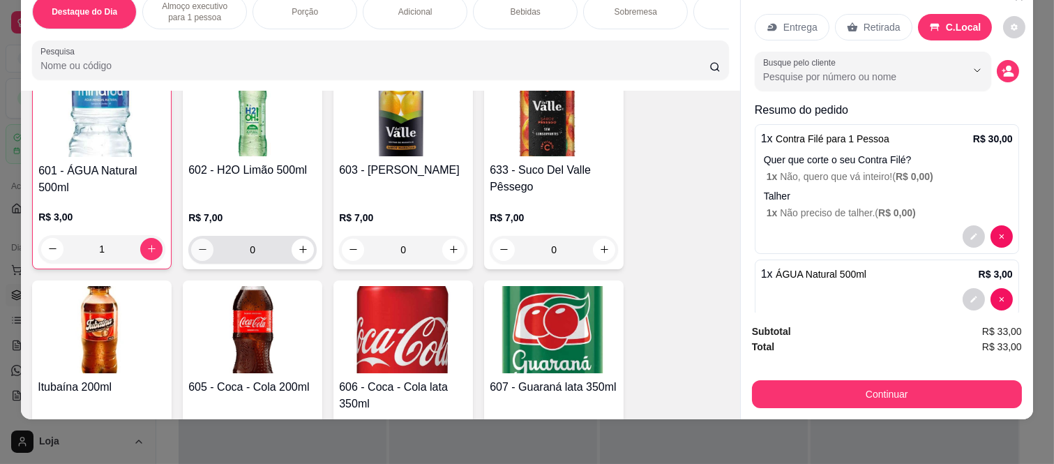
scroll to position [1938, 0]
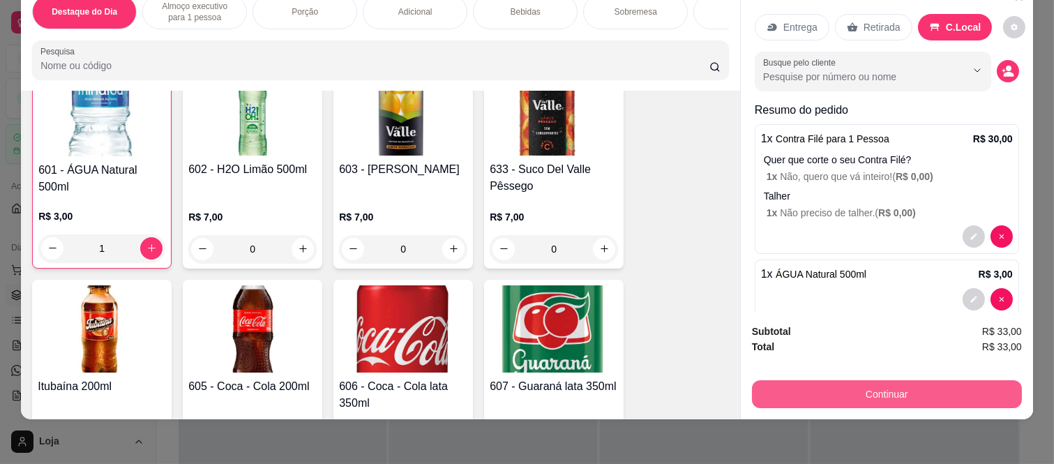
click at [846, 380] on button "Continuar" at bounding box center [887, 394] width 270 height 28
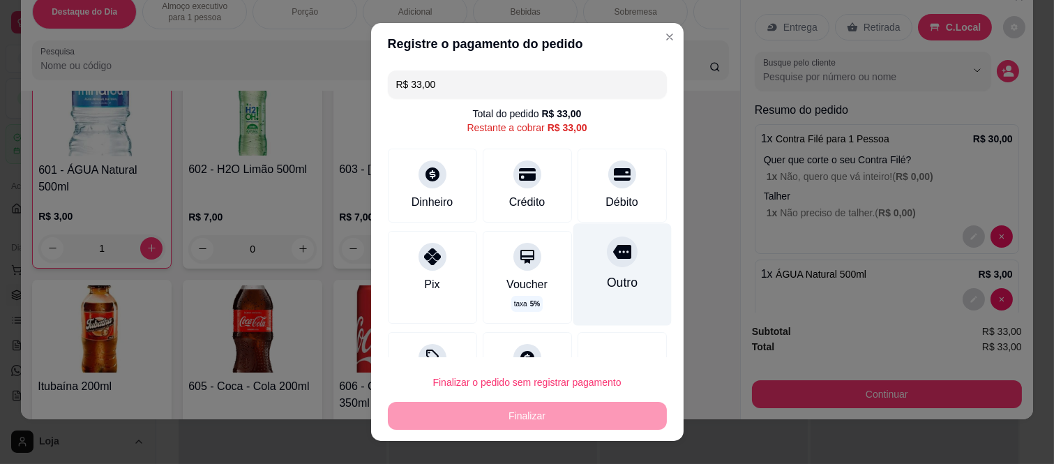
click at [606, 280] on div "Outro" at bounding box center [621, 282] width 31 height 18
type input "R$ 0,00"
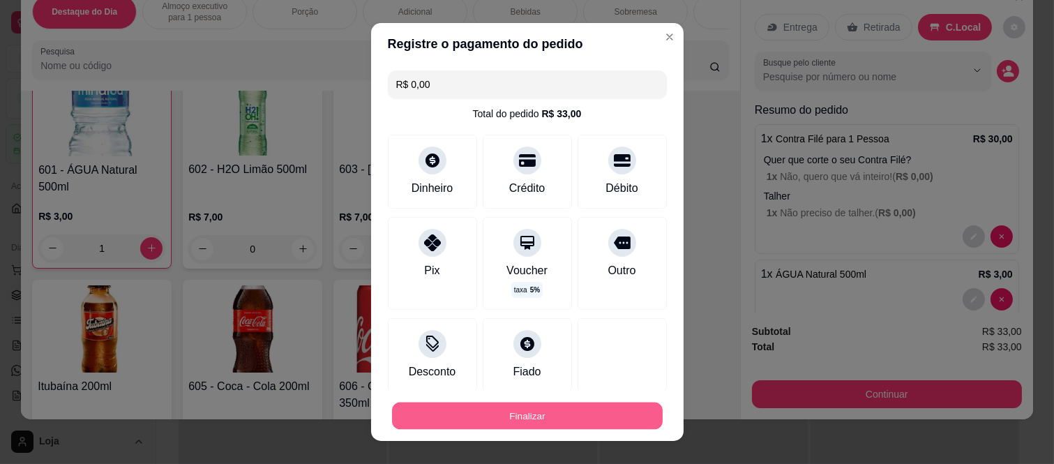
click at [605, 405] on button "Finalizar" at bounding box center [527, 415] width 271 height 27
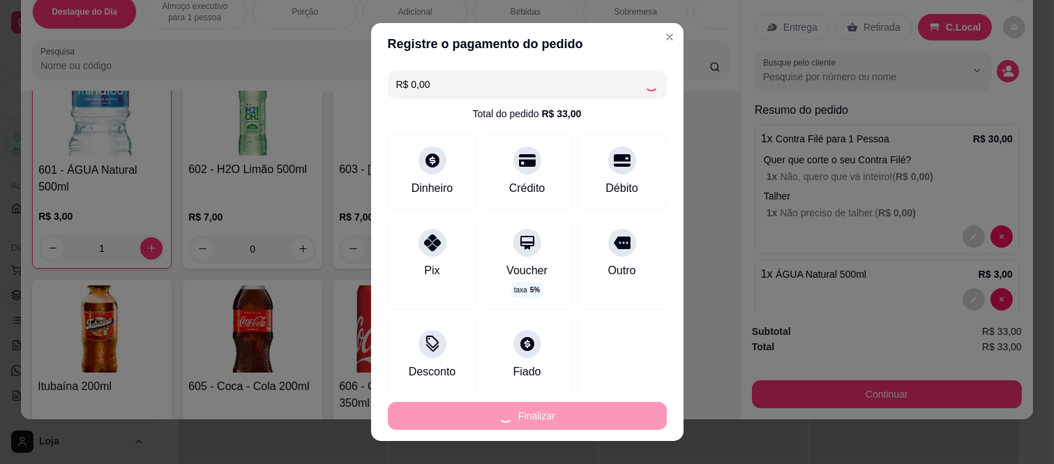
type input "0"
type input "-R$ 33,00"
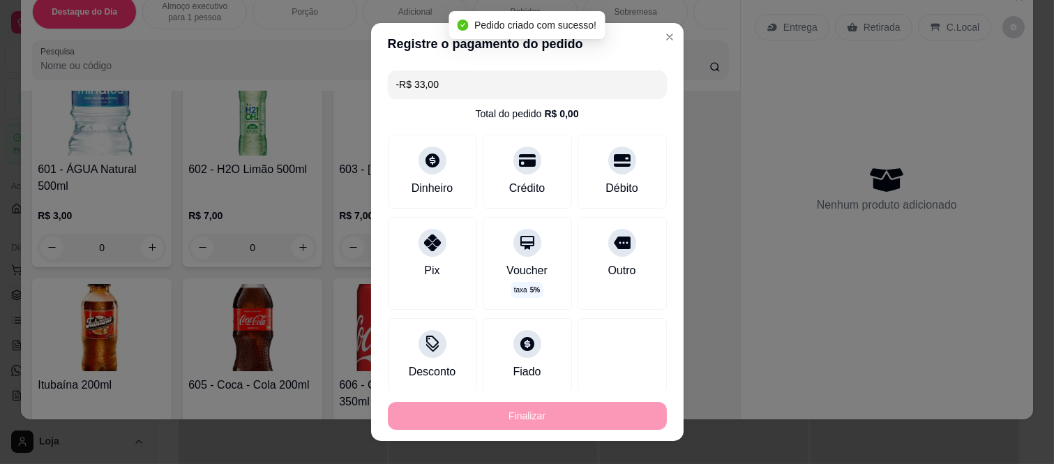
scroll to position [1937, 0]
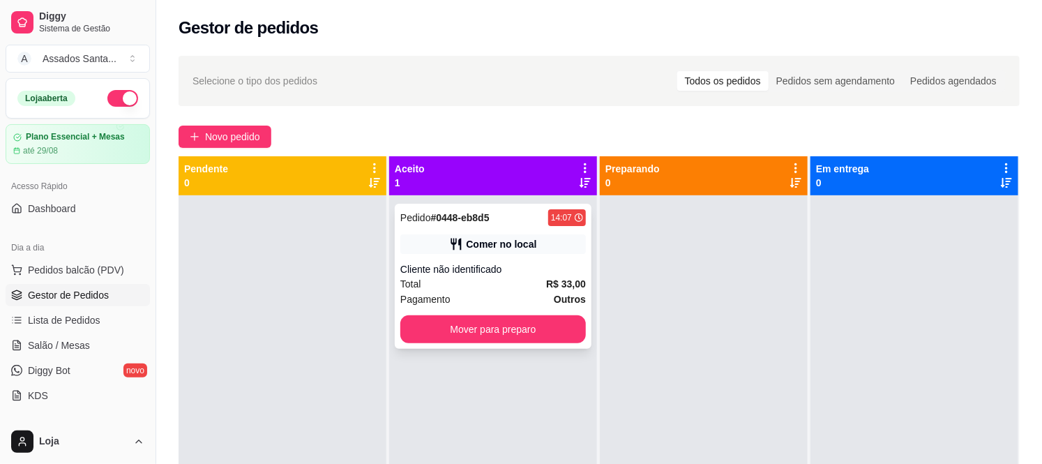
click at [486, 238] on div "Comer no local" at bounding box center [501, 244] width 70 height 14
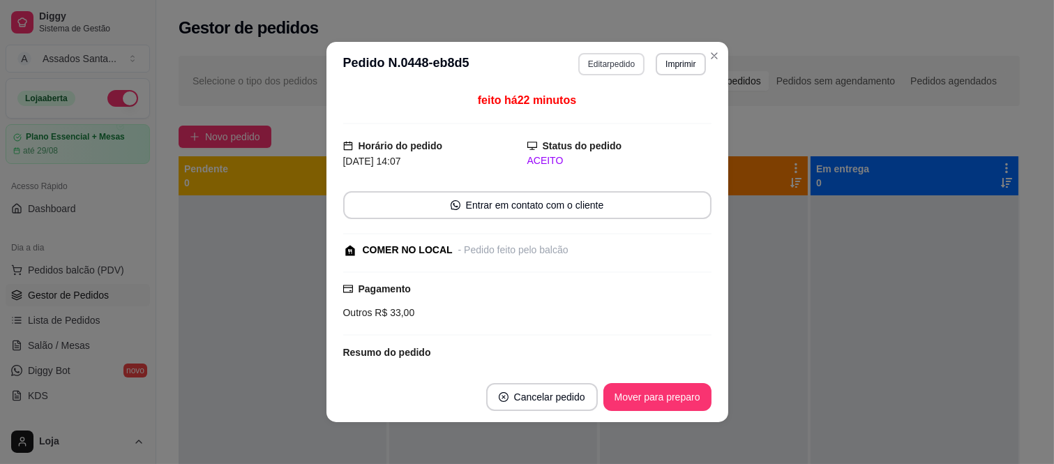
click at [601, 64] on button "Editar pedido" at bounding box center [611, 64] width 66 height 22
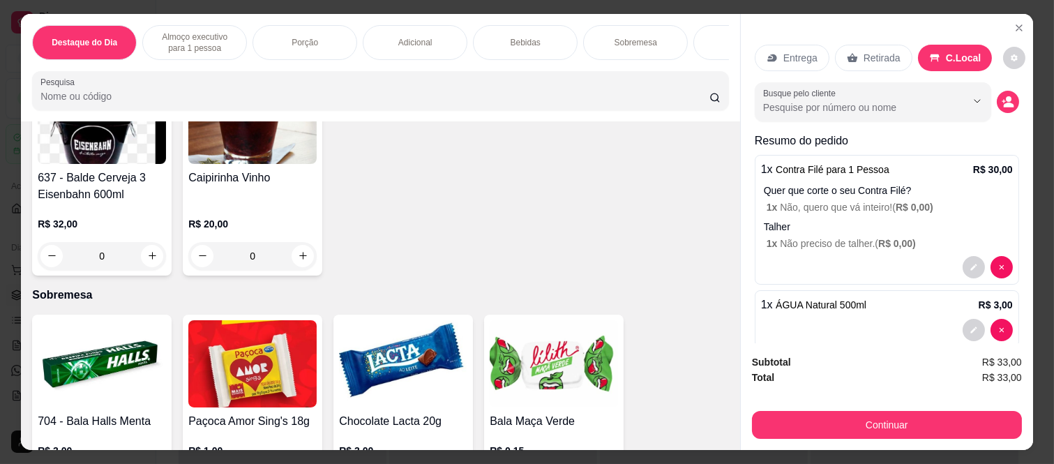
scroll to position [3409, 0]
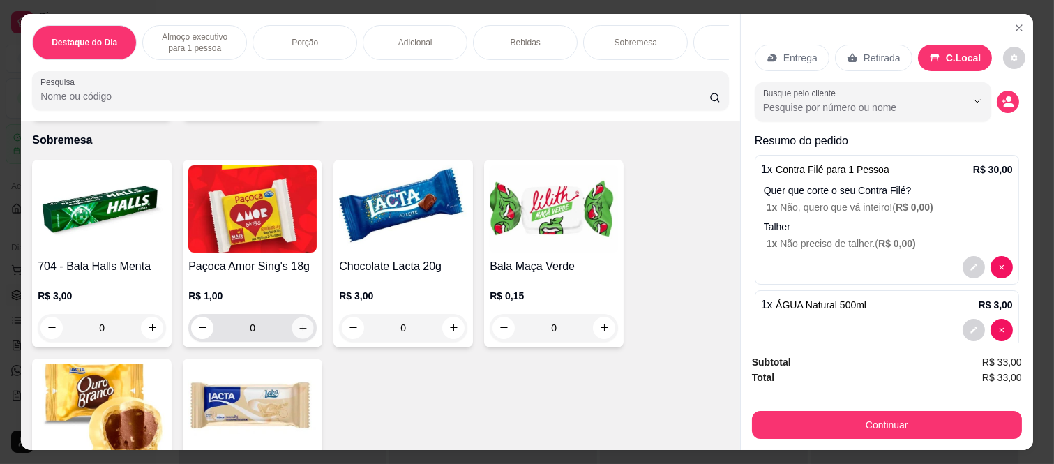
click at [299, 323] on icon "increase-product-quantity" at bounding box center [303, 328] width 10 height 10
type input "1"
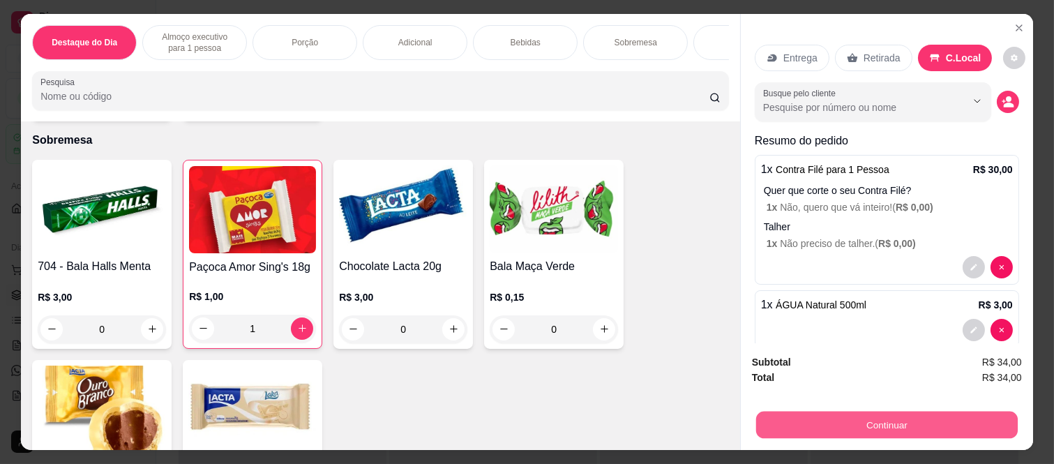
click at [891, 413] on button "Continuar" at bounding box center [887, 425] width 262 height 27
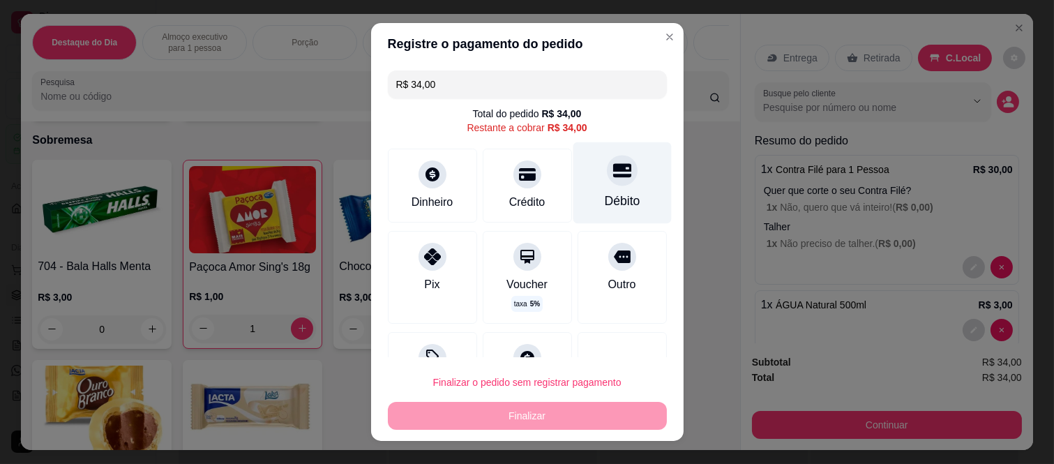
click at [612, 168] on icon at bounding box center [621, 171] width 18 height 14
type input "R$ 0,00"
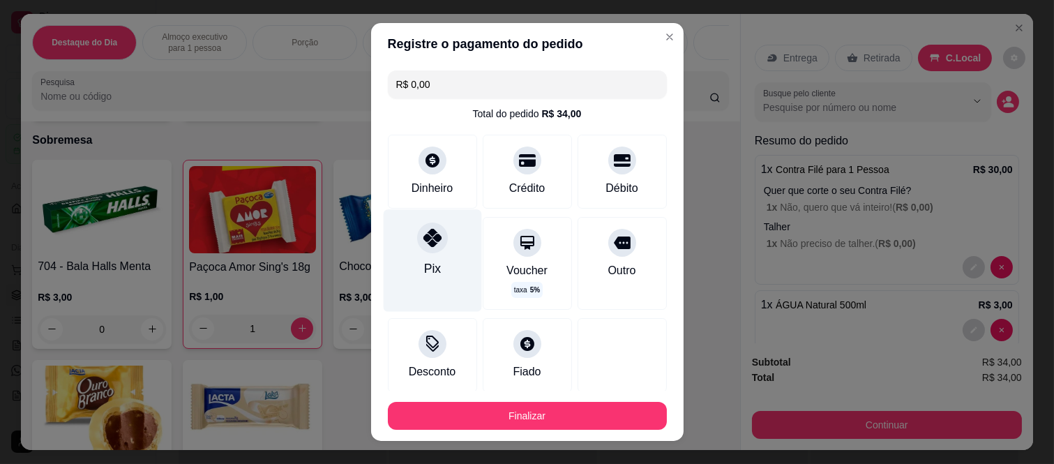
click at [417, 239] on div at bounding box center [432, 238] width 31 height 31
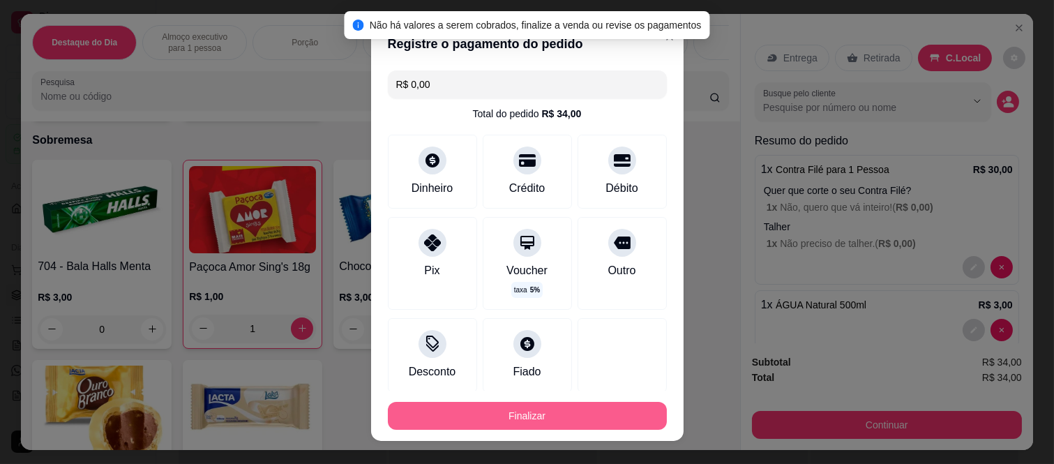
click at [509, 412] on button "Finalizar" at bounding box center [527, 416] width 279 height 28
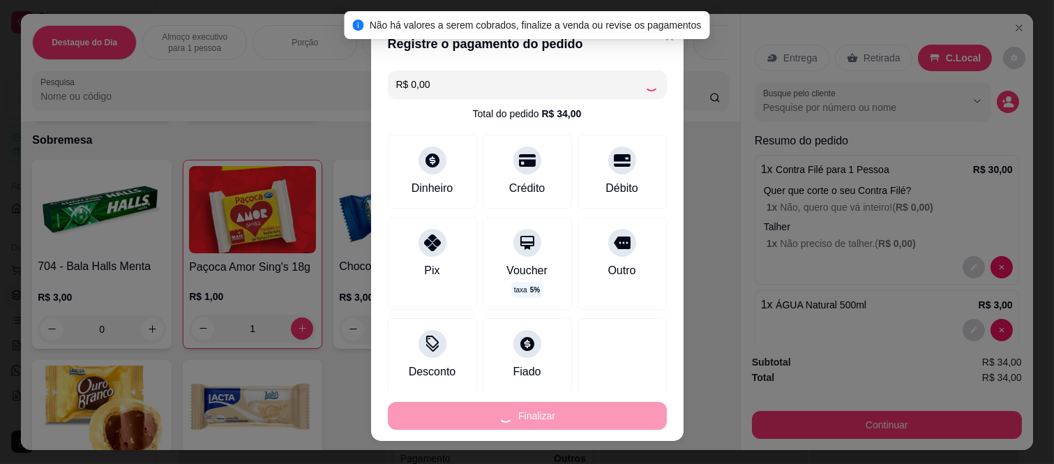
type input "0"
type input "-R$ 34,00"
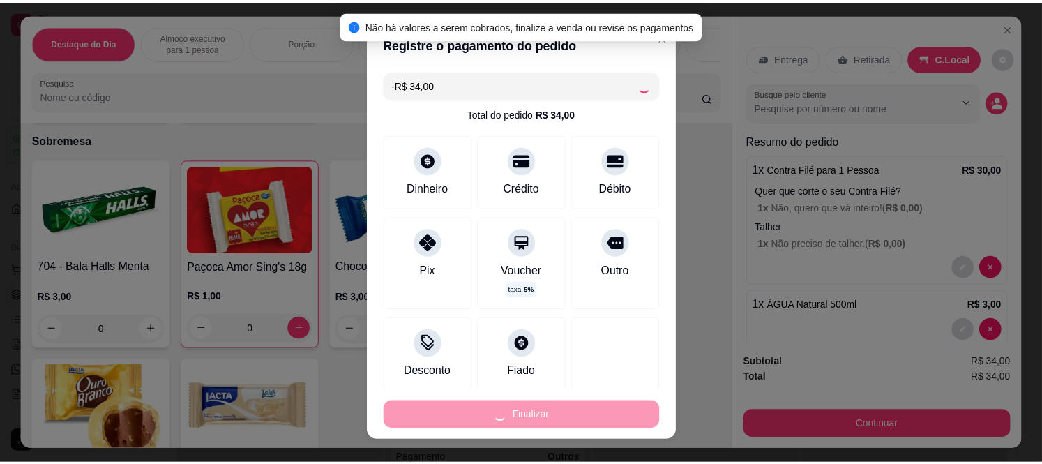
scroll to position [3408, 0]
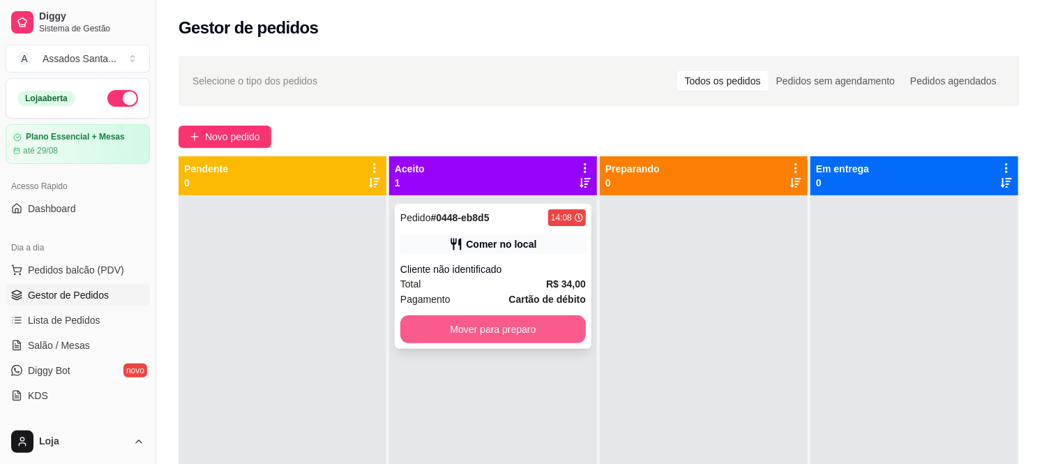
click at [557, 322] on button "Mover para preparo" at bounding box center [493, 329] width 186 height 28
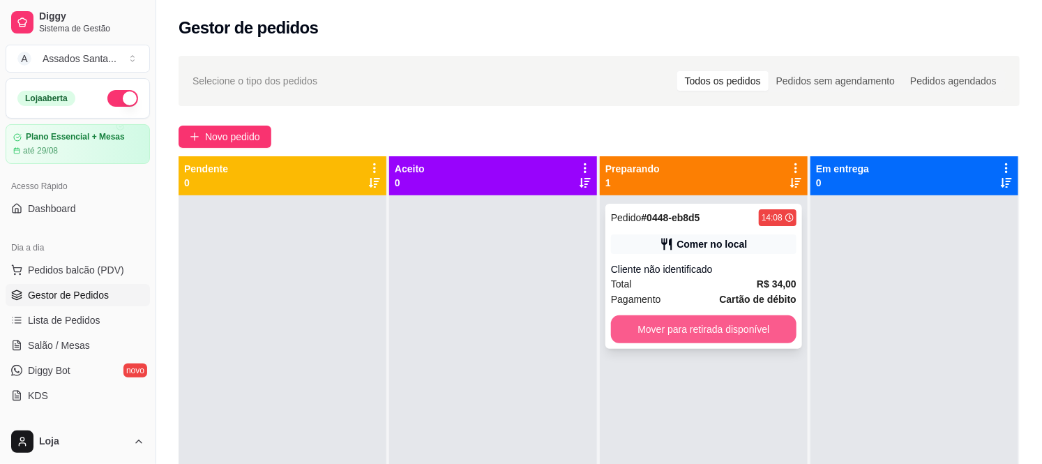
click at [659, 325] on button "Mover para retirada disponível" at bounding box center [704, 329] width 186 height 28
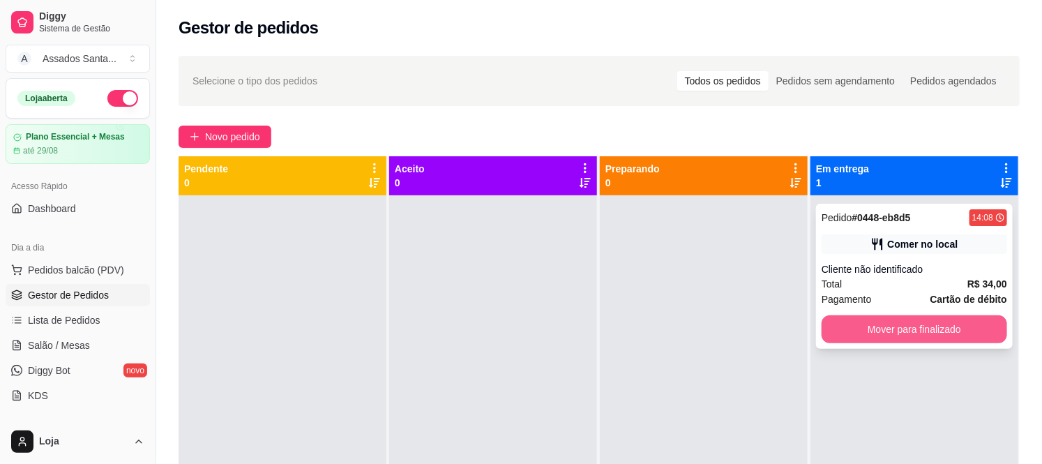
click at [854, 326] on button "Mover para finalizado" at bounding box center [915, 329] width 186 height 28
